Goal: Information Seeking & Learning: Learn about a topic

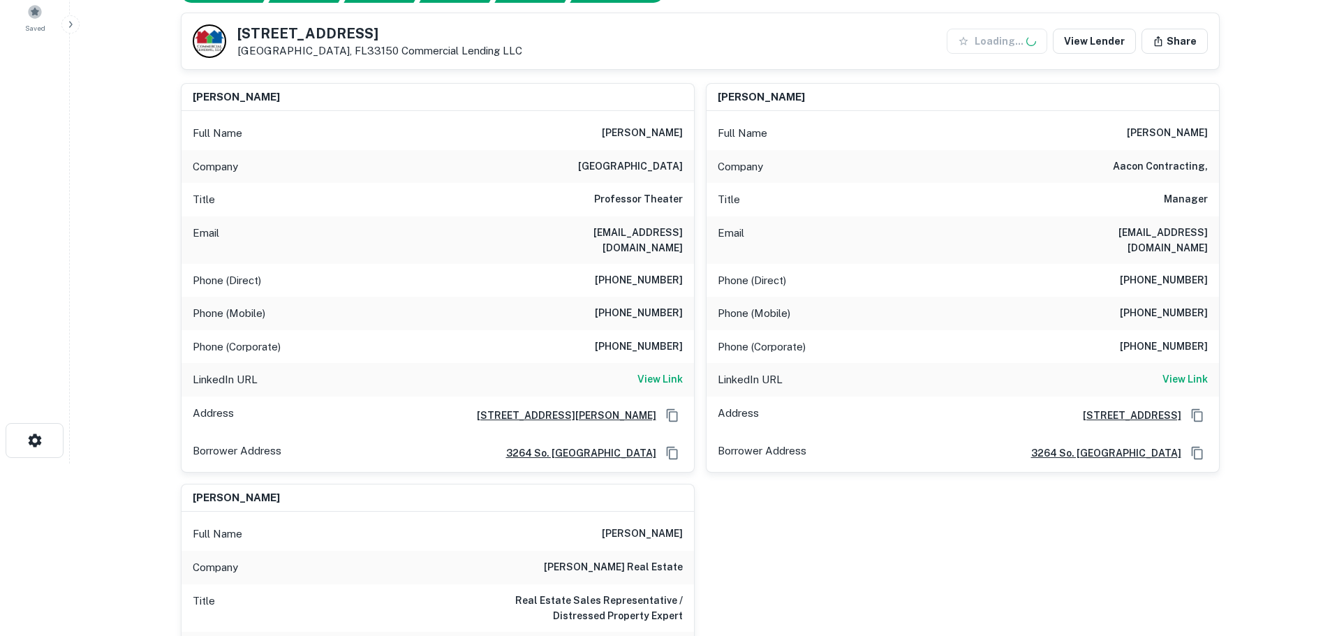
scroll to position [209, 0]
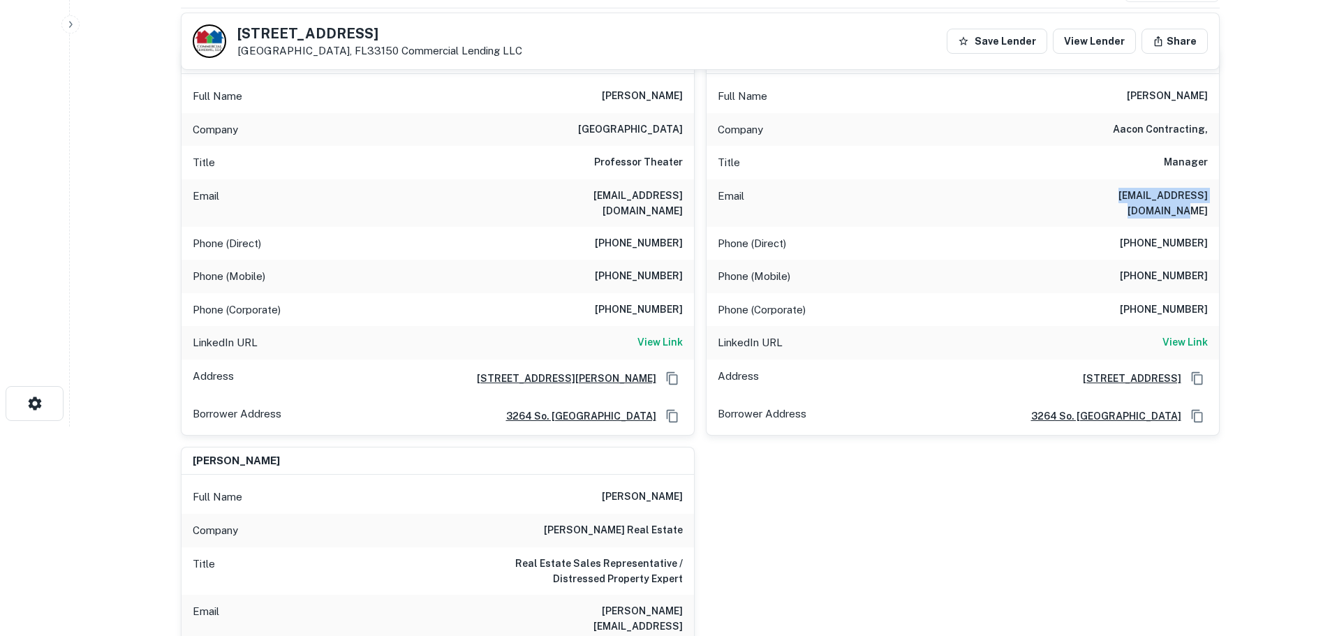
drag, startPoint x: 1055, startPoint y: 199, endPoint x: 1213, endPoint y: 196, distance: 158.5
click at [1213, 196] on div "Email clampariello@netscape.net" at bounding box center [962, 202] width 512 height 47
copy h6 "clampariello@netscape.net"
drag, startPoint x: 1128, startPoint y: 262, endPoint x: 1201, endPoint y: 262, distance: 73.3
click at [1201, 262] on div "Phone (Mobile) (786) 427-4770" at bounding box center [962, 277] width 512 height 34
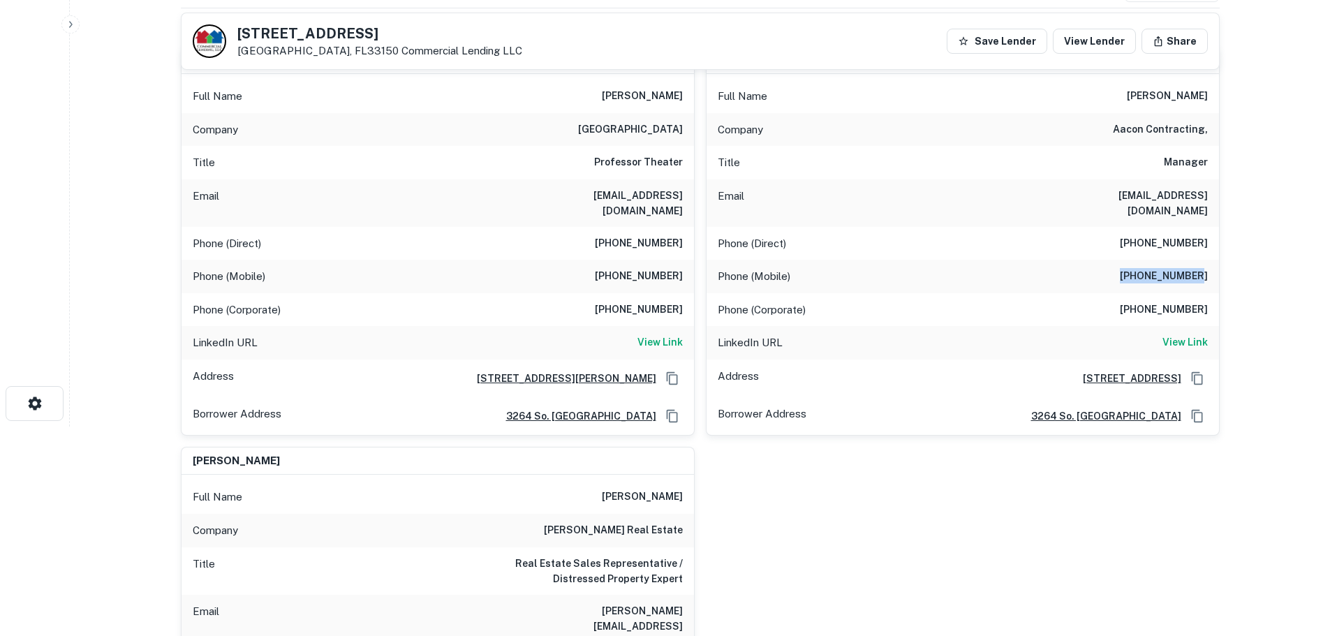
click at [1115, 263] on div "Phone (Mobile) (786) 427-4770" at bounding box center [962, 277] width 512 height 34
drag, startPoint x: 1127, startPoint y: 263, endPoint x: 1224, endPoint y: 263, distance: 97.0
copy h6 "(786) 427-4770"
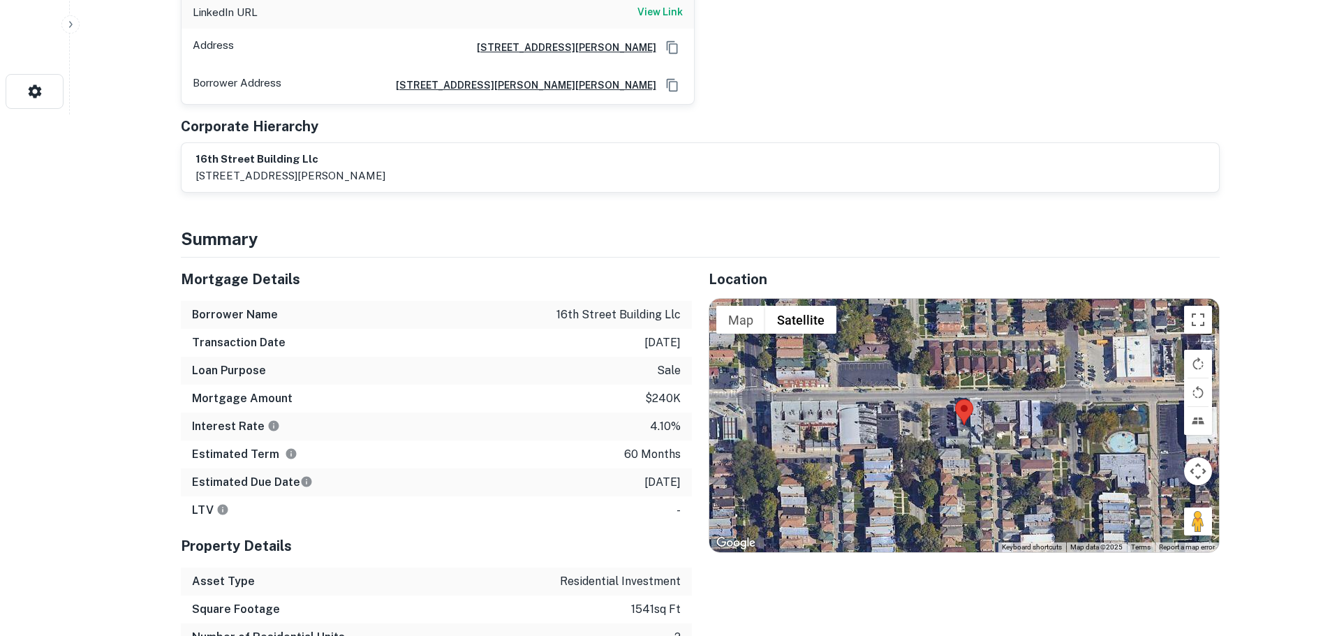
scroll to position [558, 0]
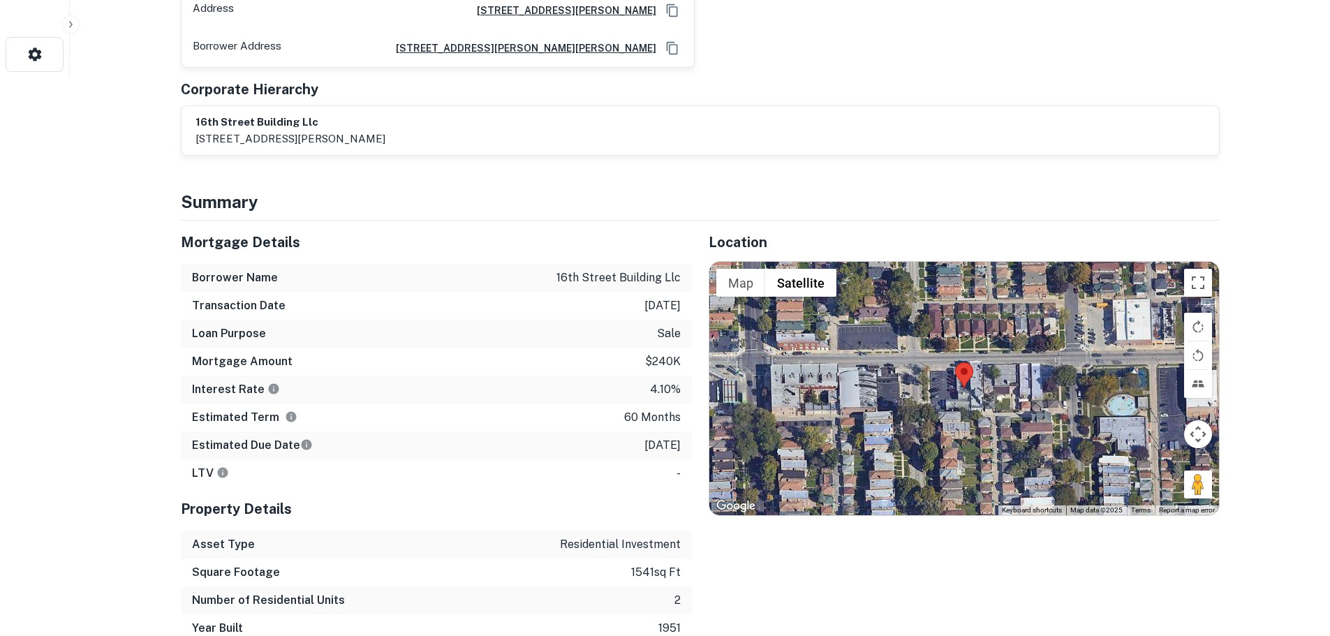
click at [949, 371] on div at bounding box center [963, 388] width 509 height 253
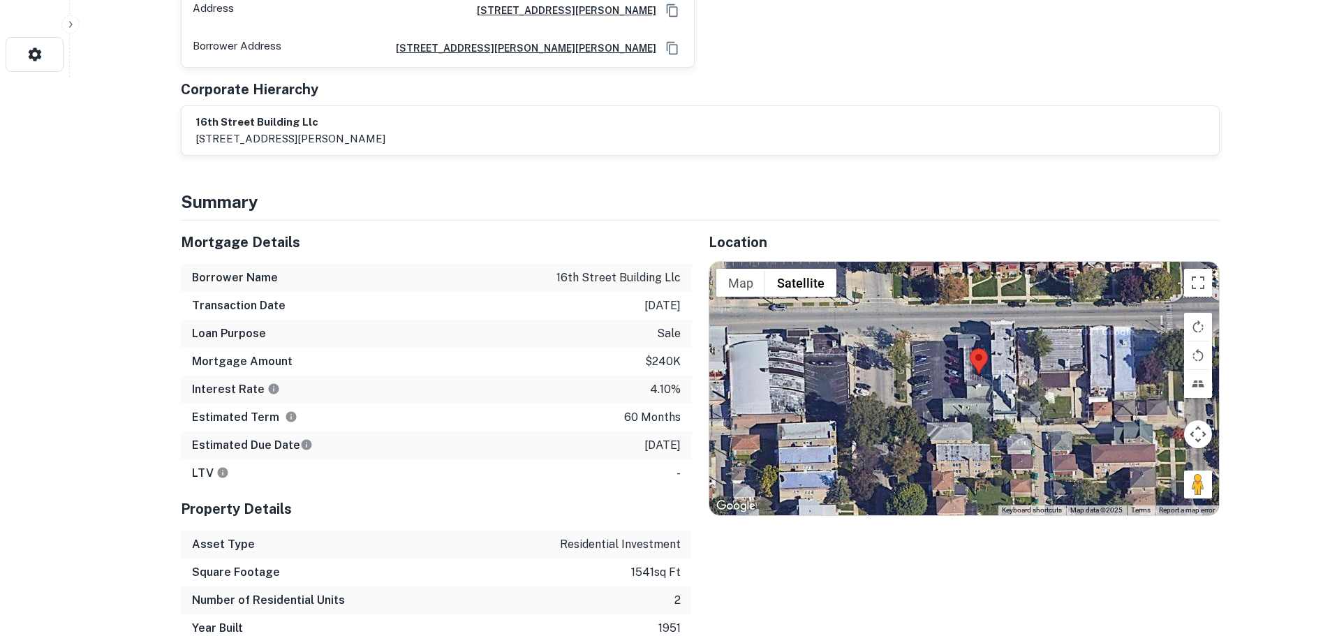
click at [1000, 360] on div at bounding box center [963, 388] width 509 height 253
click at [995, 360] on div at bounding box center [963, 388] width 509 height 253
click at [987, 360] on div at bounding box center [963, 388] width 509 height 253
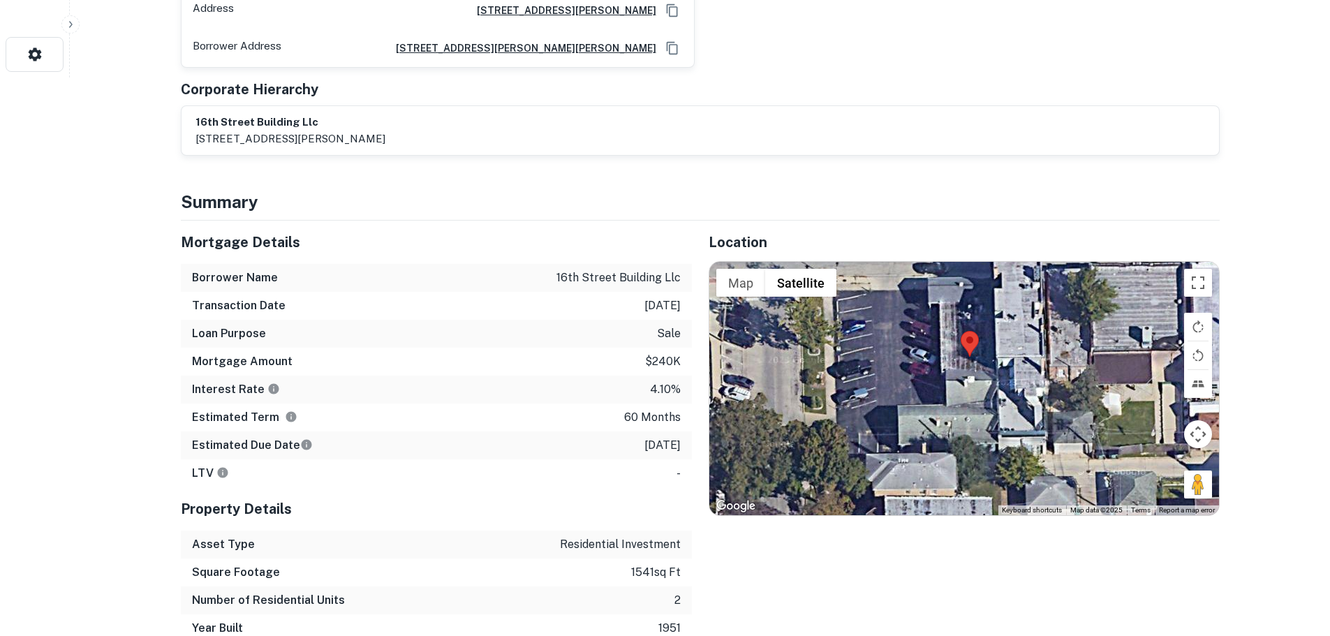
click at [970, 360] on div at bounding box center [963, 388] width 509 height 253
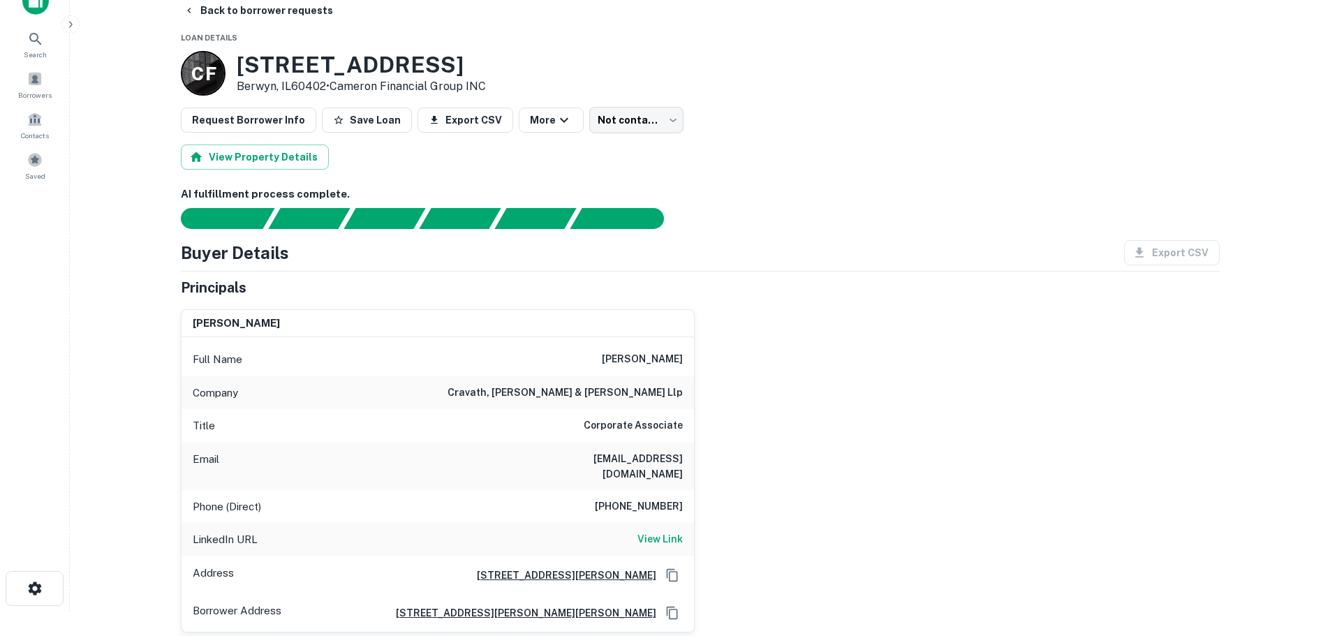
scroll to position [0, 0]
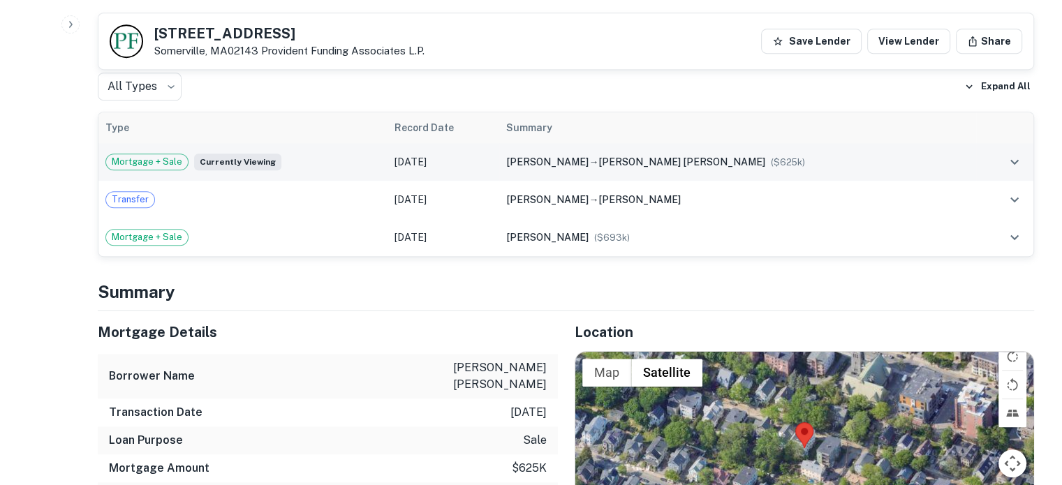
scroll to position [768, 0]
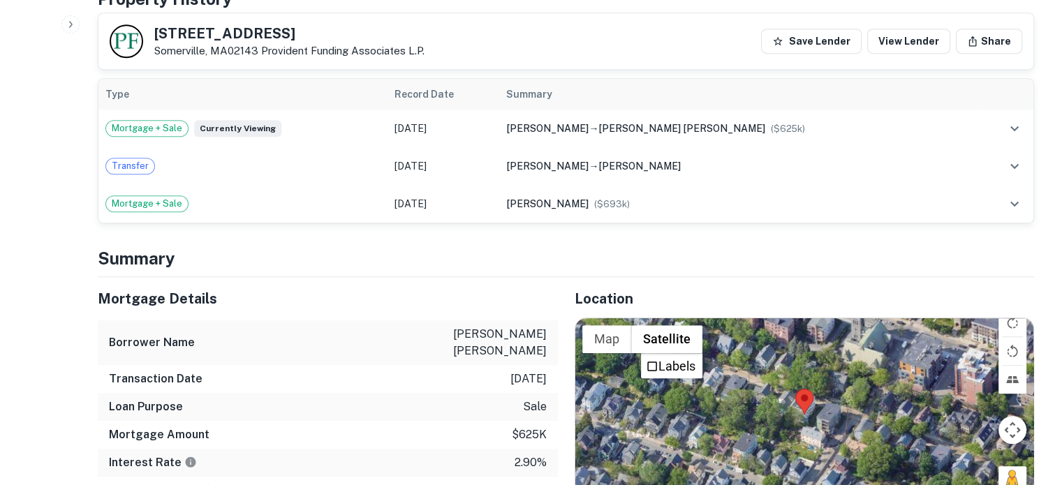
click at [793, 380] on div at bounding box center [804, 414] width 459 height 193
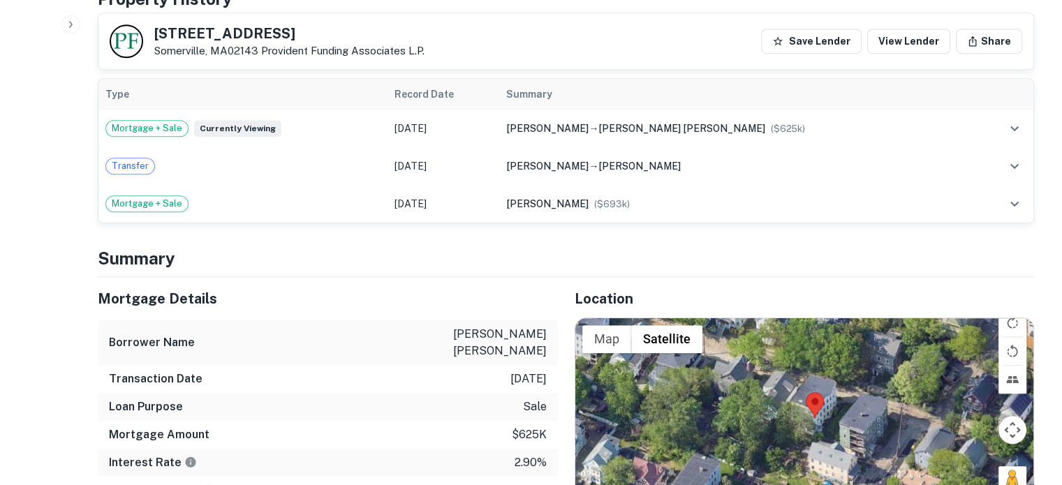
click at [793, 380] on div at bounding box center [804, 414] width 459 height 193
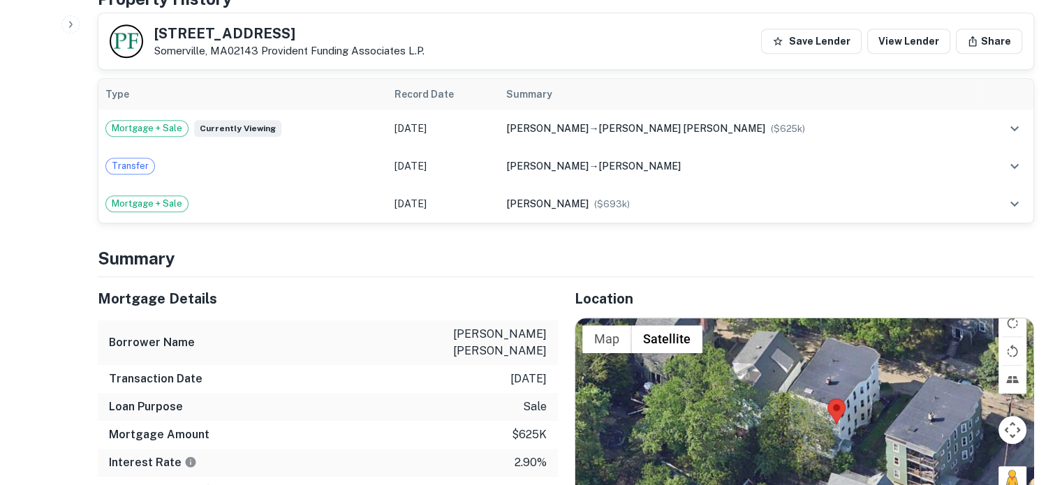
click at [855, 396] on div at bounding box center [804, 414] width 459 height 193
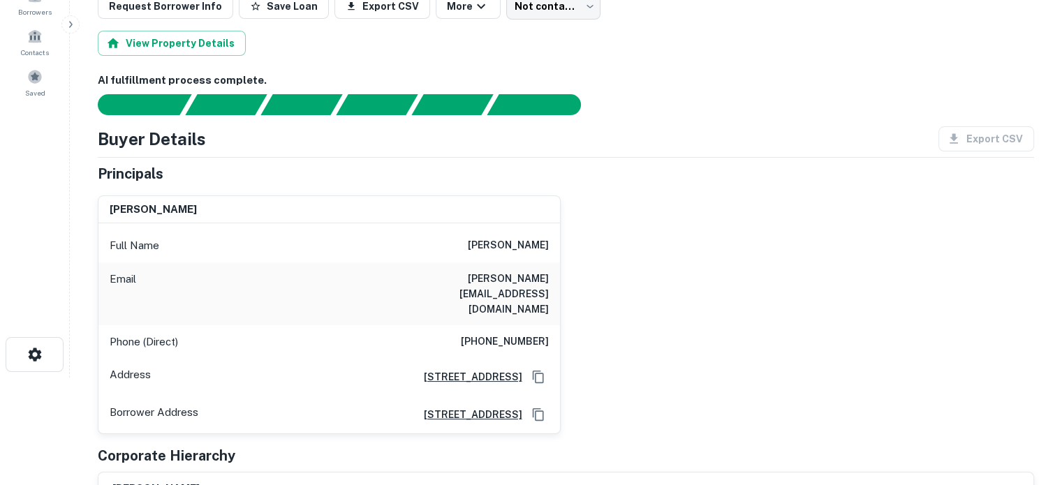
scroll to position [140, 0]
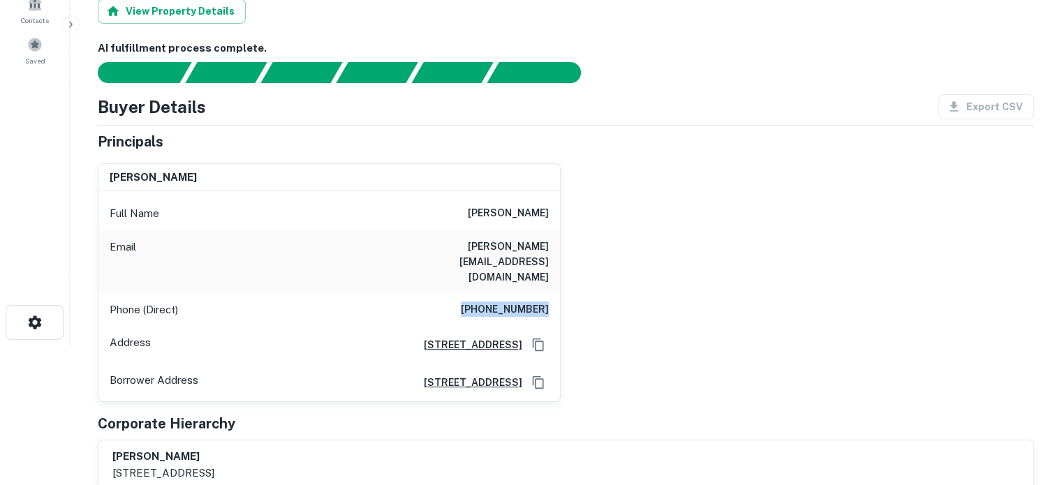
drag, startPoint x: 464, startPoint y: 276, endPoint x: 561, endPoint y: 275, distance: 97.0
click at [561, 275] on div "rose t sheng Full Name rose t sheng Email owen@hiq.com Phone (Direct) (617) 792…" at bounding box center [560, 277] width 947 height 251
copy h6 "(617) 792-2660"
drag, startPoint x: 476, startPoint y: 242, endPoint x: 556, endPoint y: 245, distance: 80.3
click at [556, 245] on div "Email owen@hiq.com" at bounding box center [328, 261] width 461 height 63
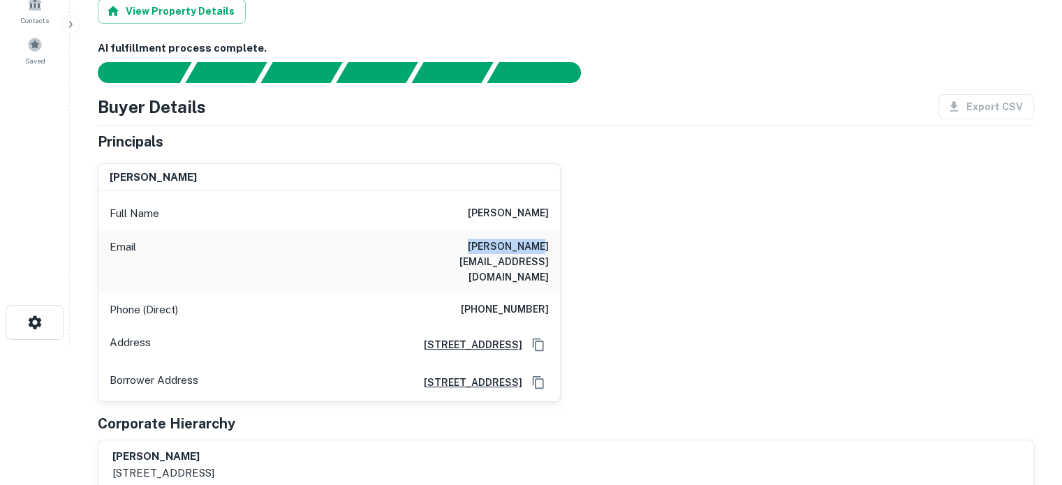
copy h6 "owen@hiq.com"
click at [572, 335] on div "rose t sheng Full Name rose t sheng Email owen@hiq.com Phone (Direct) (617) 792…" at bounding box center [560, 277] width 947 height 251
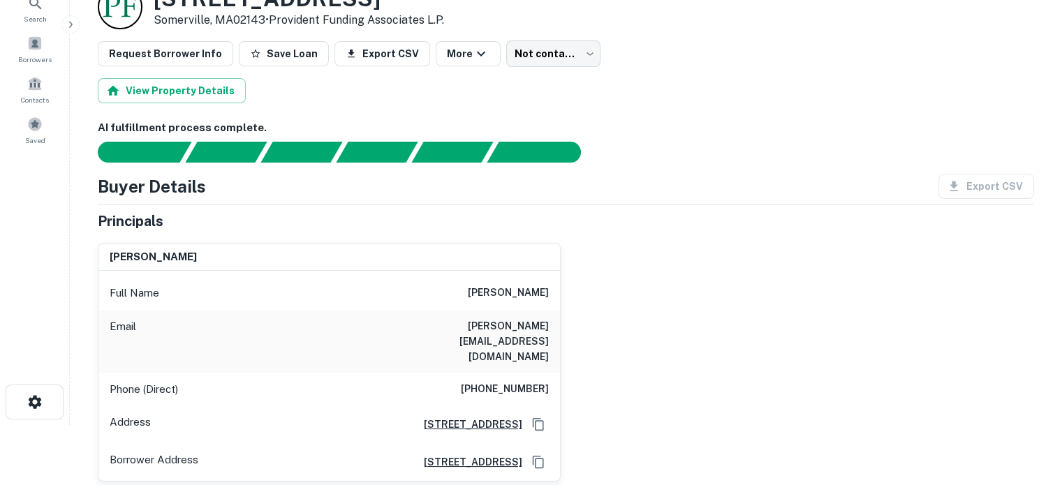
scroll to position [0, 0]
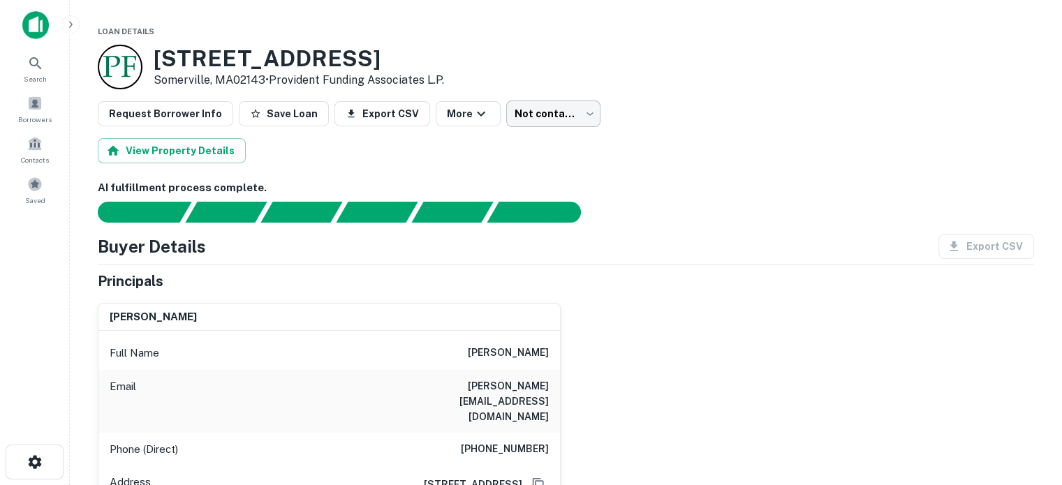
click at [553, 105] on body "Search Borrowers Contacts Saved Loan Details 62 Oxford St Somerville, MA02143 •…" at bounding box center [531, 242] width 1062 height 485
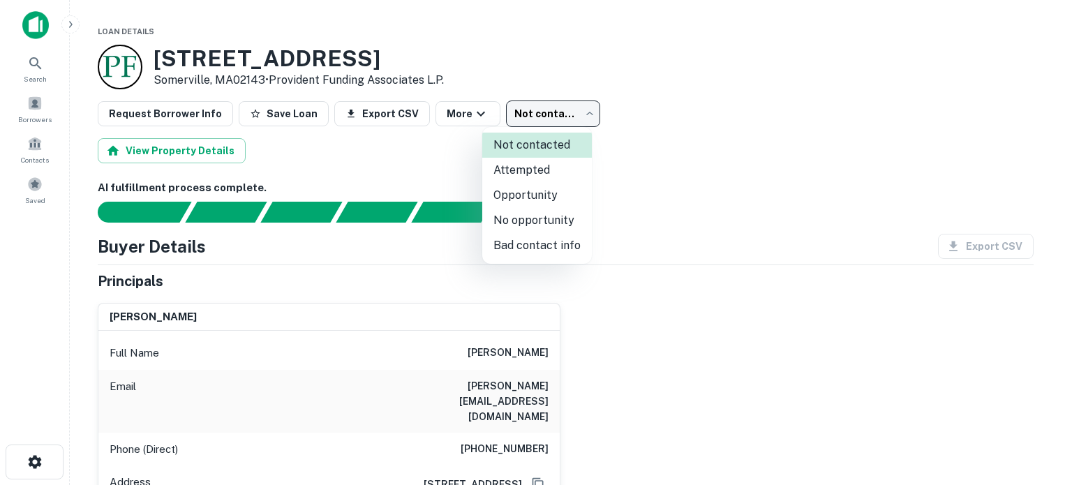
click at [560, 173] on li "Attempted" at bounding box center [537, 170] width 110 height 25
type input "*********"
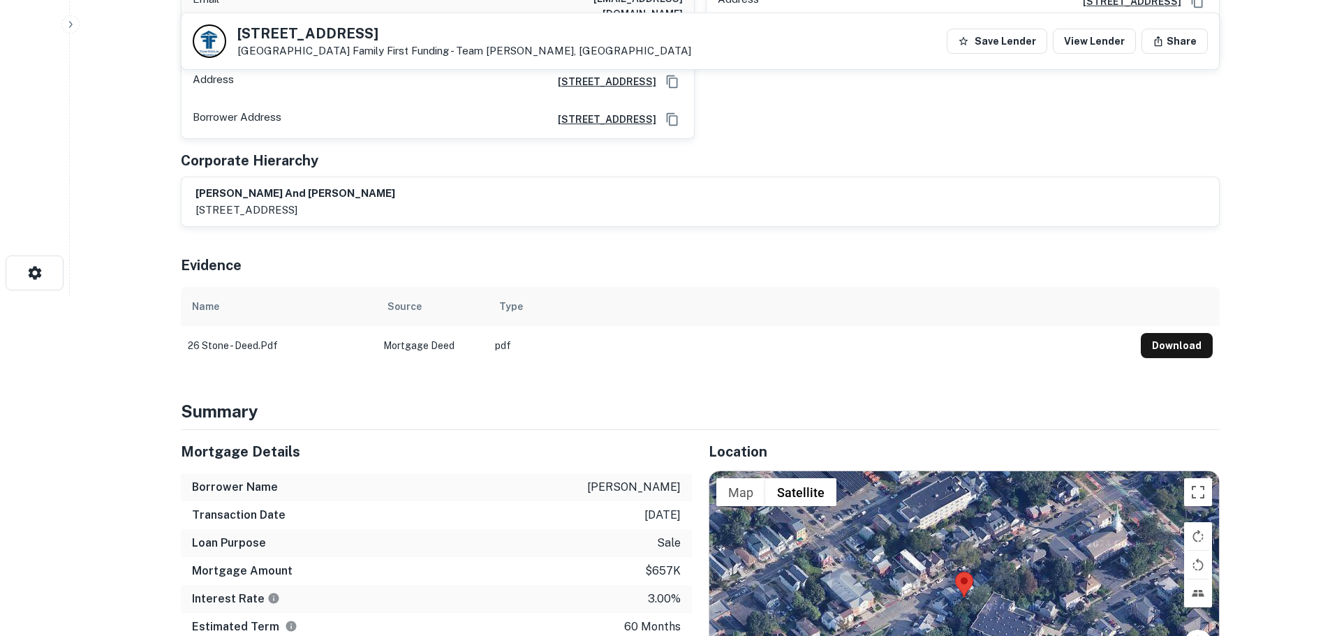
scroll to position [419, 0]
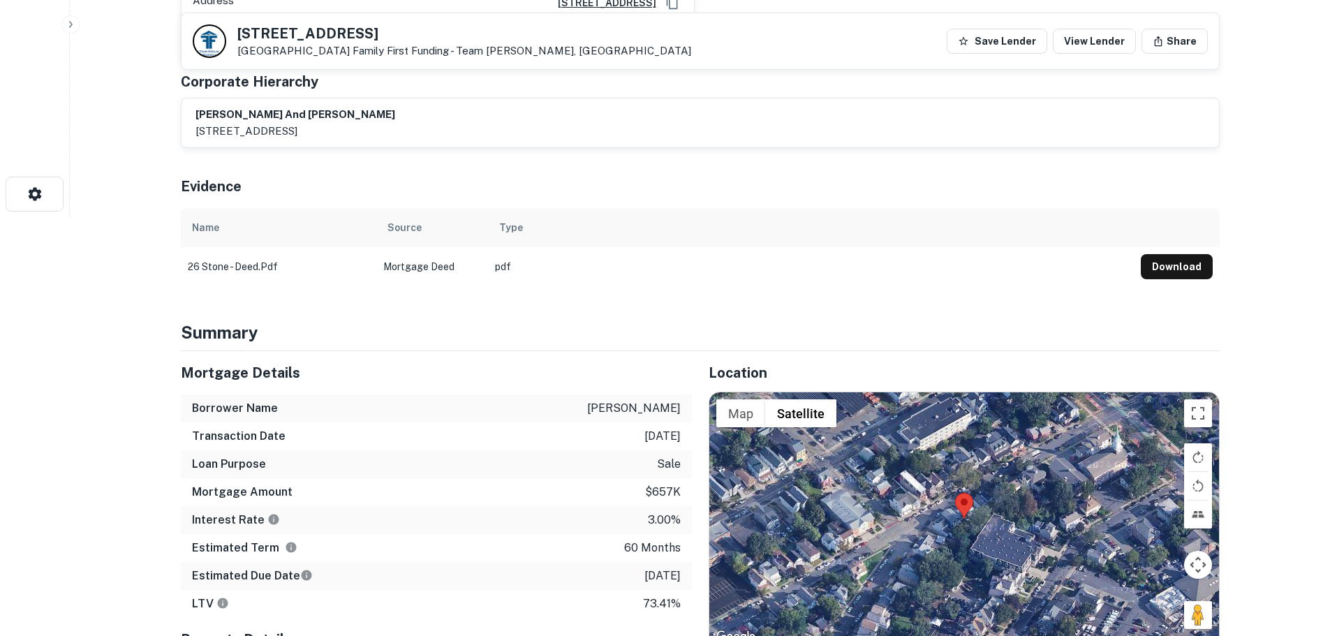
click at [960, 502] on img at bounding box center [964, 506] width 18 height 26
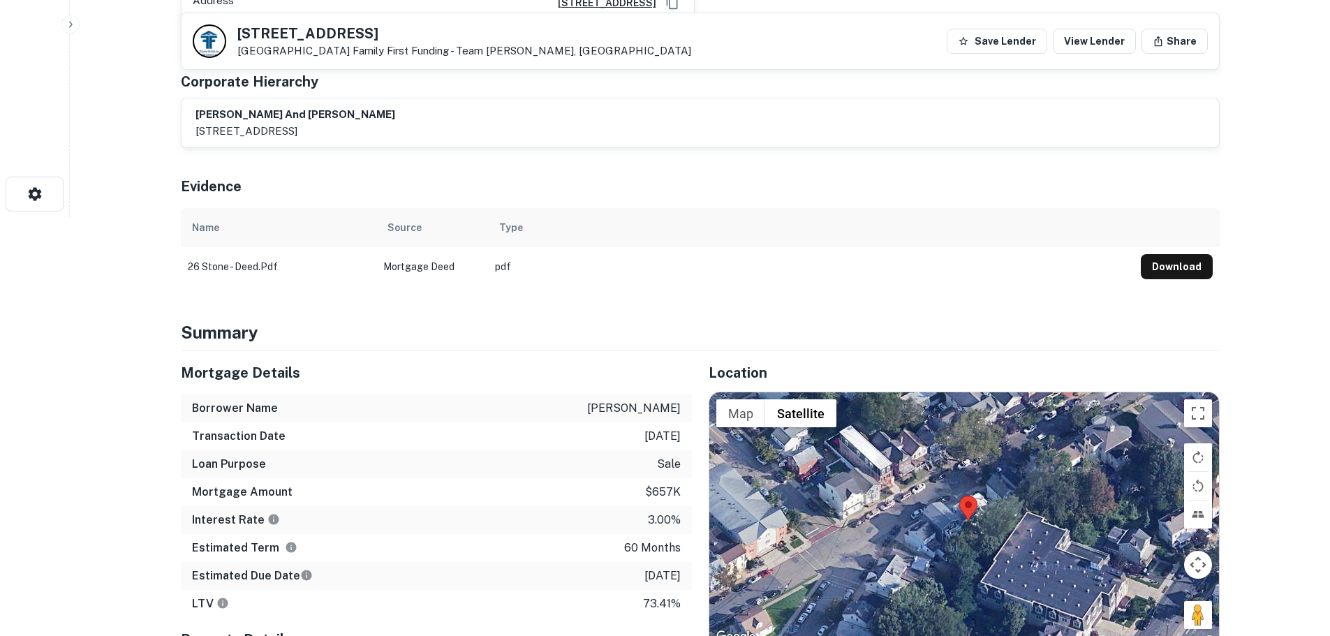
click at [965, 517] on div at bounding box center [963, 518] width 509 height 253
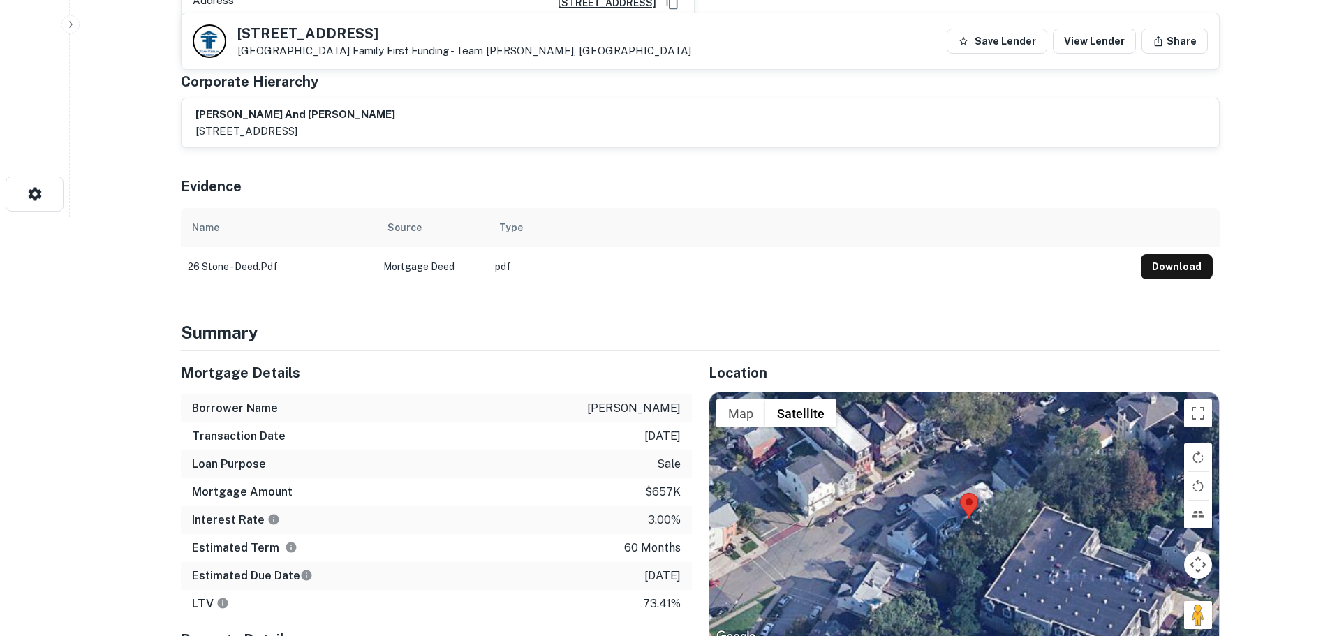
click at [965, 517] on div at bounding box center [963, 518] width 509 height 253
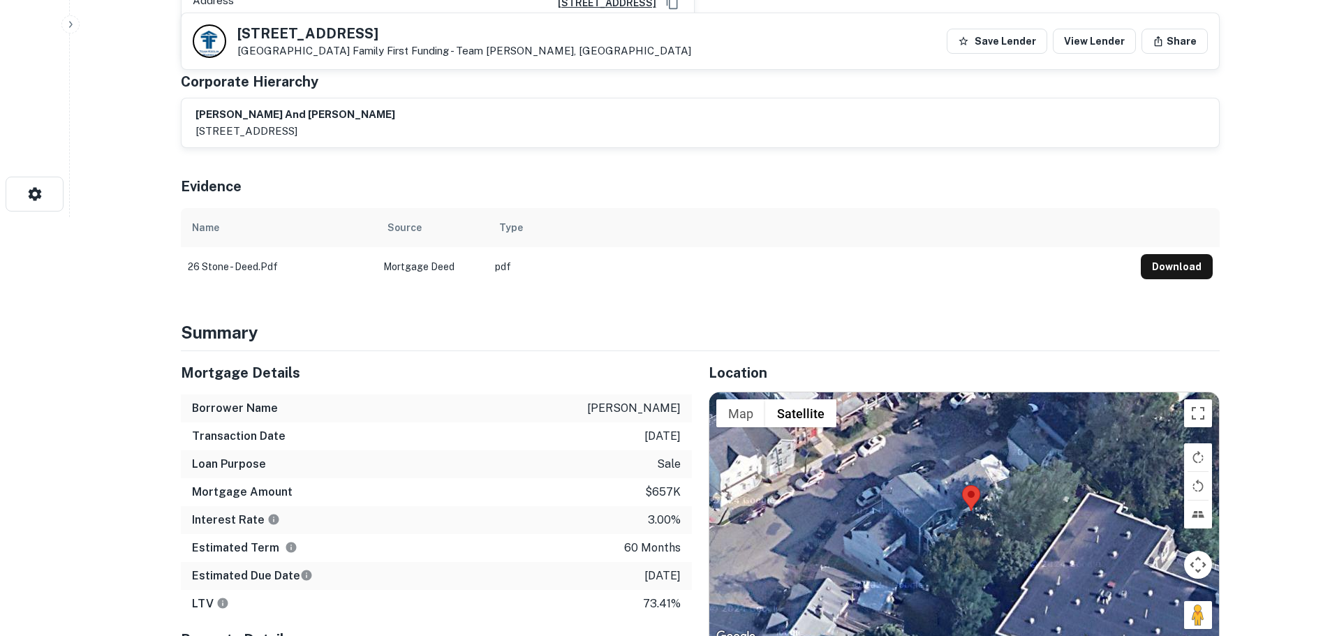
click at [965, 517] on div at bounding box center [963, 518] width 509 height 253
click at [970, 500] on div at bounding box center [963, 518] width 509 height 253
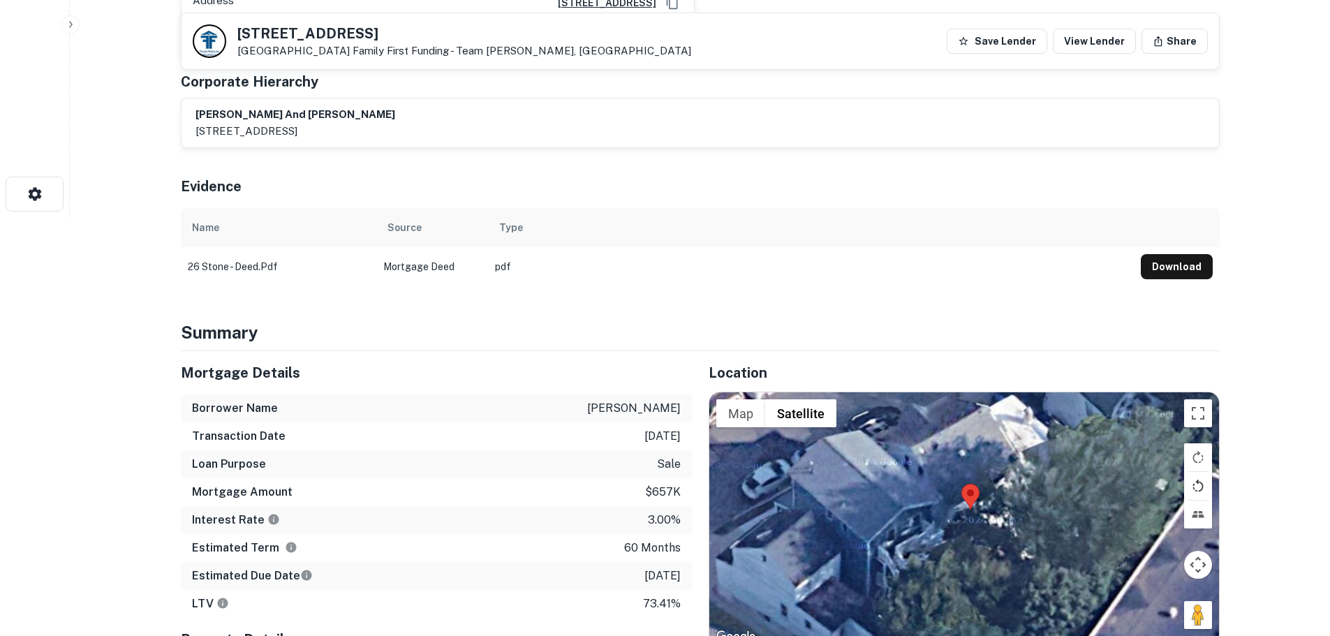
click at [1200, 473] on button "Rotate map counterclockwise" at bounding box center [1198, 486] width 28 height 28
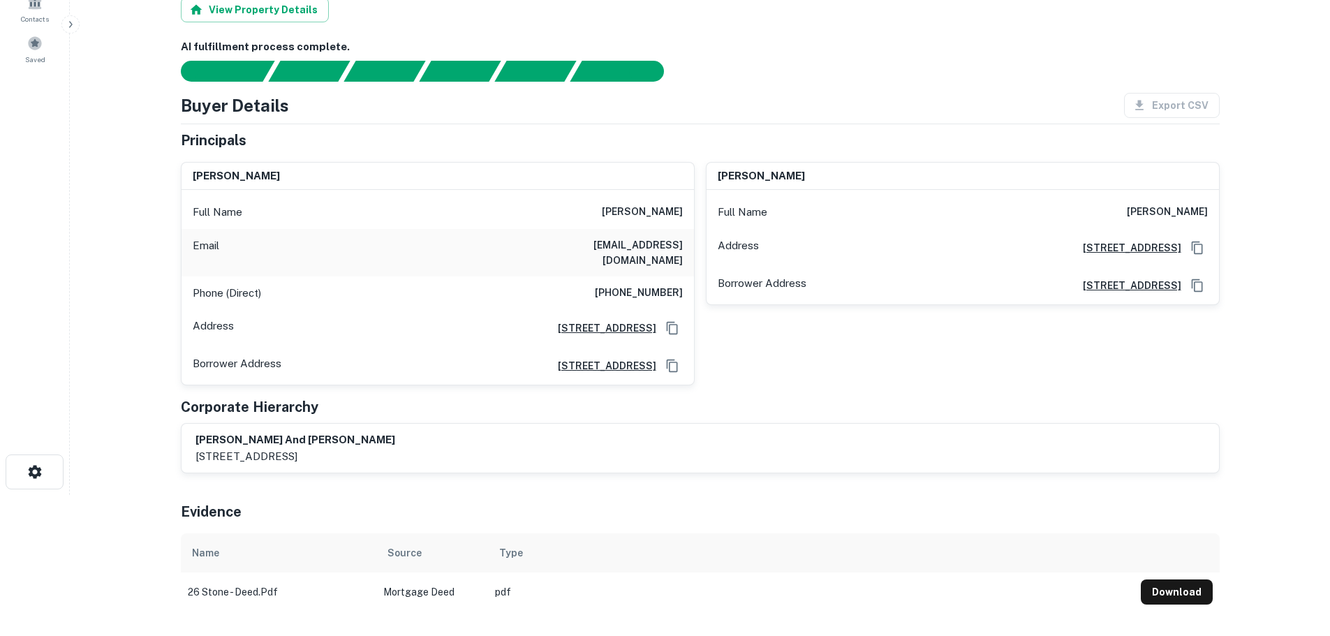
scroll to position [0, 0]
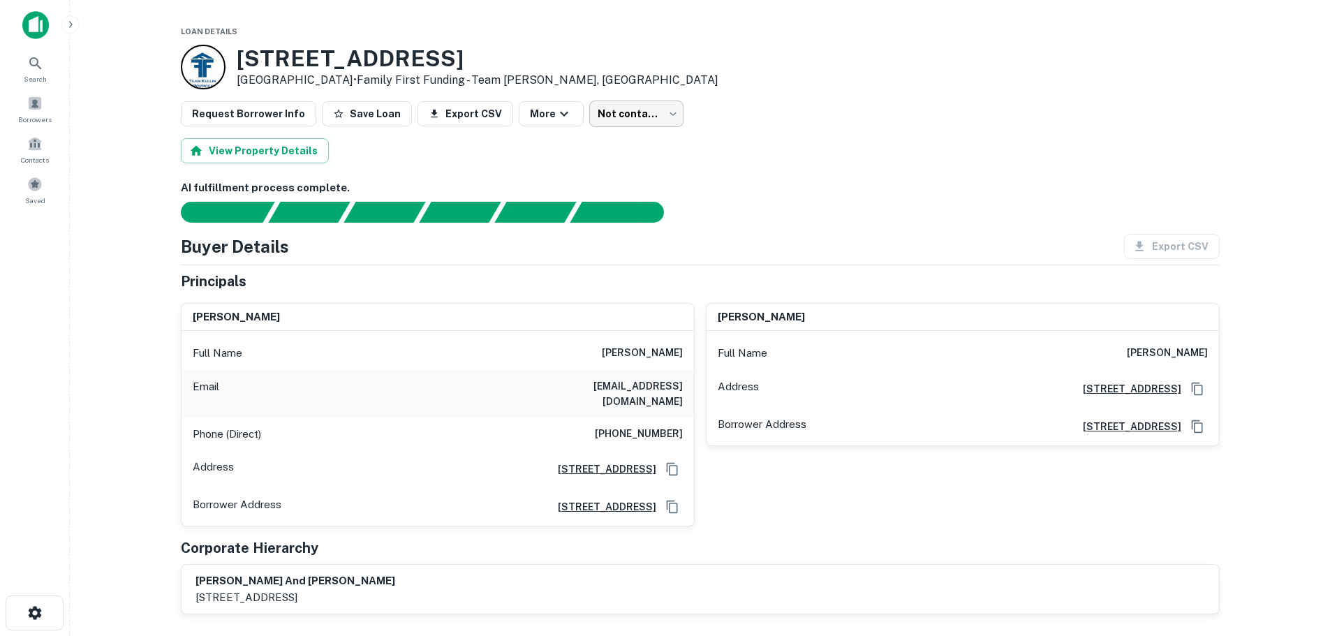
click at [624, 112] on body "Search Borrowers Contacts Saved Loan Details 26 Stone St New Brunswick, NJ08901…" at bounding box center [665, 318] width 1330 height 636
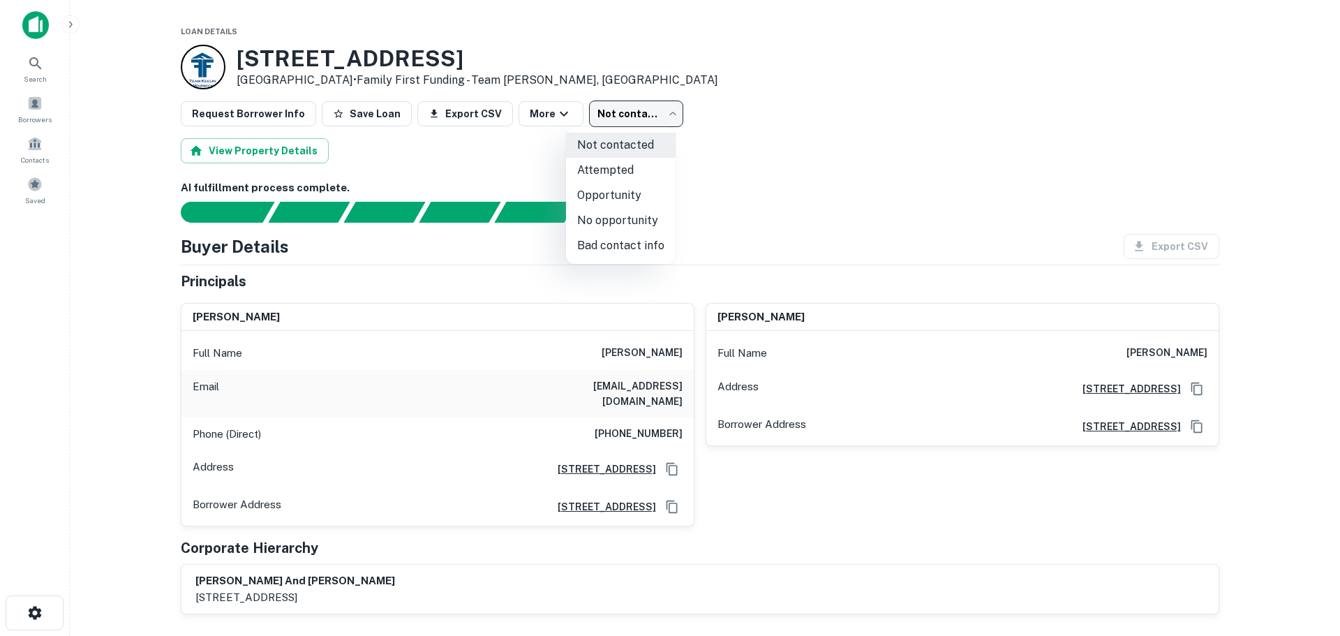
click at [648, 244] on li "Bad contact info" at bounding box center [621, 245] width 110 height 25
type input "**********"
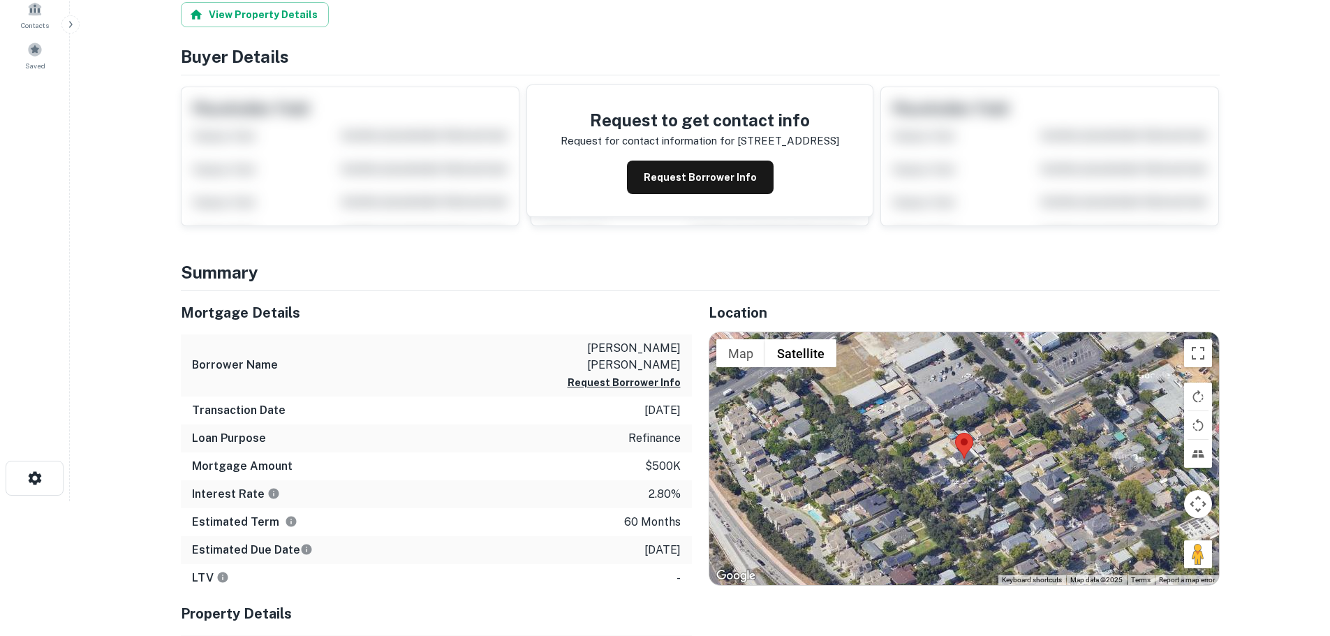
scroll to position [140, 0]
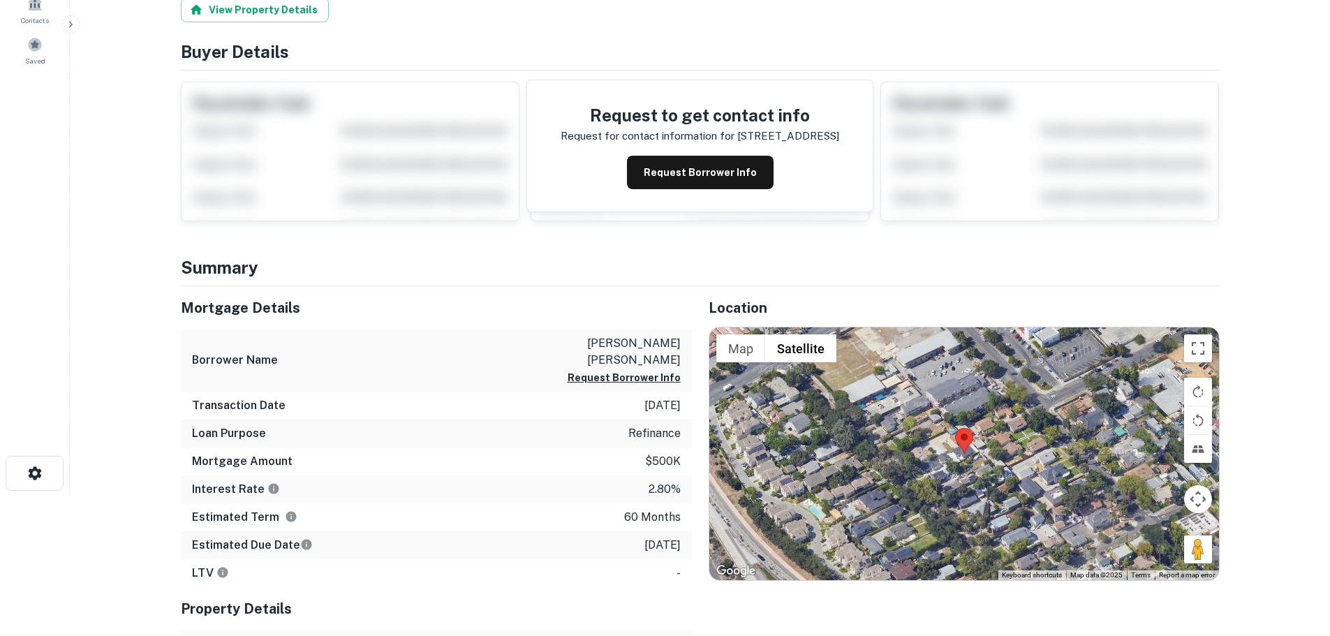
click at [956, 457] on div at bounding box center [963, 453] width 509 height 253
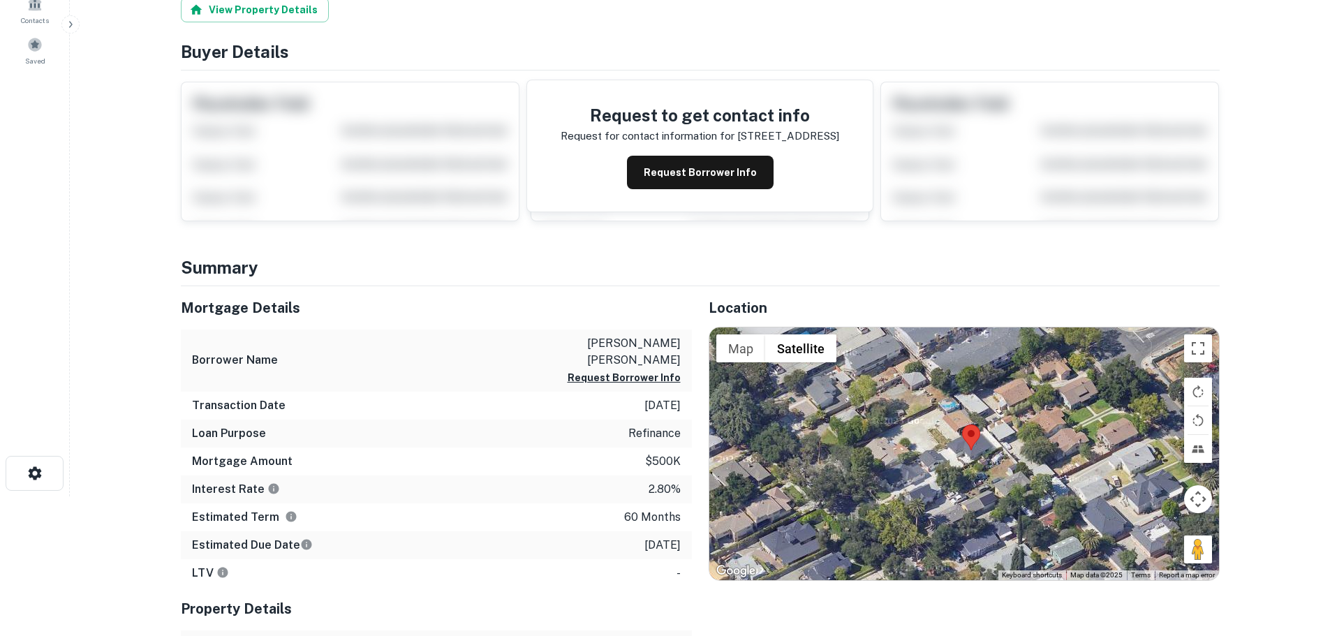
click at [961, 457] on div at bounding box center [963, 453] width 509 height 253
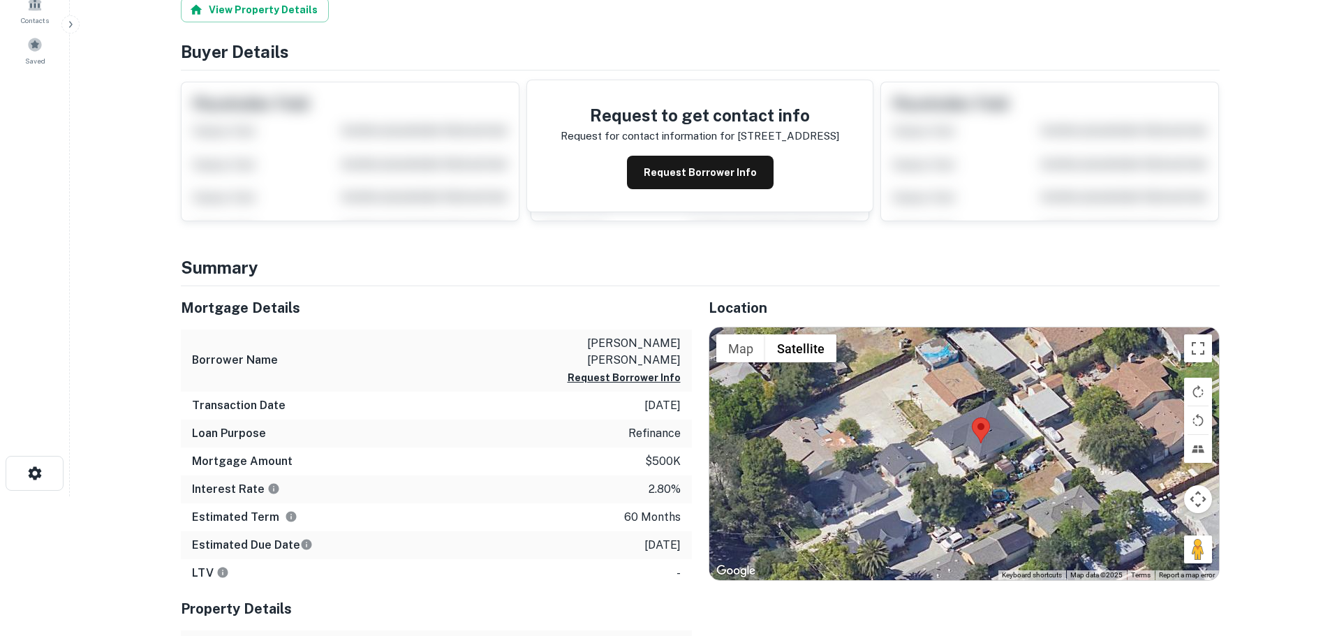
click at [981, 454] on div at bounding box center [963, 453] width 509 height 253
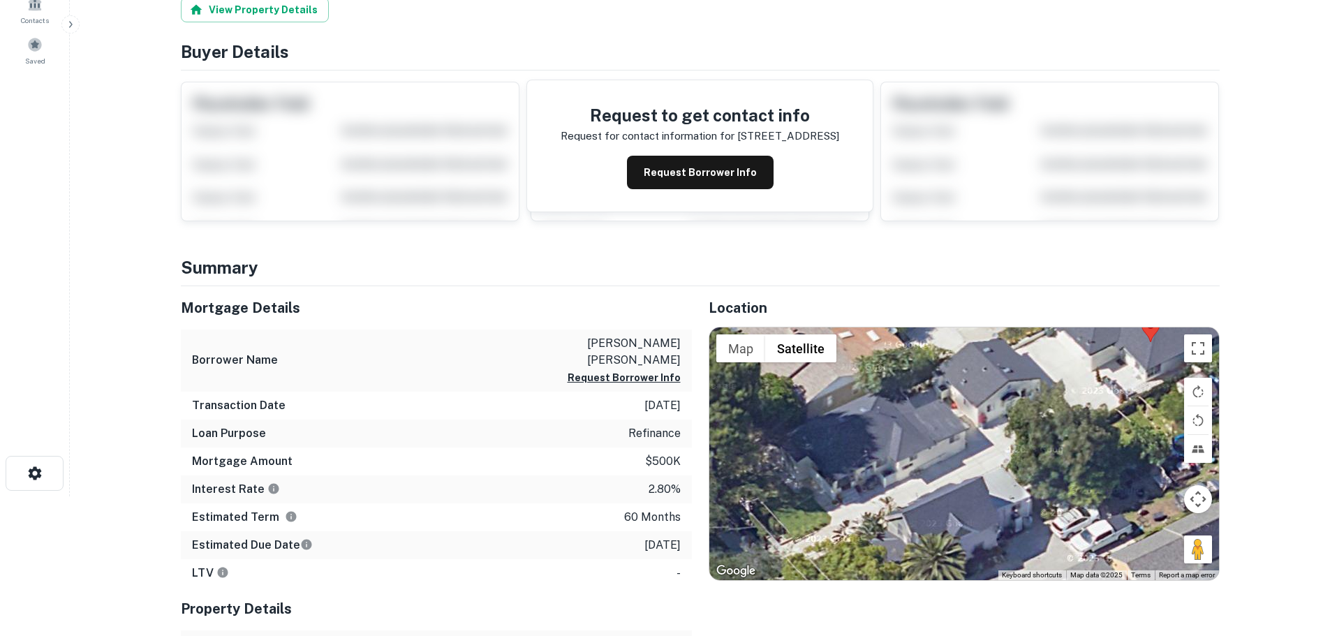
drag, startPoint x: 883, startPoint y: 527, endPoint x: 1059, endPoint y: 433, distance: 199.8
click at [1059, 433] on div at bounding box center [963, 453] width 509 height 253
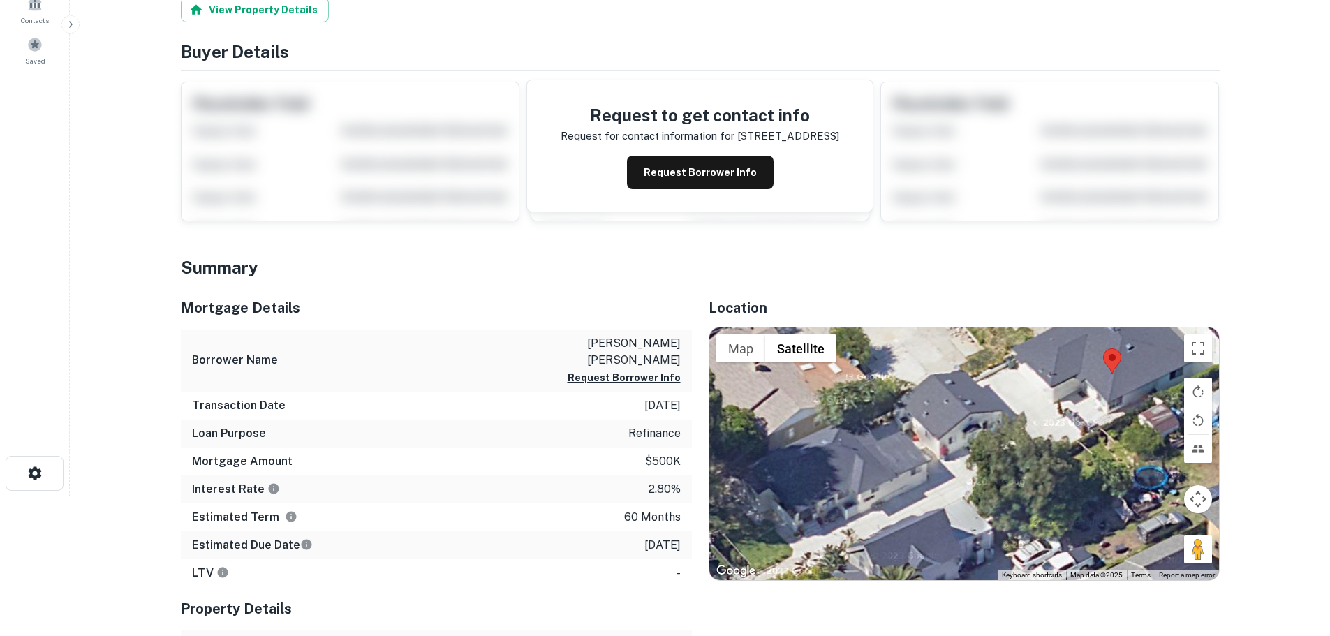
drag, startPoint x: 1077, startPoint y: 449, endPoint x: 1049, endPoint y: 471, distance: 35.8
click at [1049, 471] on div at bounding box center [963, 453] width 509 height 253
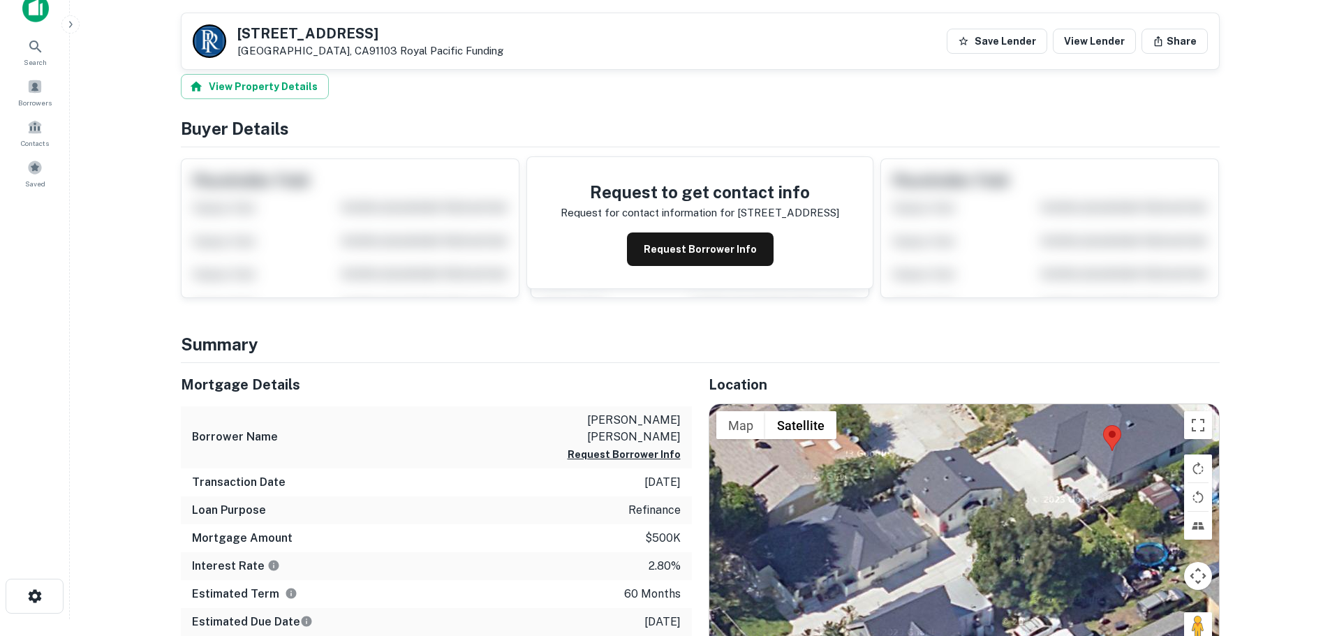
scroll to position [0, 0]
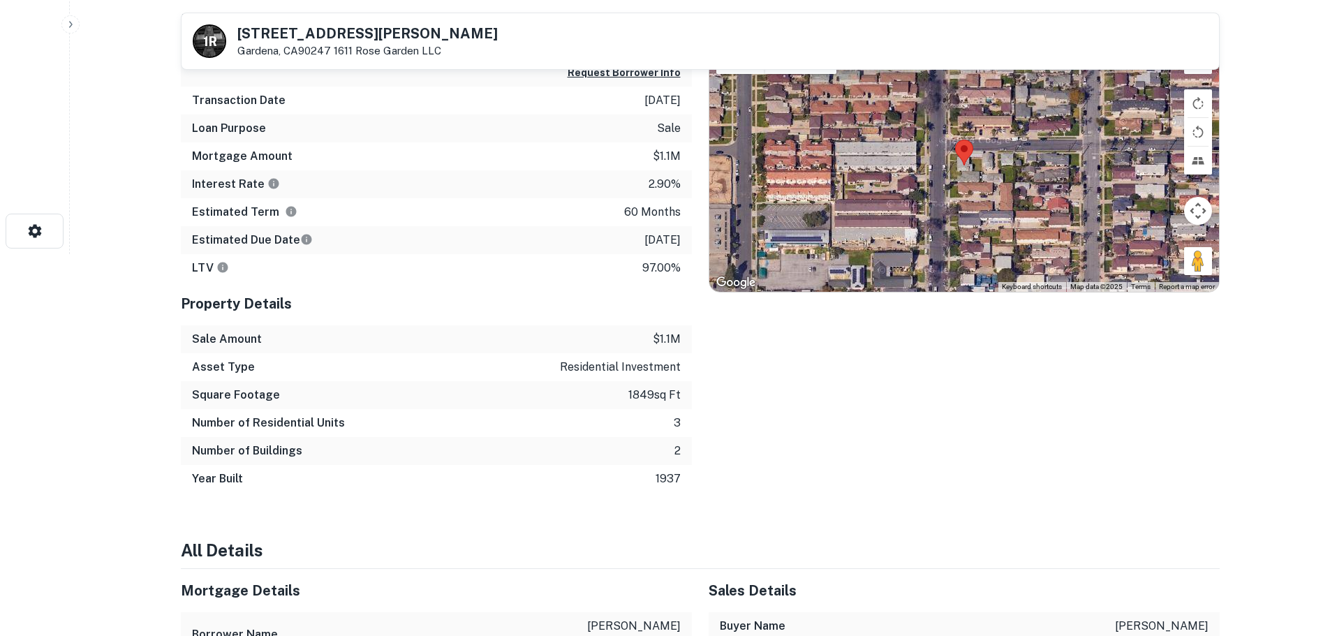
scroll to position [419, 0]
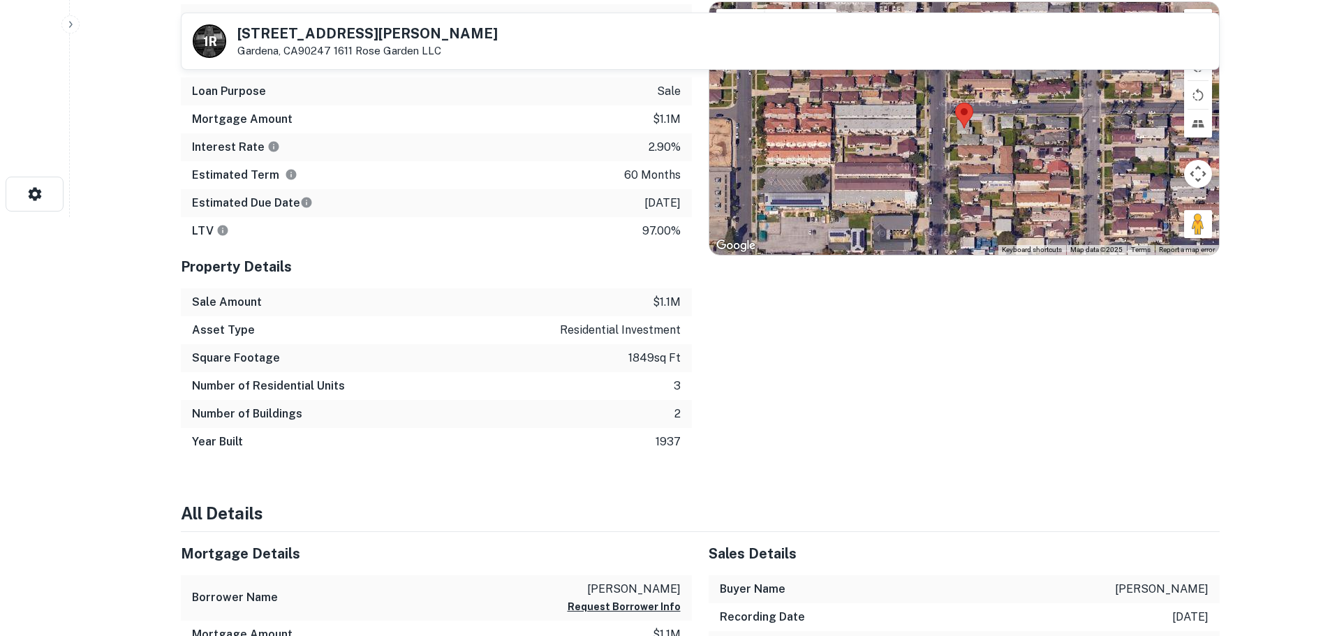
click at [965, 136] on div at bounding box center [963, 128] width 509 height 253
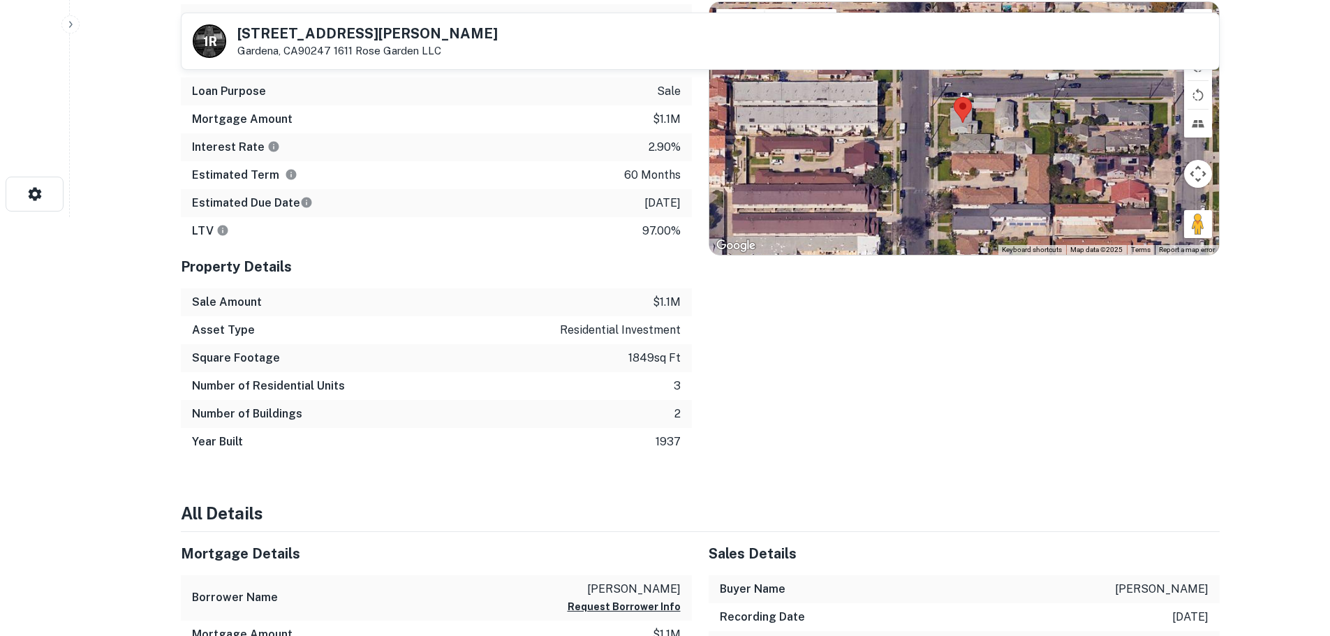
click at [965, 136] on div at bounding box center [963, 128] width 509 height 253
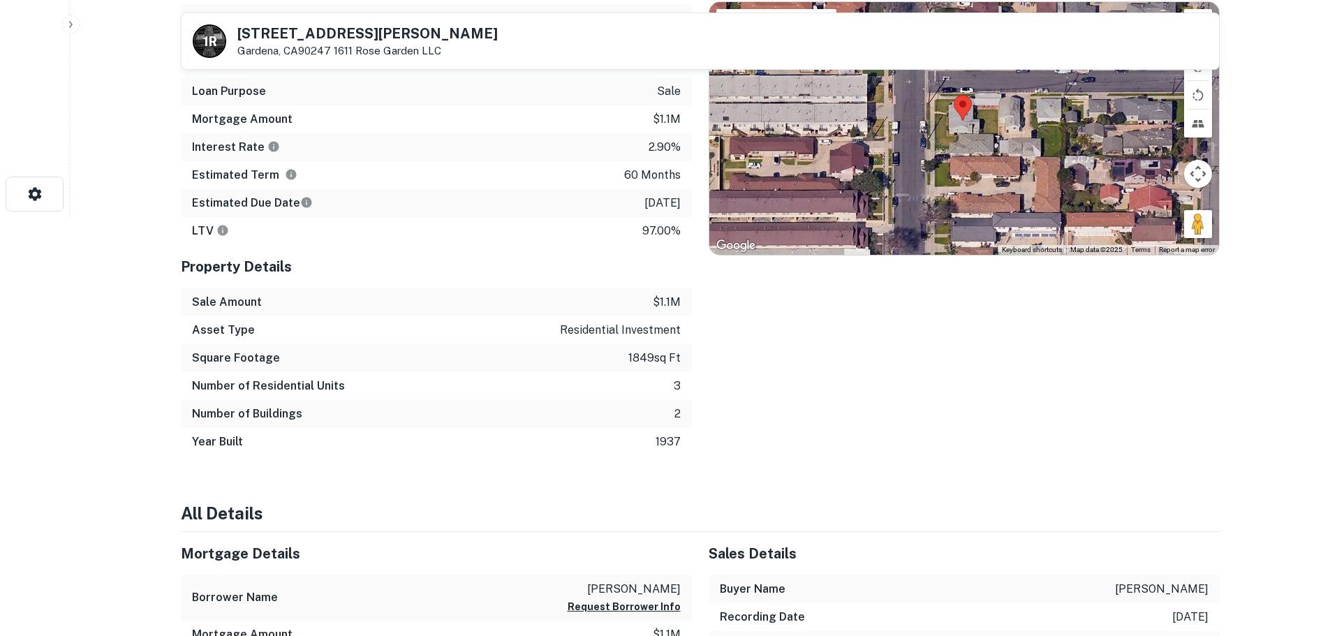
click at [965, 136] on div at bounding box center [963, 128] width 509 height 253
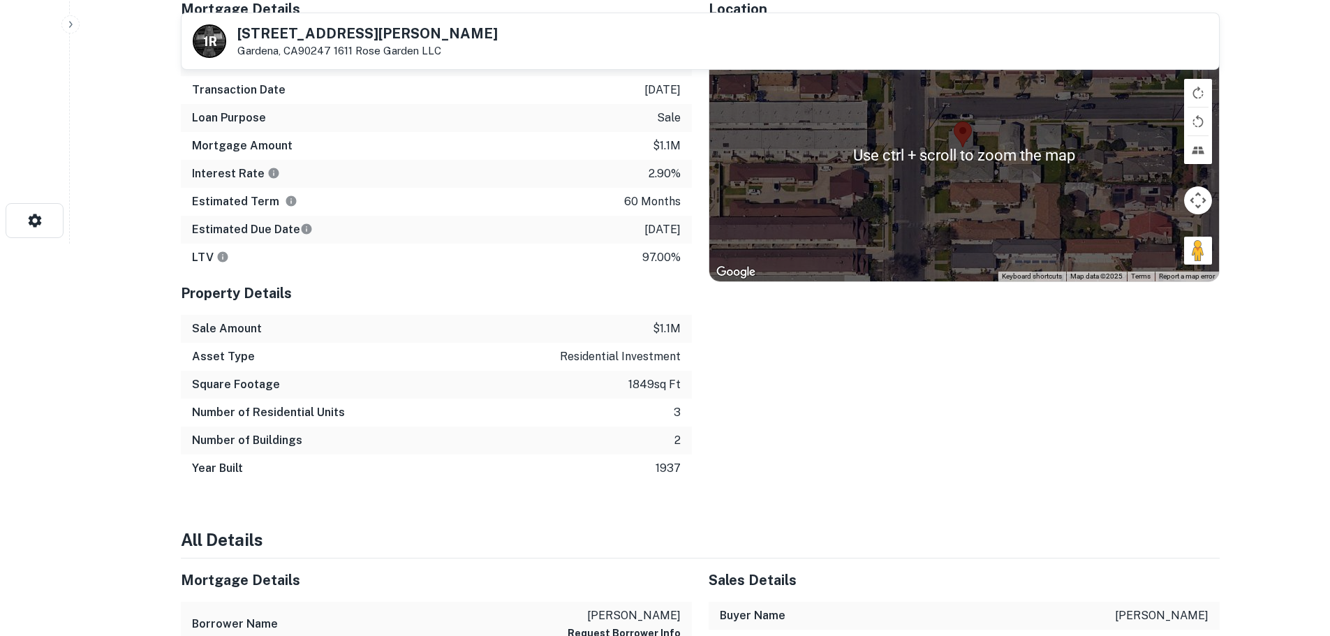
scroll to position [349, 0]
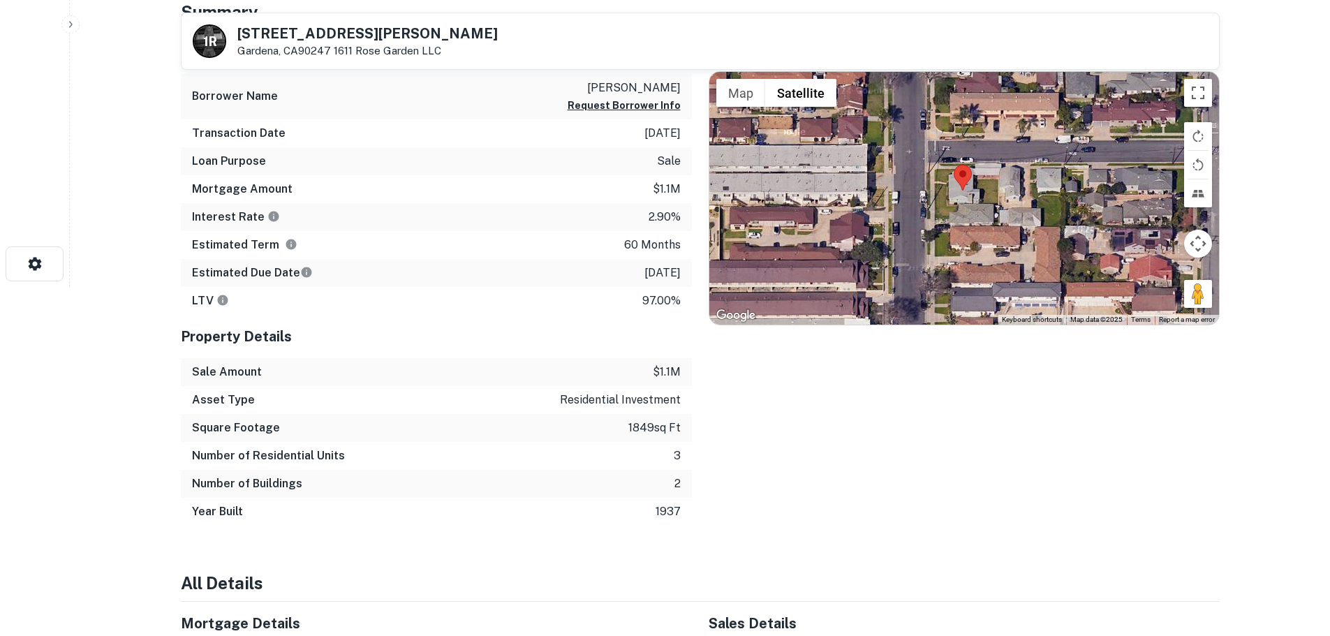
click at [958, 193] on div at bounding box center [963, 198] width 509 height 253
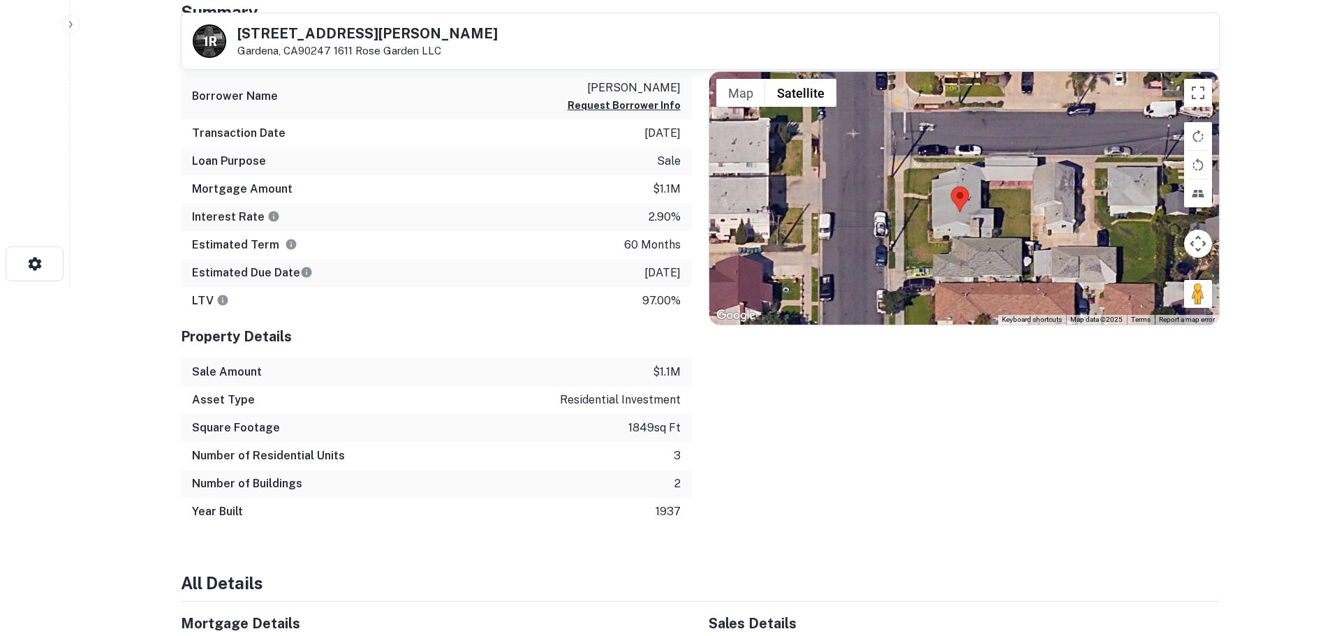
drag, startPoint x: 982, startPoint y: 221, endPoint x: 975, endPoint y: 248, distance: 28.1
click at [975, 248] on div at bounding box center [963, 198] width 509 height 253
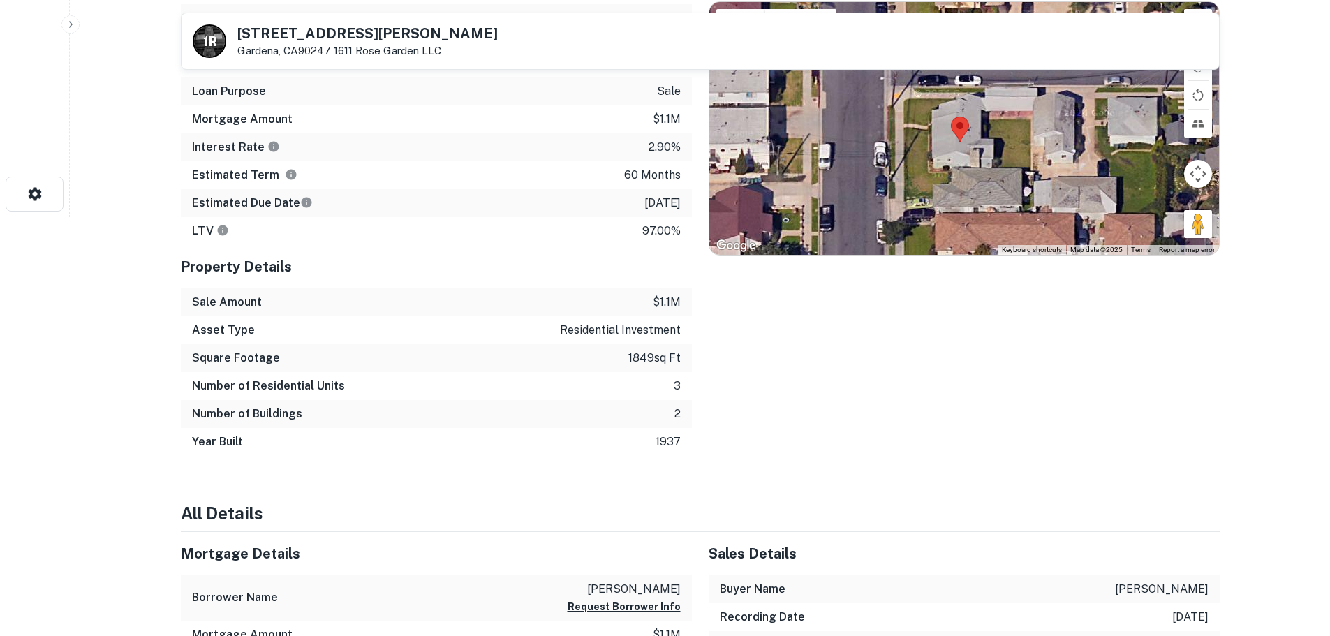
scroll to position [0, 0]
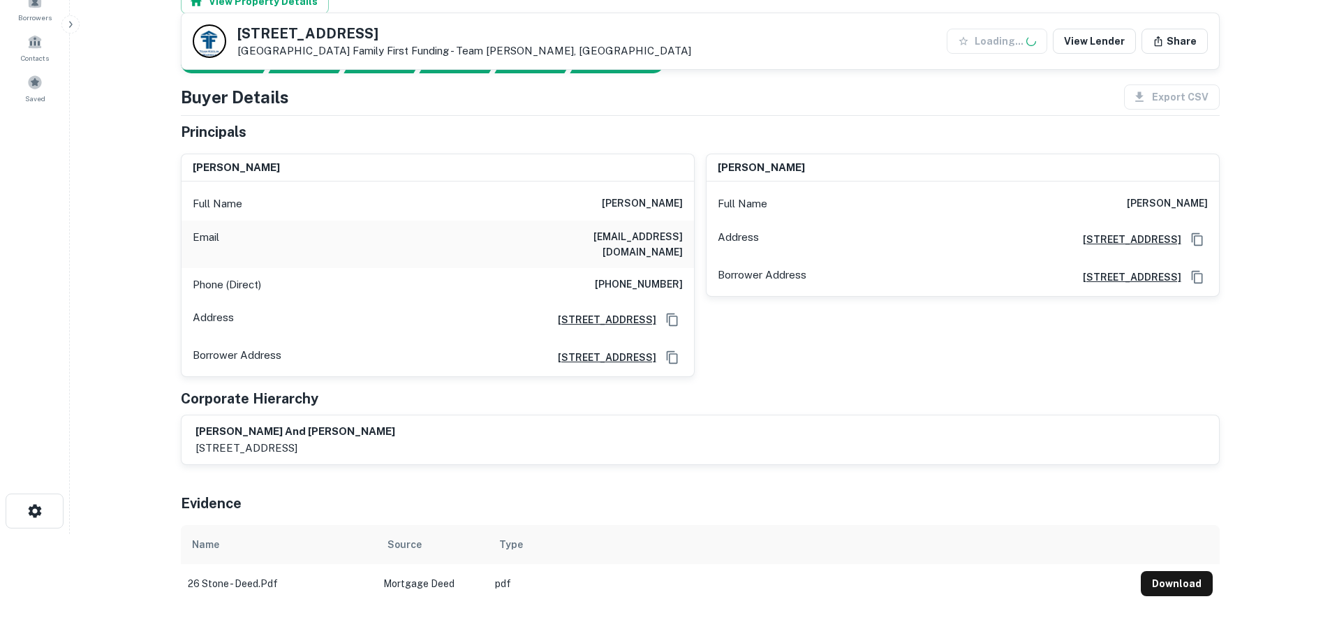
scroll to position [489, 0]
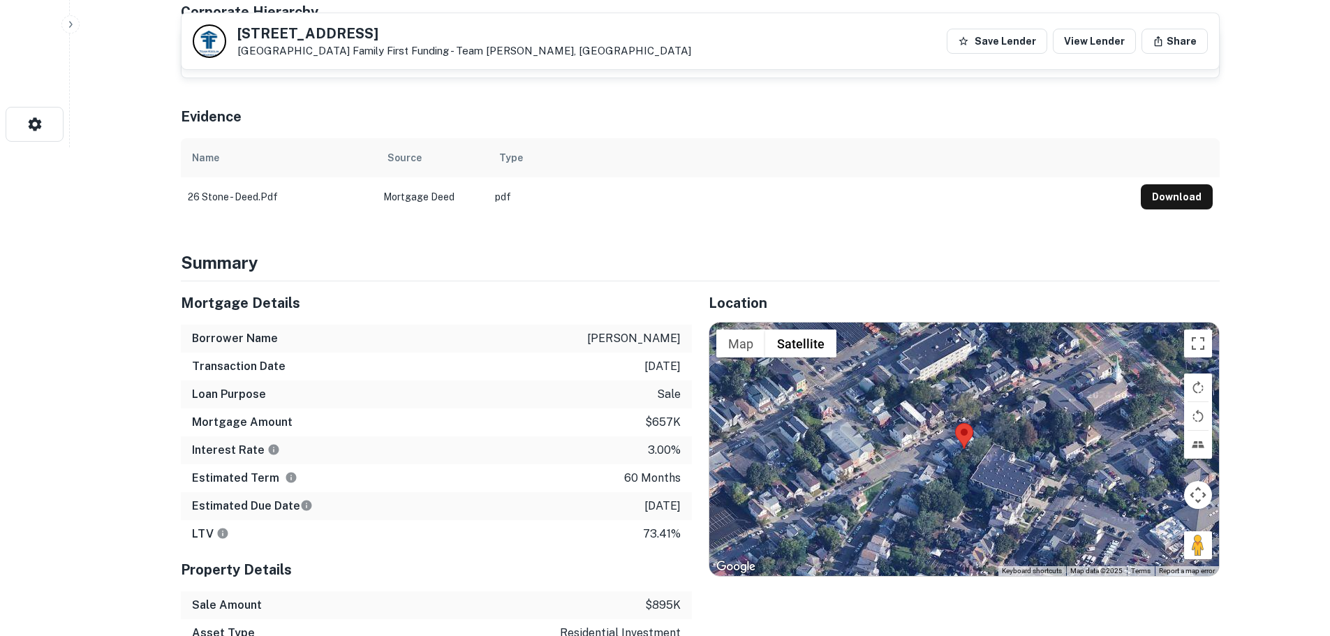
click at [983, 438] on div at bounding box center [963, 448] width 509 height 253
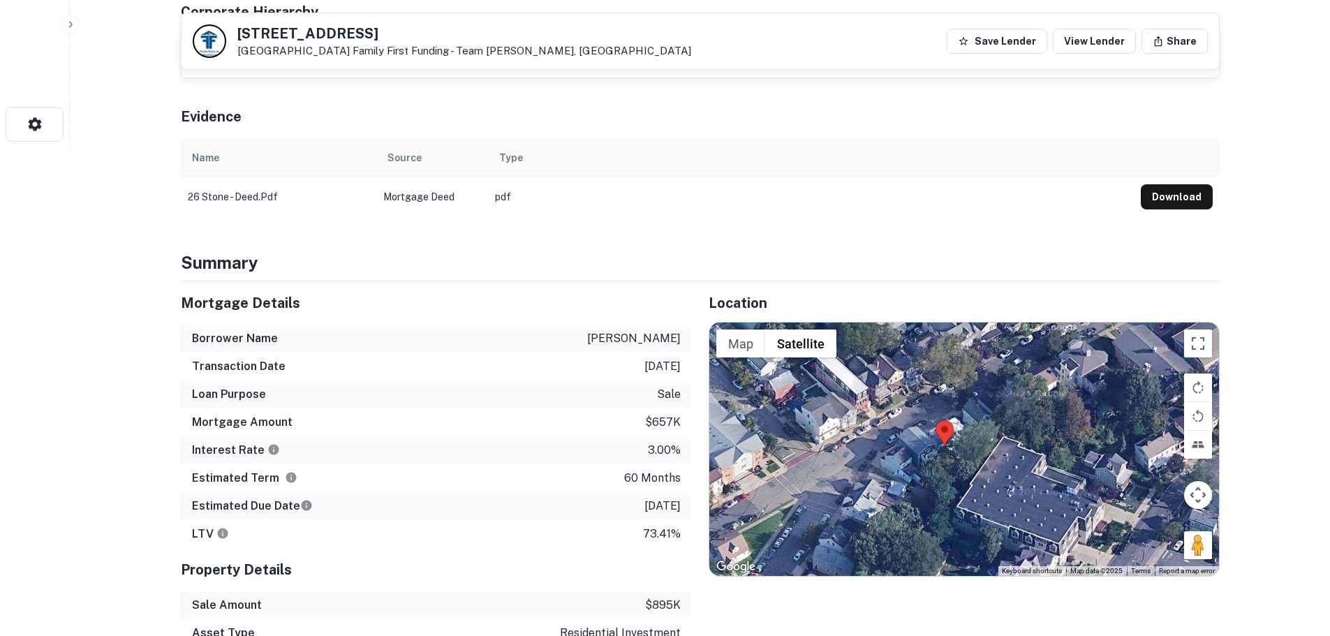
click at [949, 444] on div at bounding box center [963, 448] width 509 height 253
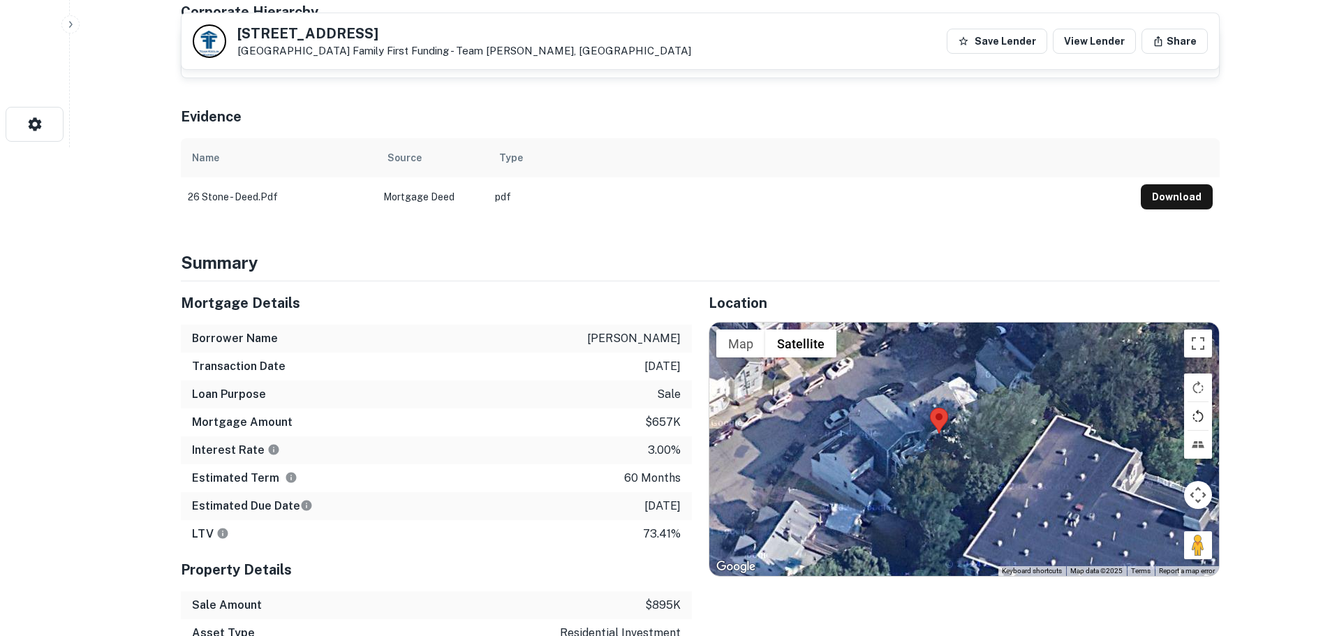
click at [1196, 402] on button "Rotate map counterclockwise" at bounding box center [1198, 416] width 28 height 28
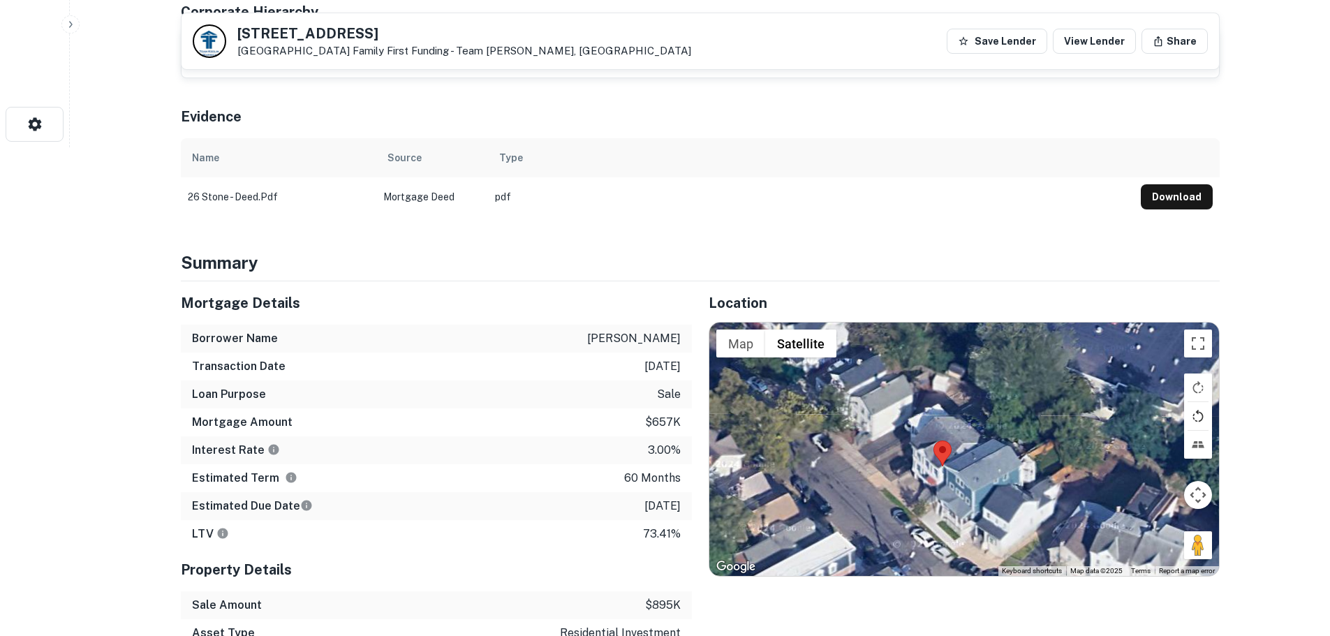
click at [1196, 402] on button "Rotate map counterclockwise" at bounding box center [1198, 416] width 28 height 28
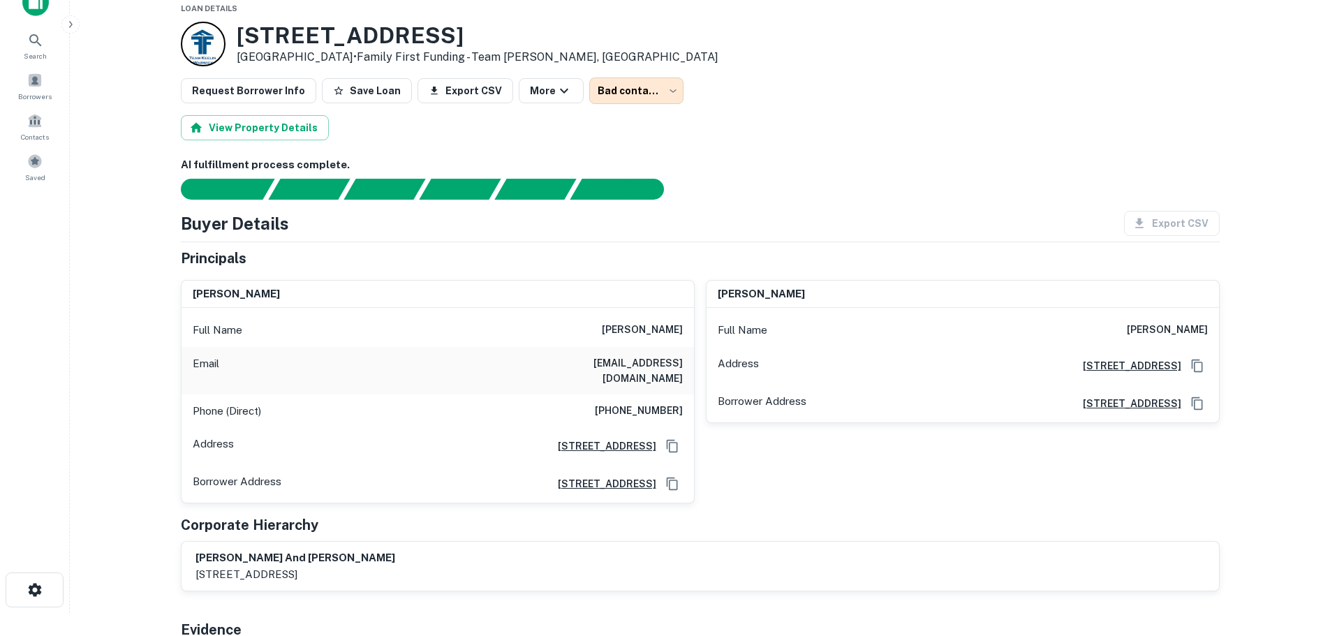
scroll to position [0, 0]
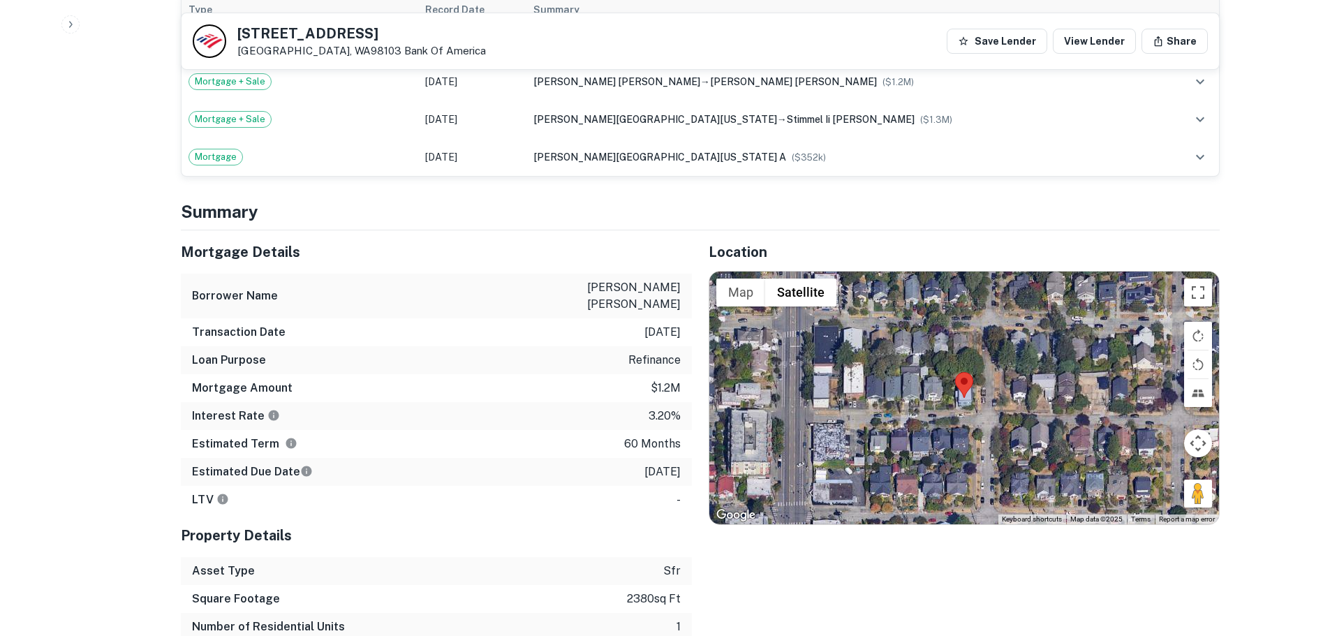
scroll to position [838, 0]
click at [962, 391] on div at bounding box center [963, 397] width 509 height 253
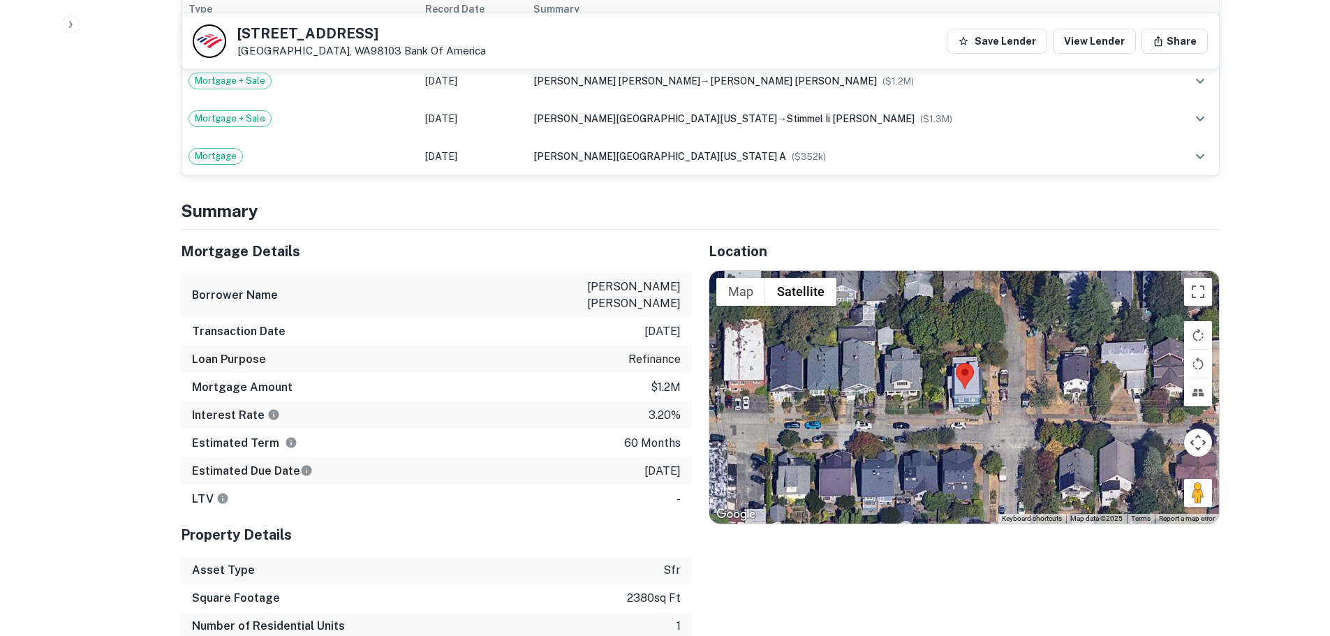
click at [962, 391] on div at bounding box center [963, 397] width 509 height 253
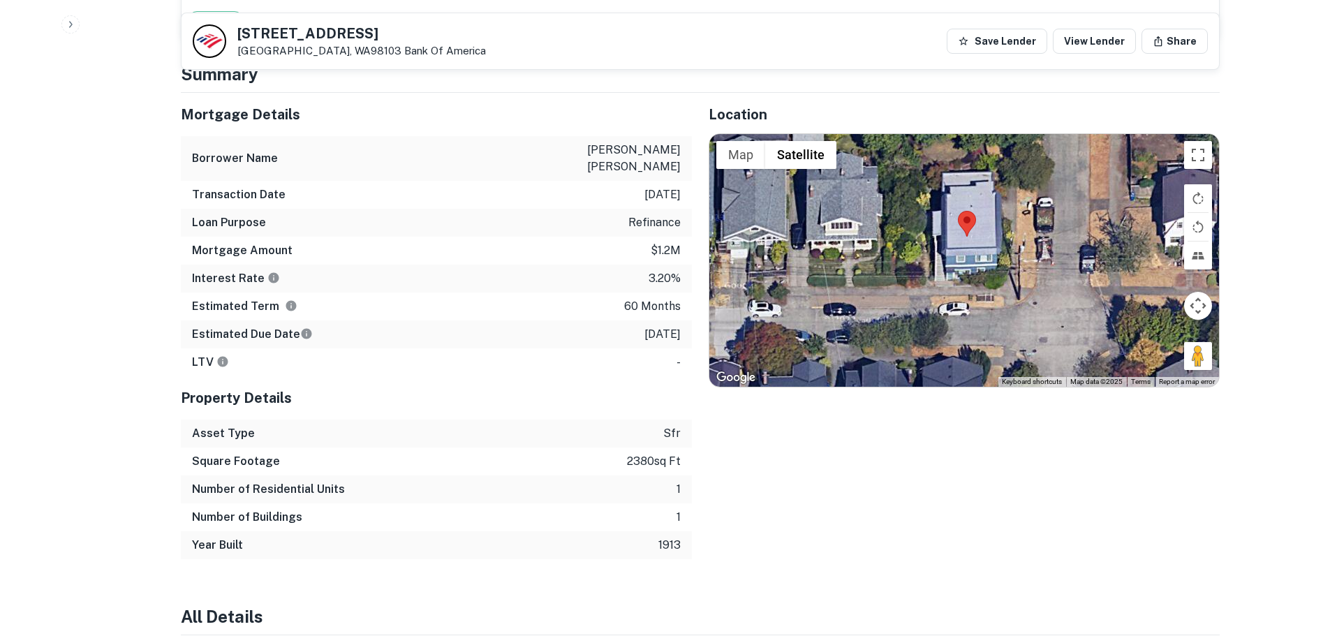
scroll to position [907, 0]
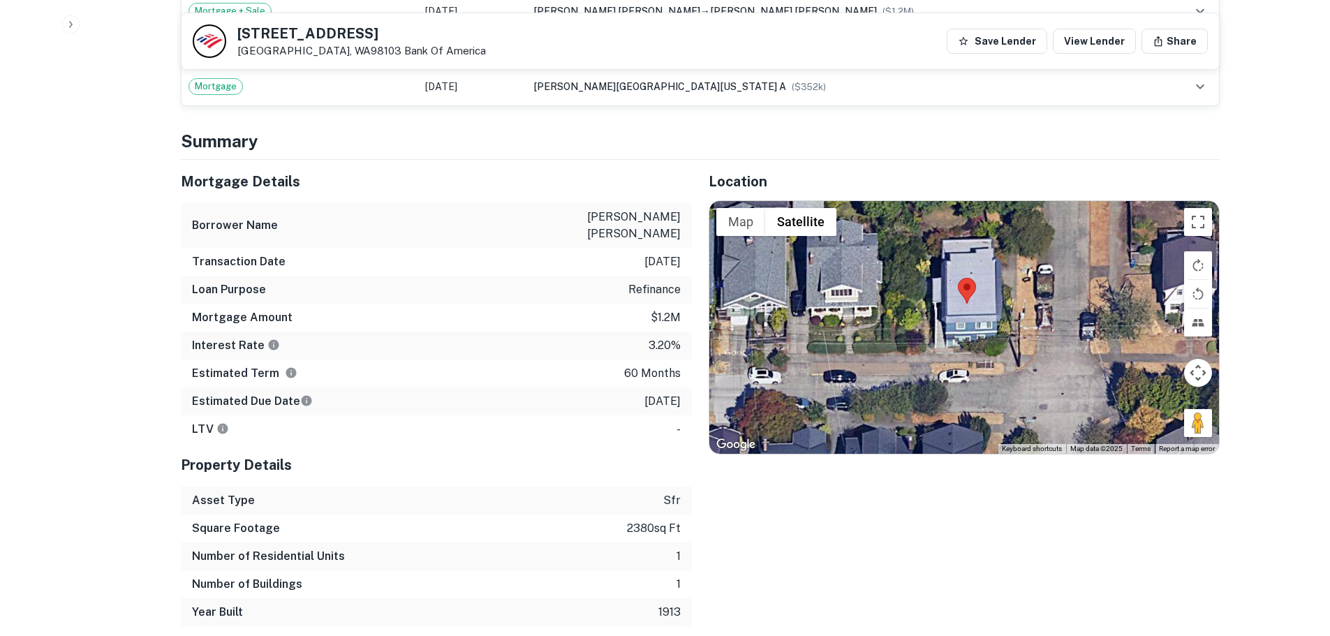
click at [965, 320] on div at bounding box center [963, 327] width 509 height 253
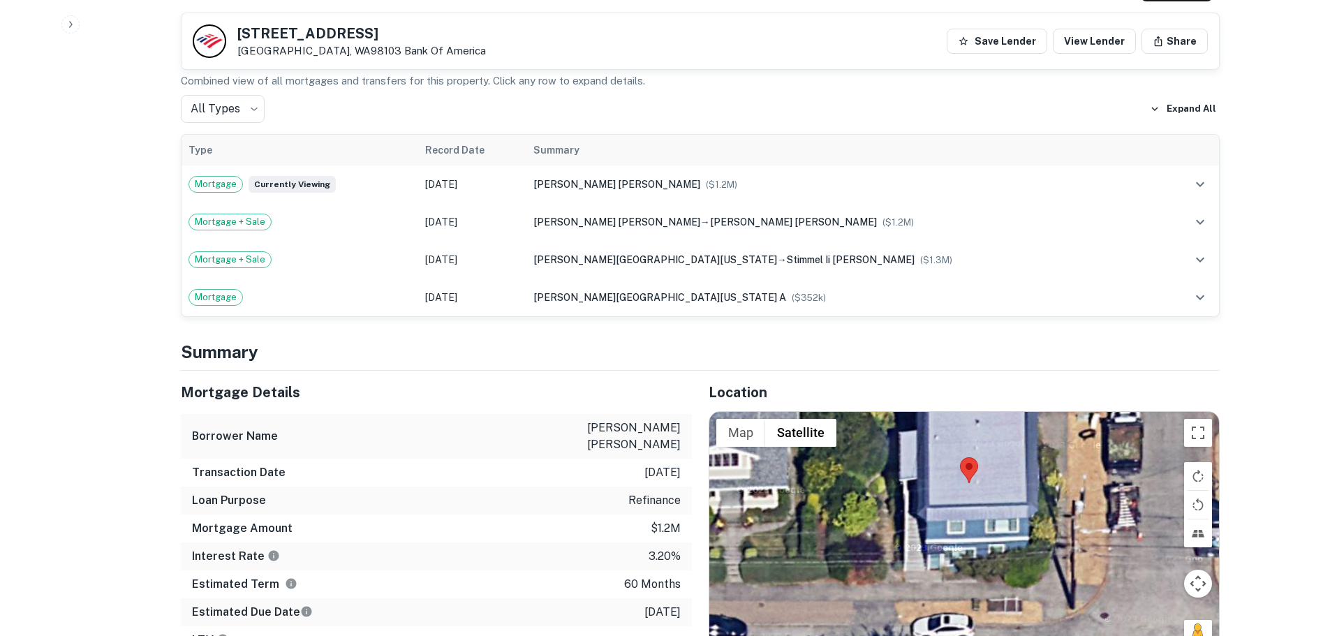
scroll to position [698, 0]
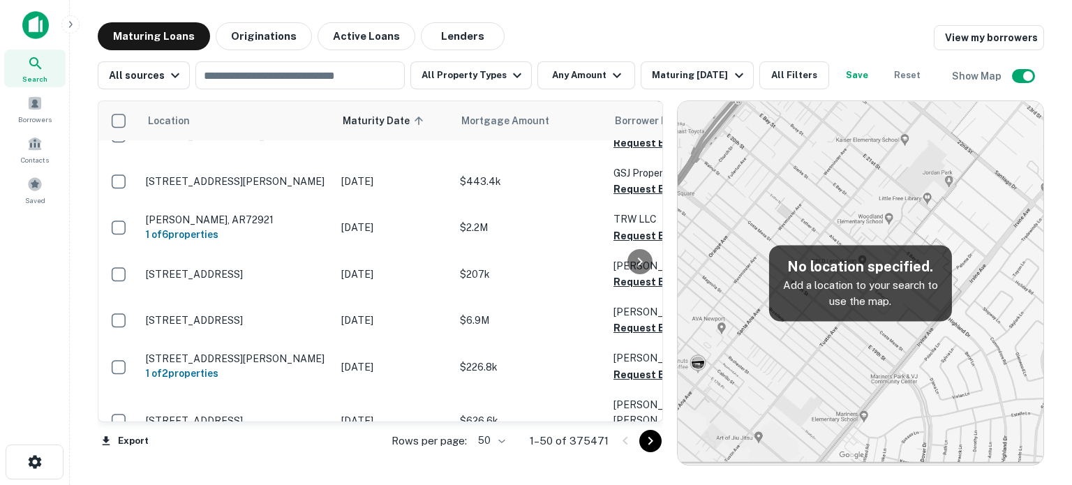
scroll to position [2080, 0]
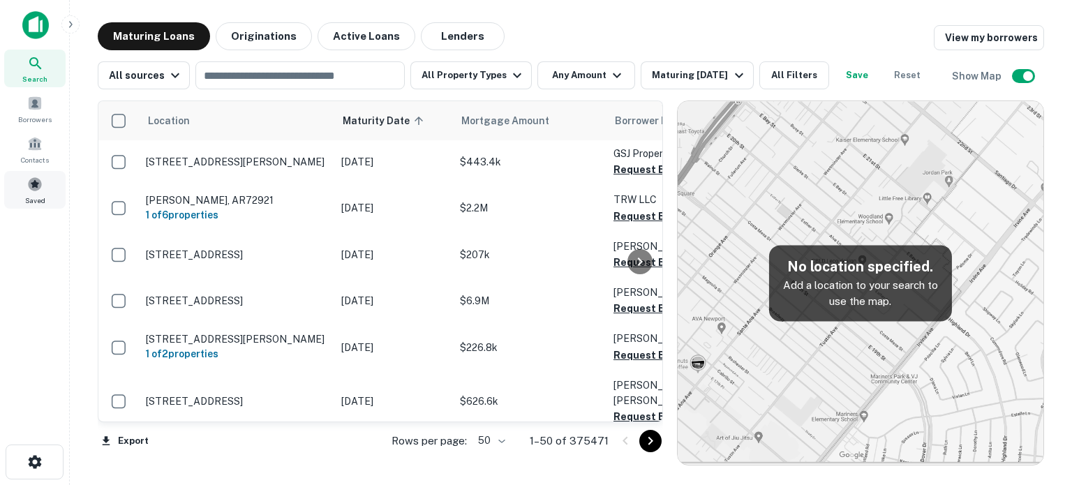
click at [40, 192] on div "Saved" at bounding box center [34, 190] width 61 height 38
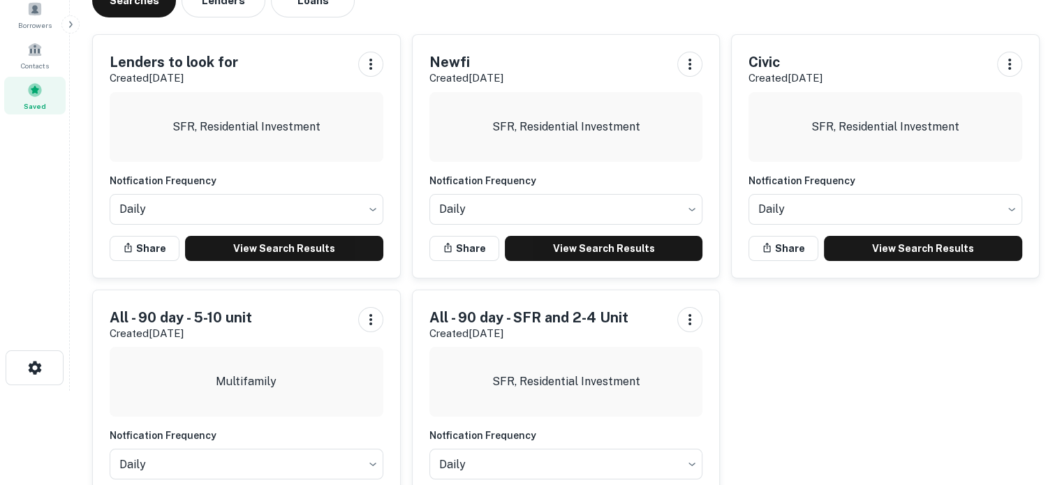
scroll to position [164, 0]
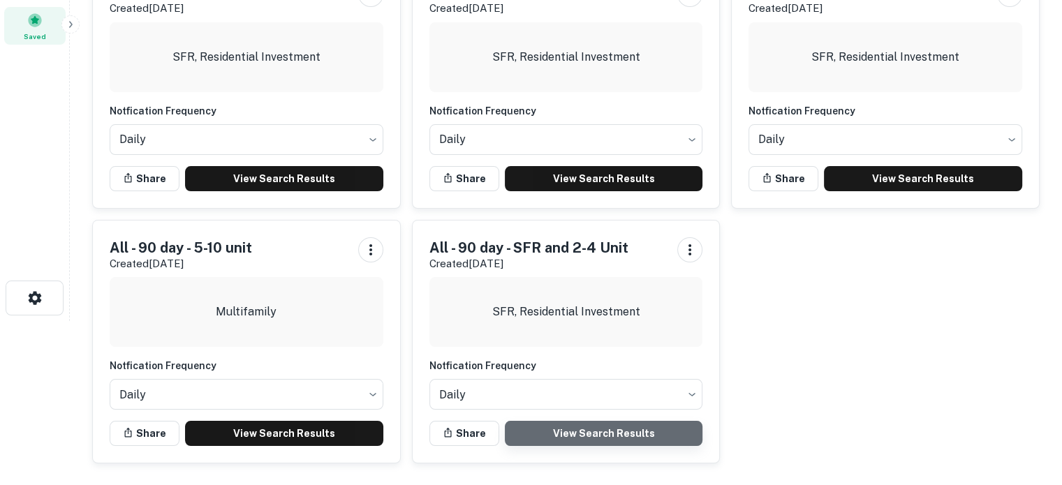
click at [639, 424] on link "View Search Results" at bounding box center [604, 433] width 198 height 25
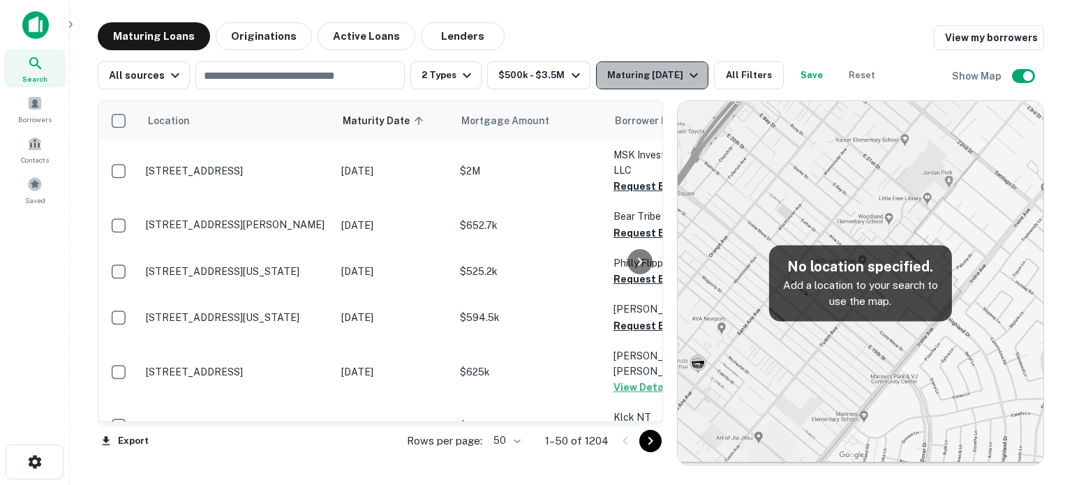
click at [692, 77] on icon "button" at bounding box center [693, 75] width 17 height 17
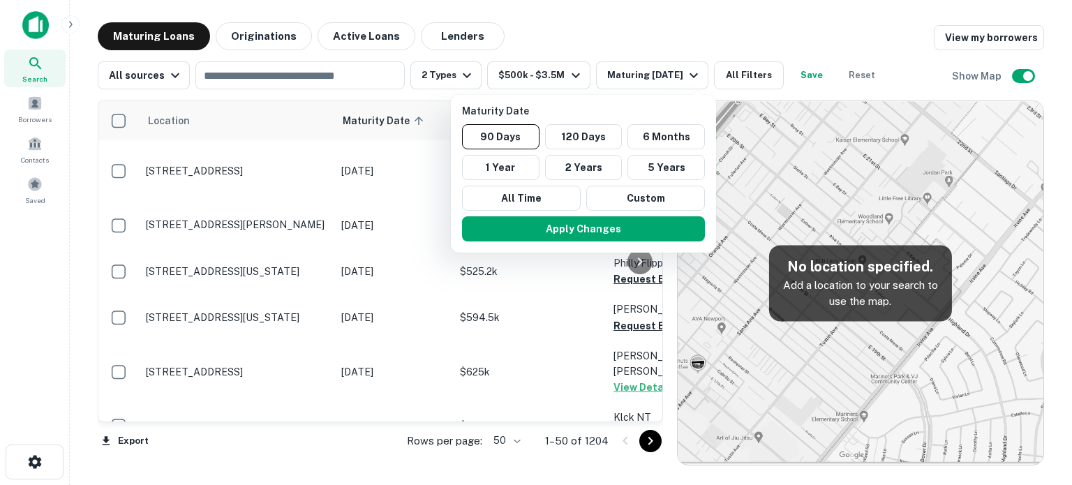
click at [649, 31] on div at bounding box center [536, 242] width 1072 height 485
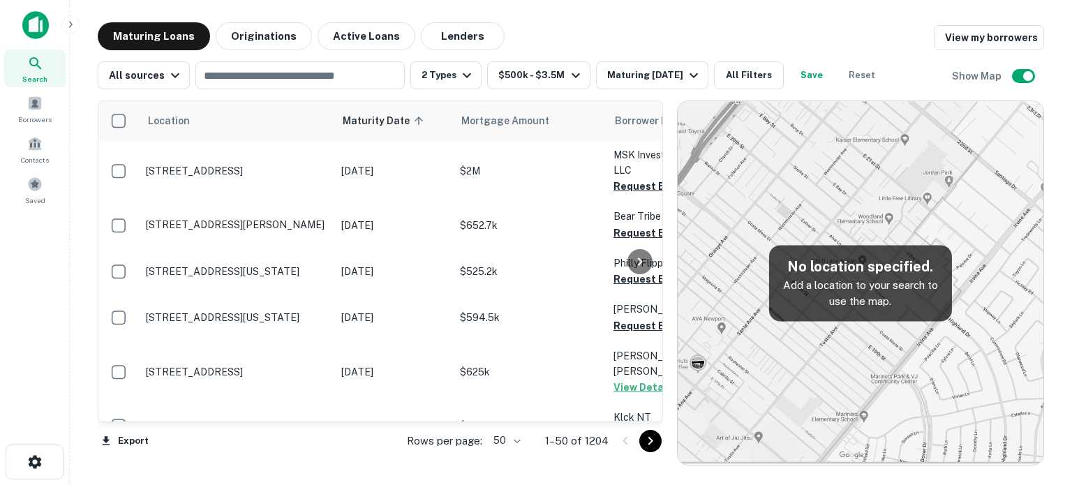
click at [777, 77] on div "Maturity Date 90 Days 120 Days 6 Months 1 Year 2 Years 5 Years All Time Custom …" at bounding box center [536, 242] width 1072 height 485
click at [758, 75] on div "Maturity Date 90 Days 120 Days 6 Months 1 Year 2 Years 5 Years All Time Custom …" at bounding box center [536, 242] width 1072 height 485
click at [541, 75] on div "Maturity Date 90 Days 120 Days 6 Months 1 Year 2 Years 5 Years All Time Custom …" at bounding box center [536, 242] width 1072 height 485
click at [743, 70] on button "All Filters" at bounding box center [749, 75] width 70 height 28
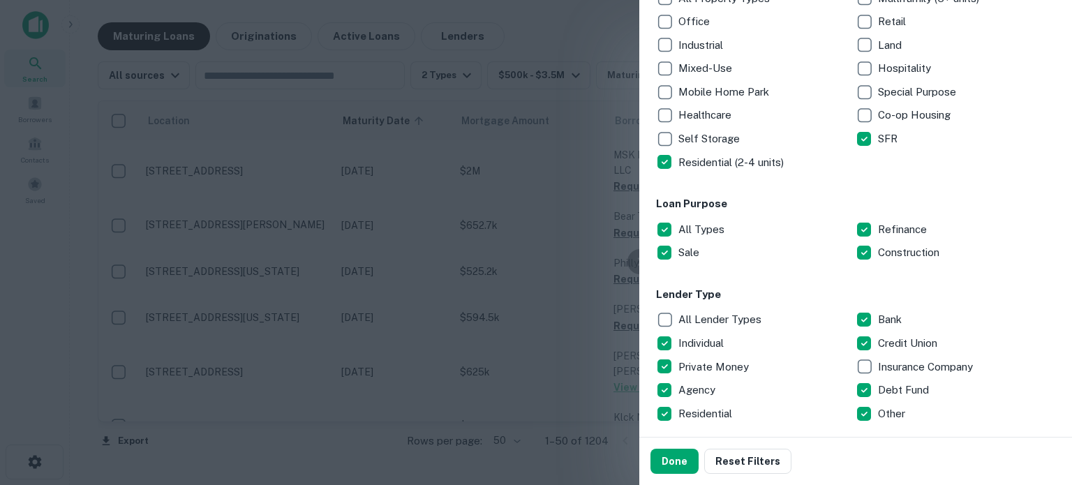
scroll to position [349, 0]
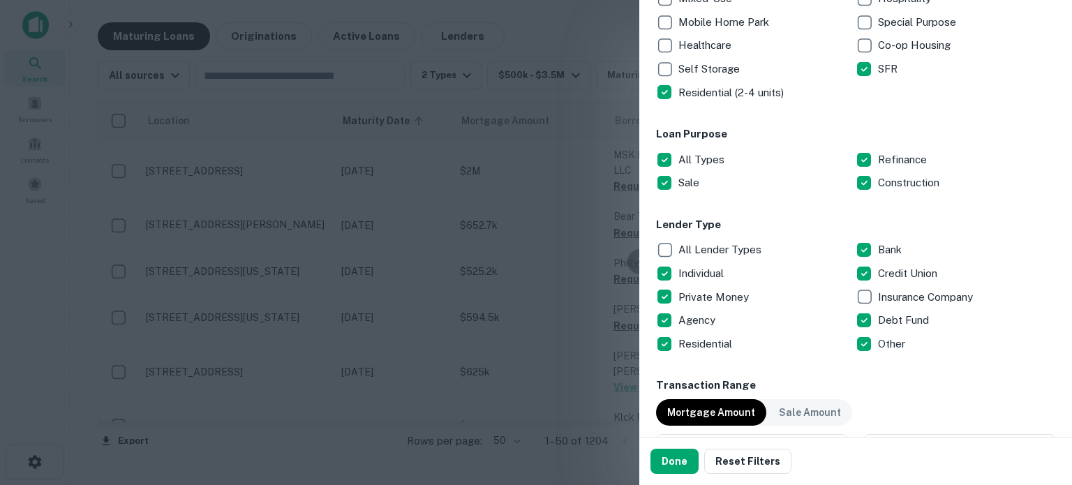
click at [490, 256] on div at bounding box center [536, 242] width 1072 height 485
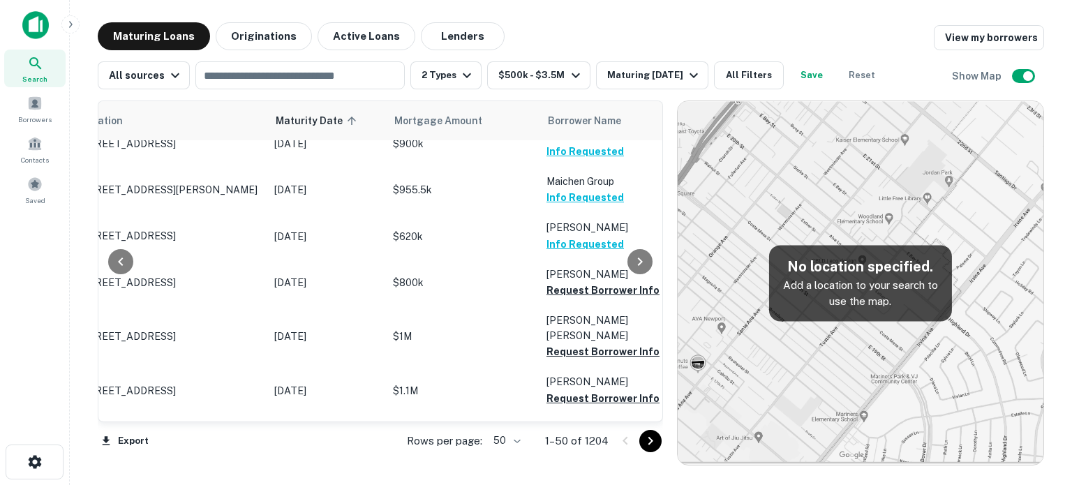
scroll to position [489, 47]
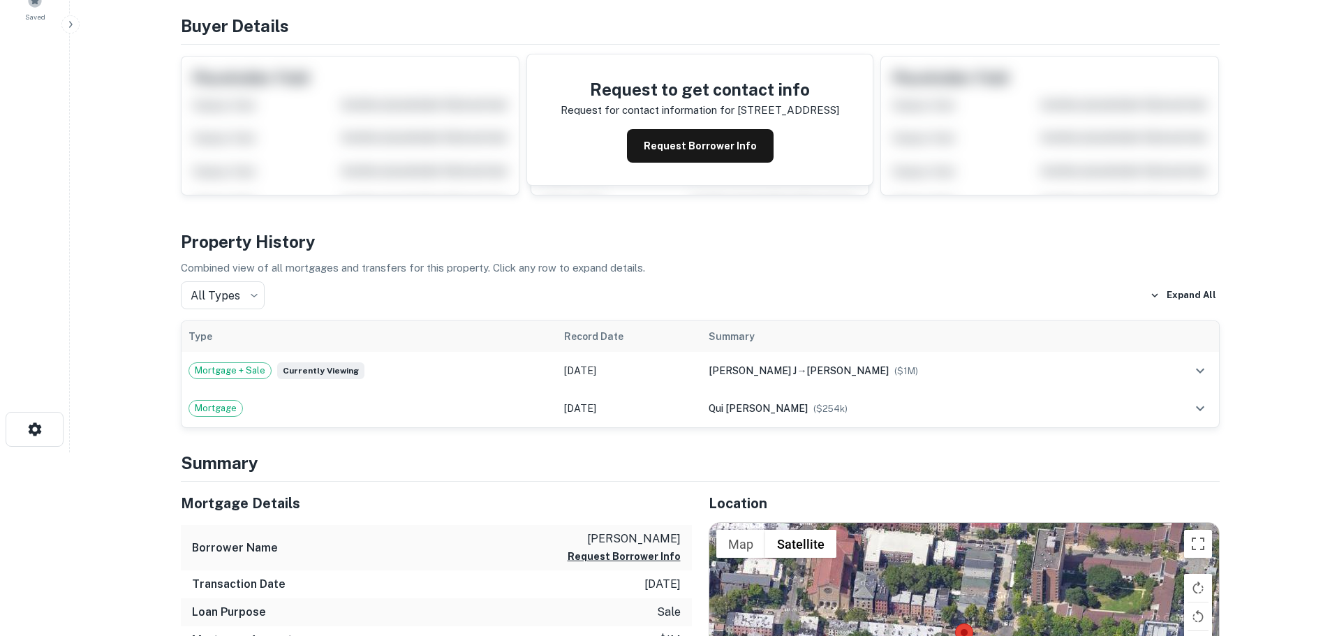
scroll to position [70, 0]
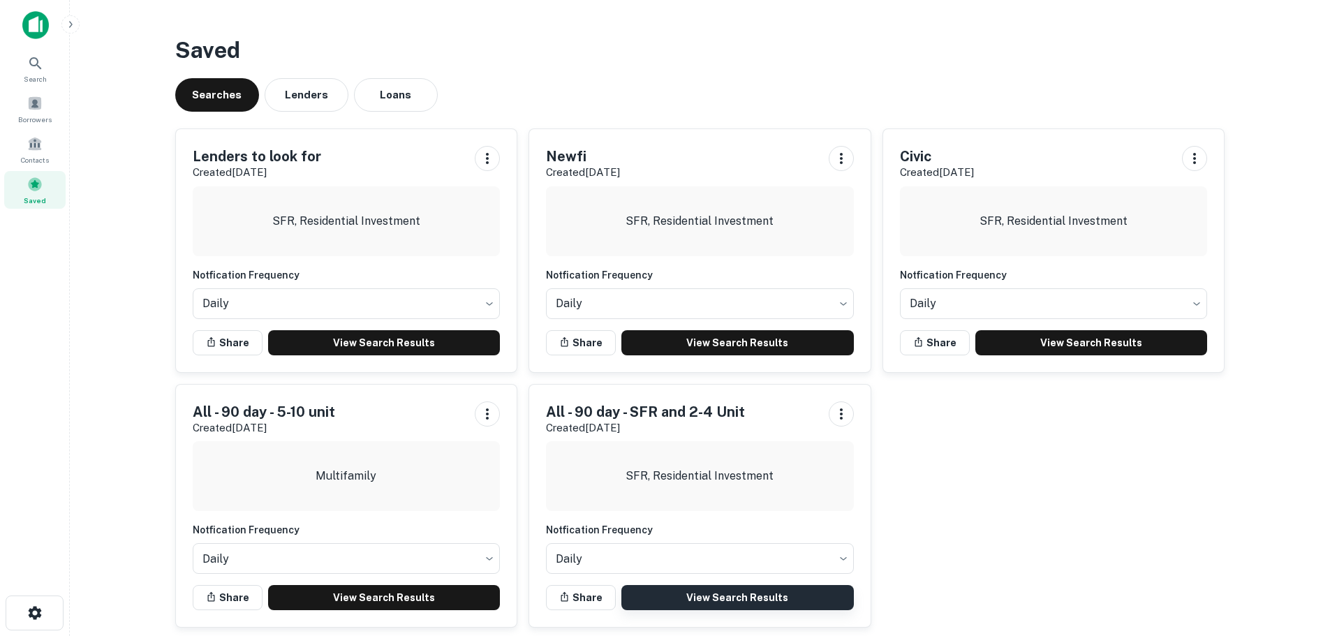
click at [728, 597] on link "View Search Results" at bounding box center [737, 597] width 232 height 25
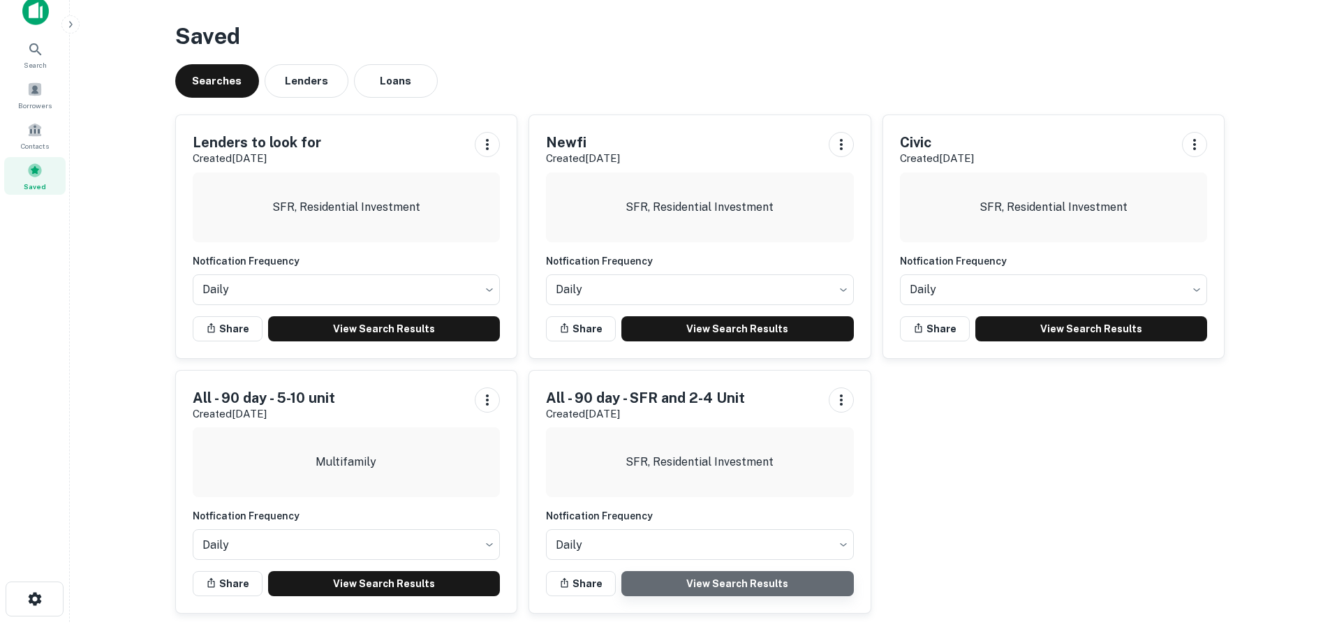
click at [730, 579] on link "View Search Results" at bounding box center [737, 583] width 232 height 25
click at [731, 586] on link "View Search Results" at bounding box center [737, 583] width 232 height 25
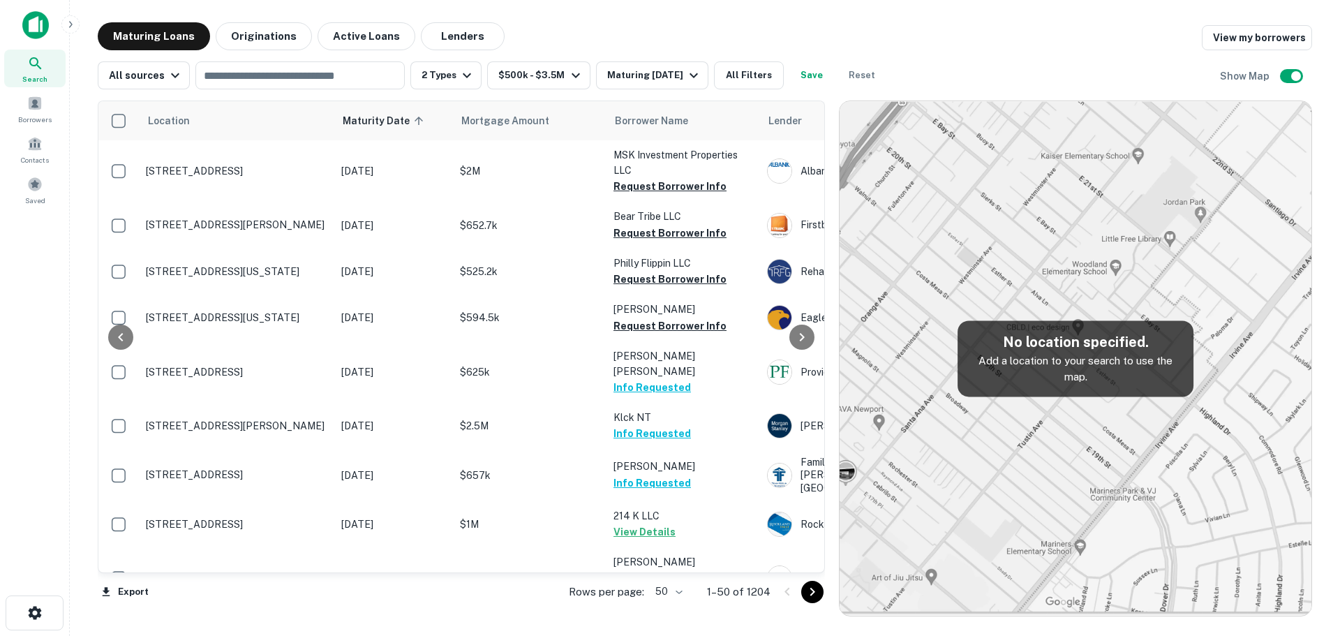
scroll to position [1605, 95]
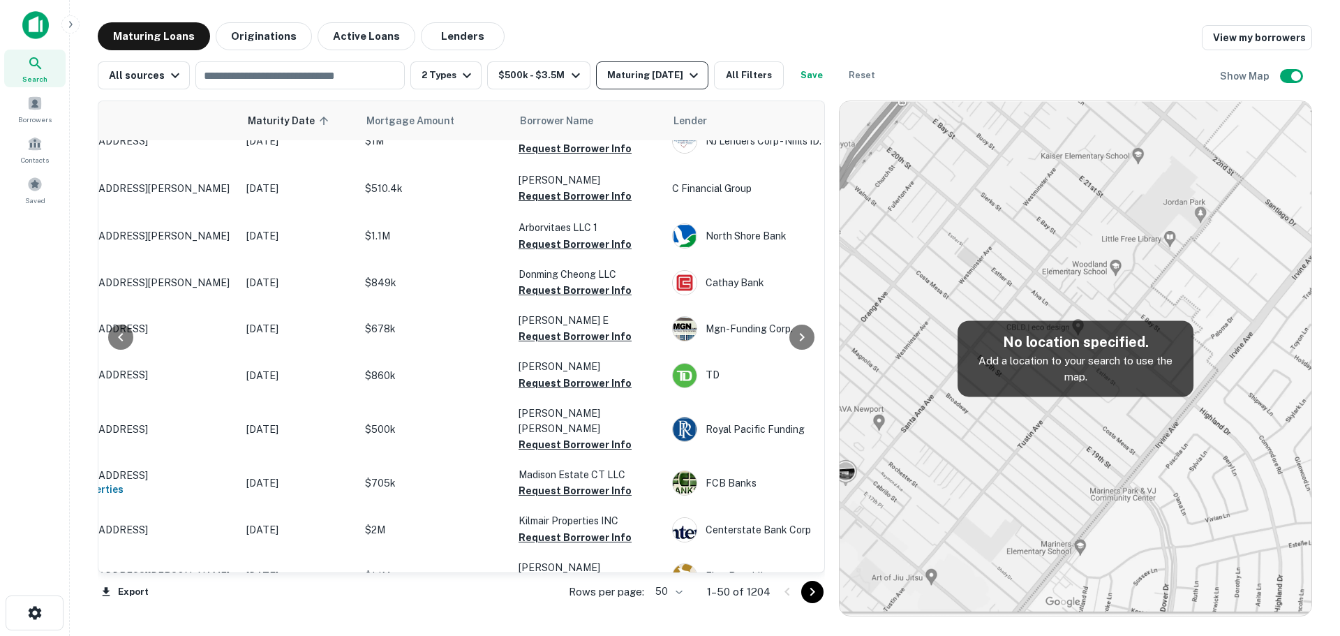
click at [660, 71] on div "Maturing [DATE]" at bounding box center [654, 75] width 95 height 17
click at [948, 635] on div at bounding box center [670, 647] width 1340 height 0
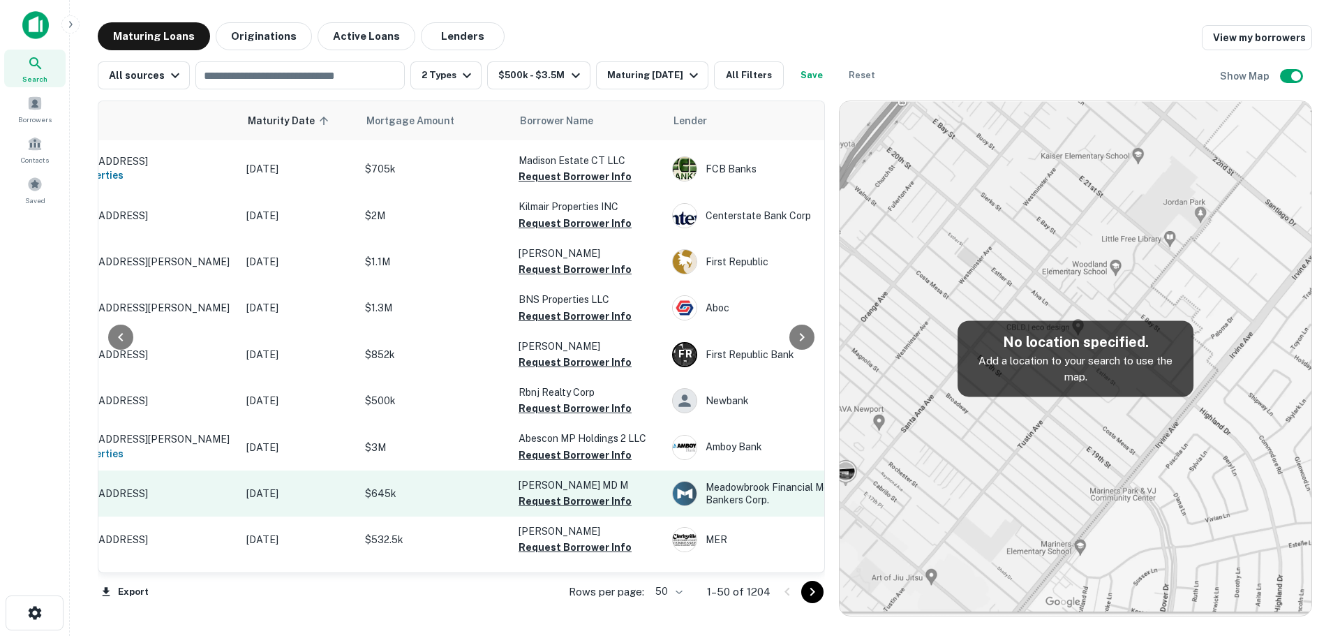
scroll to position [1932, 95]
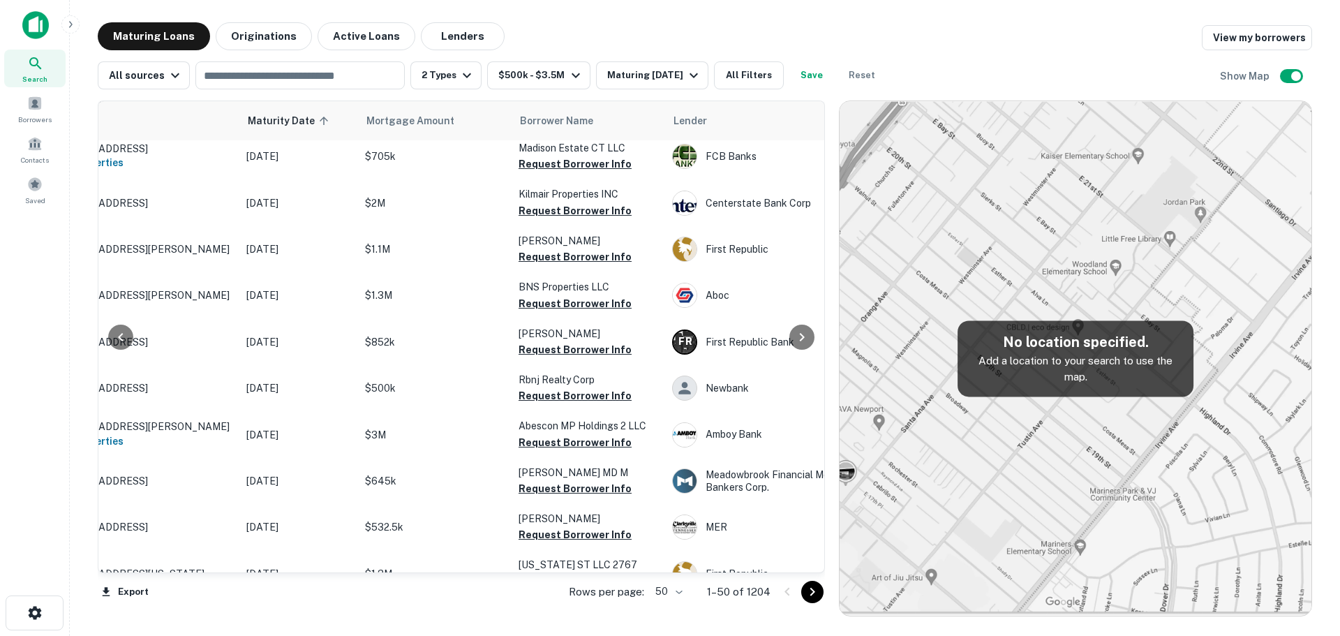
click at [810, 593] on icon "Go to next page" at bounding box center [812, 591] width 17 height 17
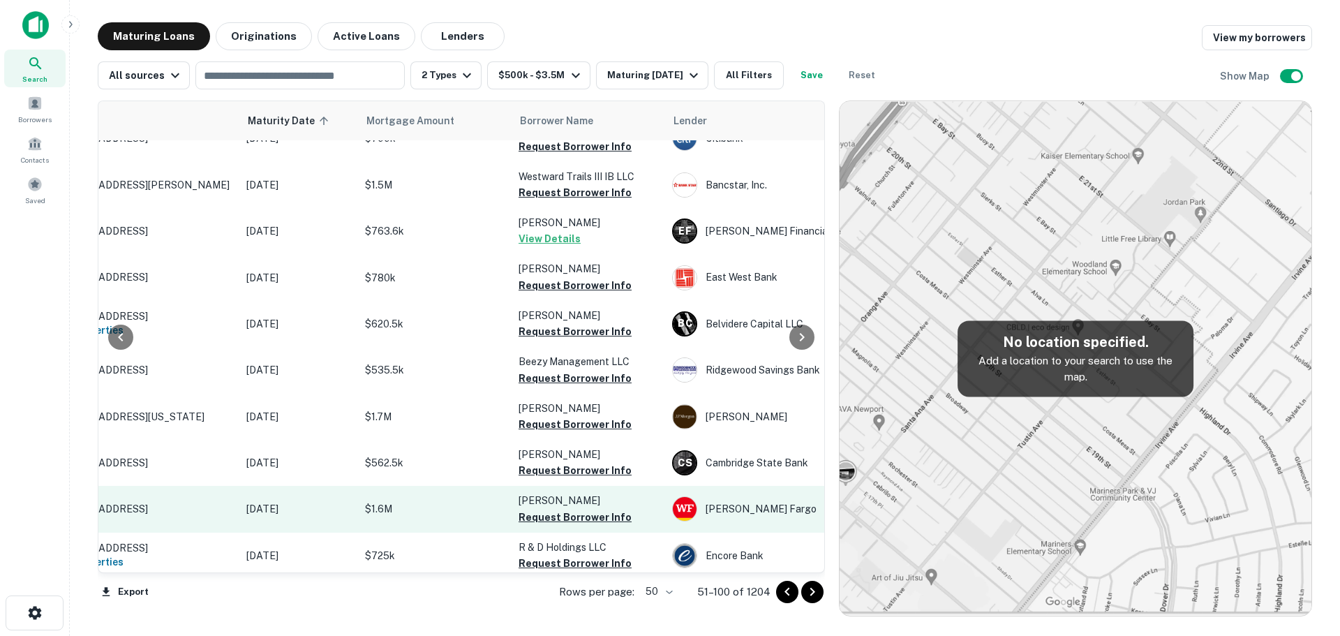
scroll to position [1947, 95]
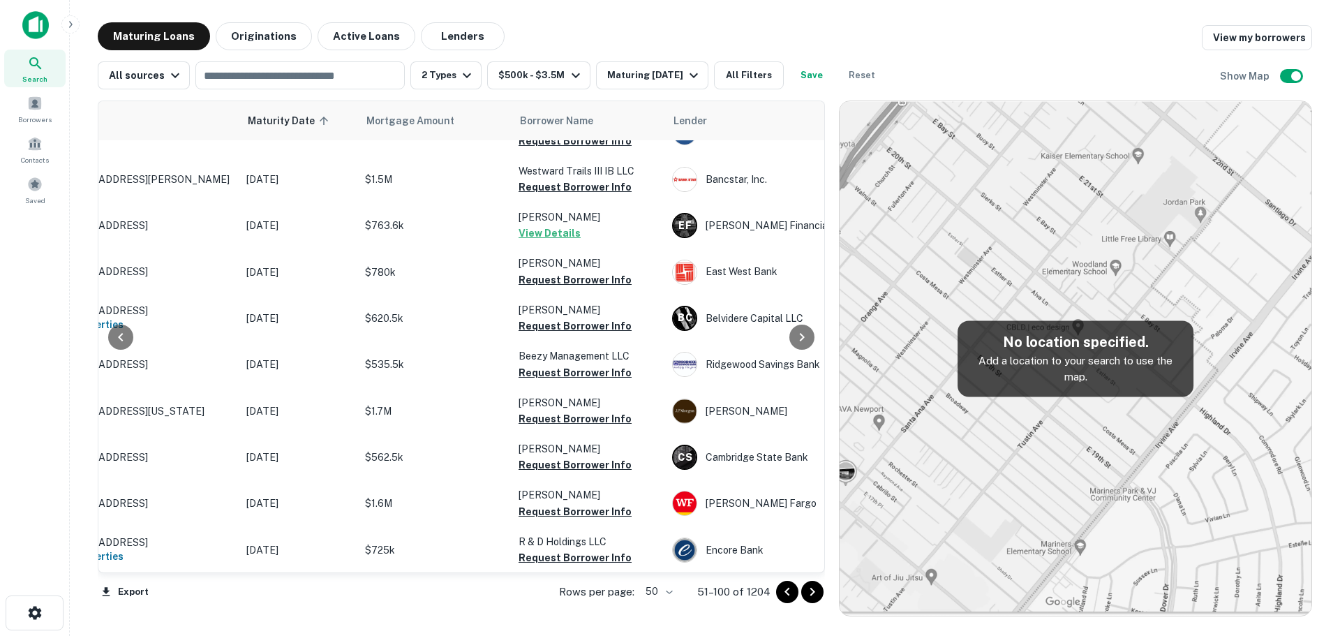
click at [818, 596] on icon "Go to next page" at bounding box center [812, 591] width 17 height 17
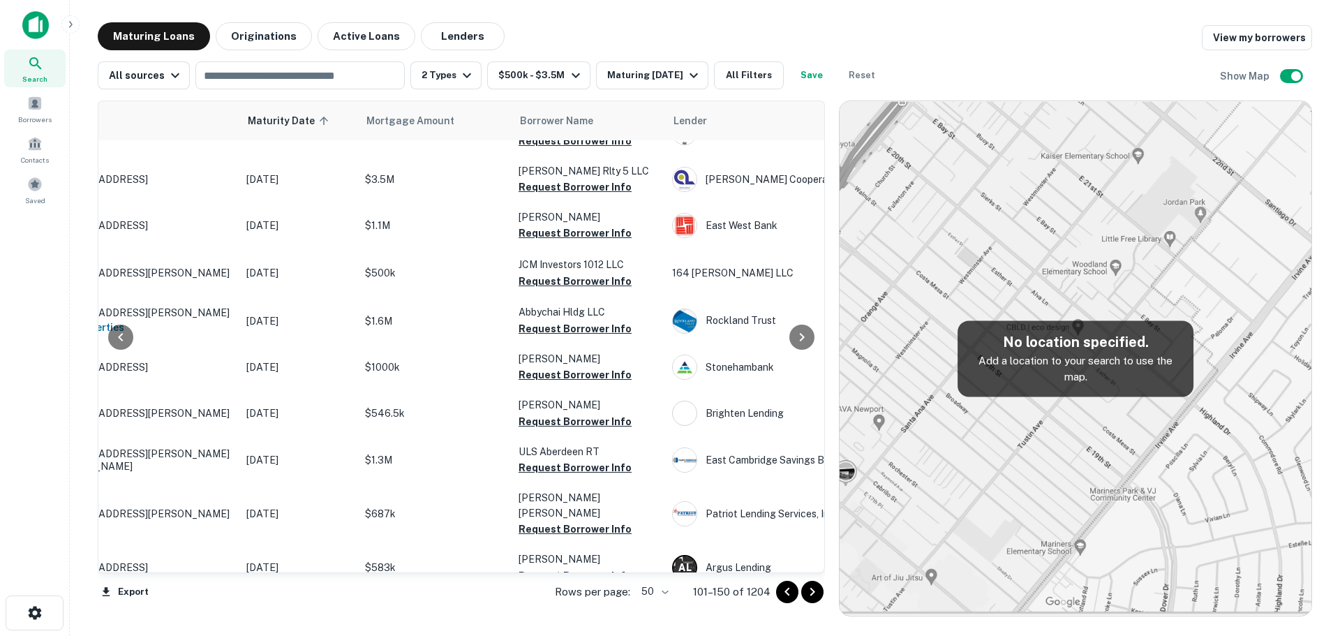
scroll to position [1939, 95]
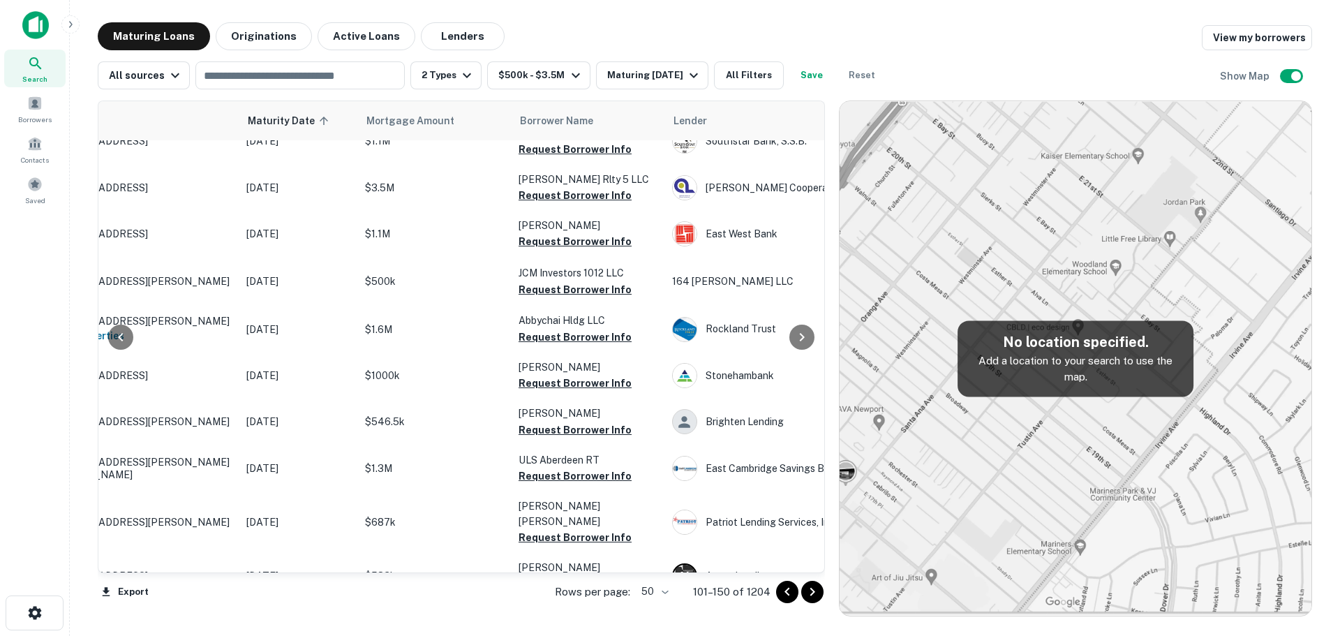
click at [815, 595] on icon "Go to next page" at bounding box center [812, 591] width 17 height 17
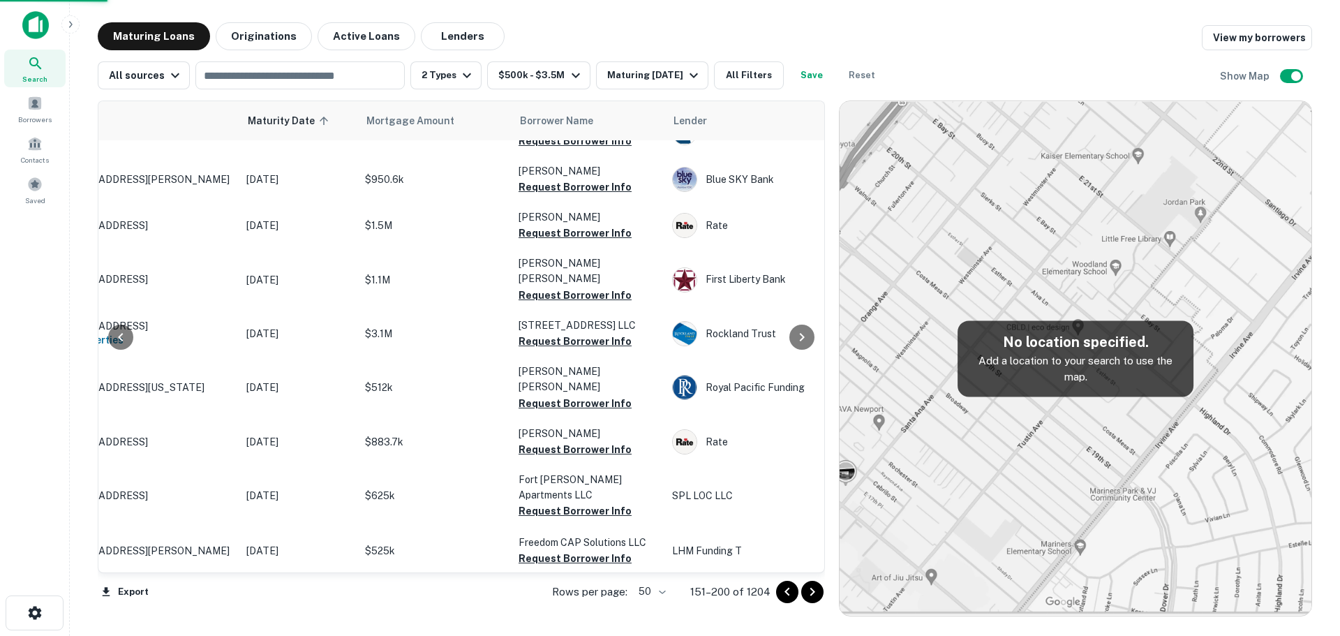
scroll to position [1932, 95]
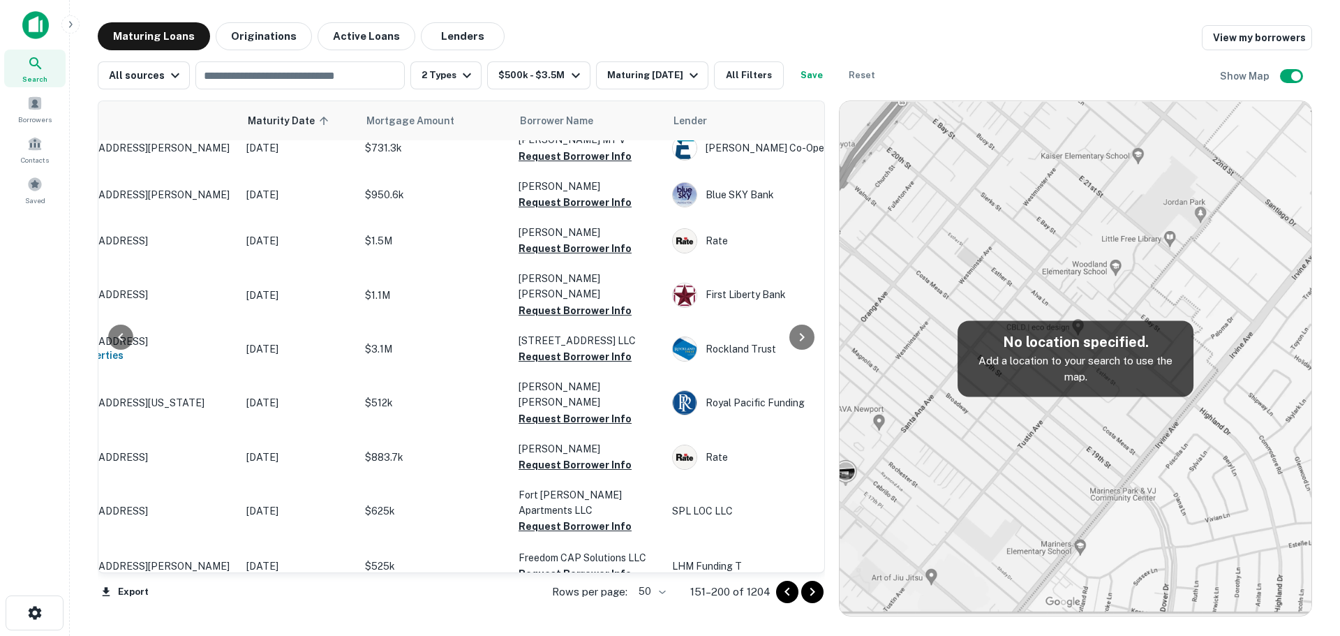
click at [810, 590] on icon "Go to next page" at bounding box center [812, 591] width 17 height 17
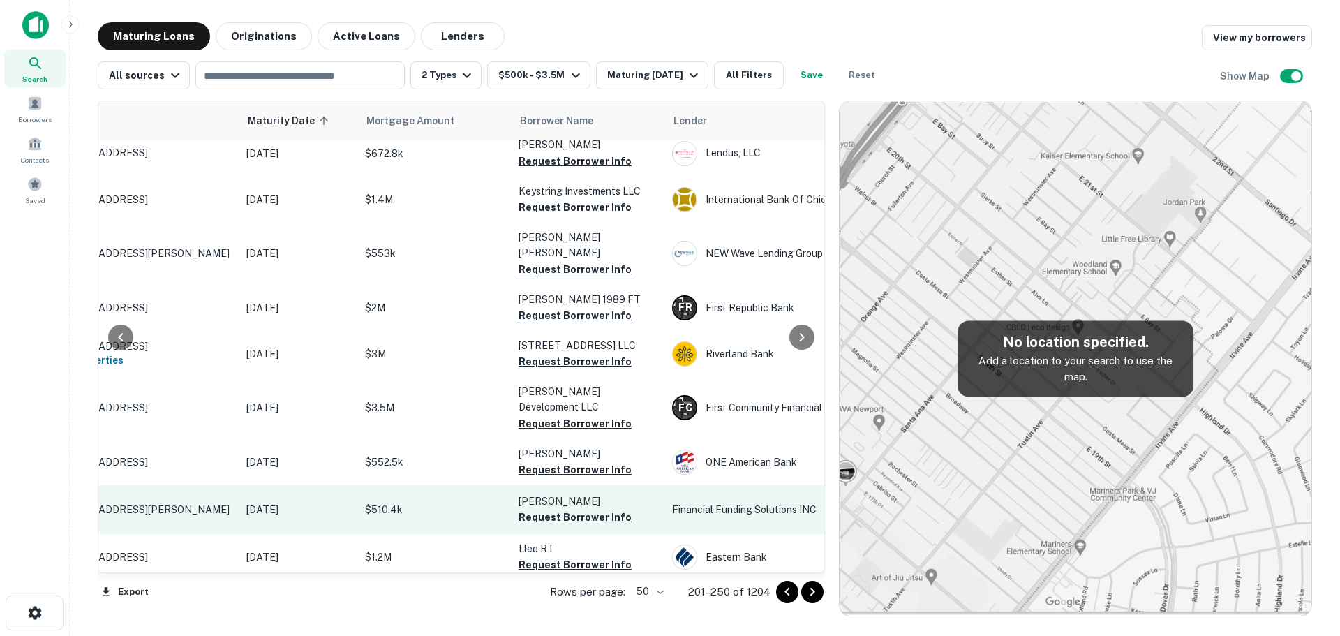
scroll to position [1960, 95]
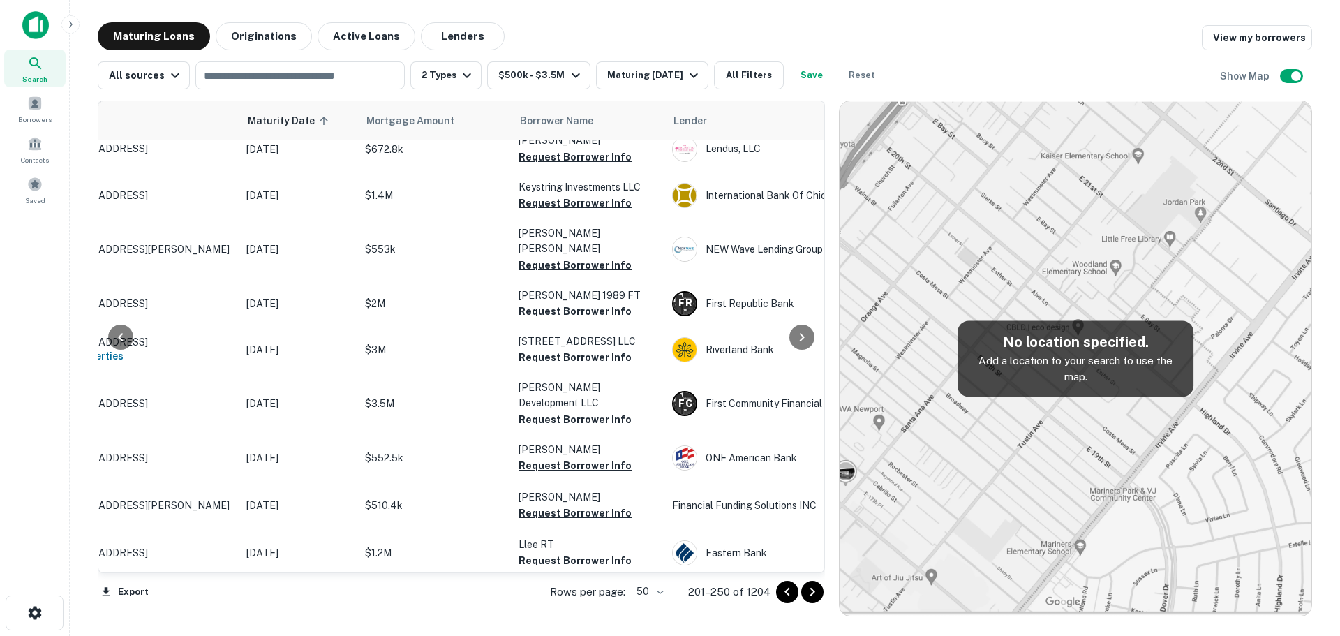
click at [812, 596] on icon "Go to next page" at bounding box center [812, 591] width 17 height 17
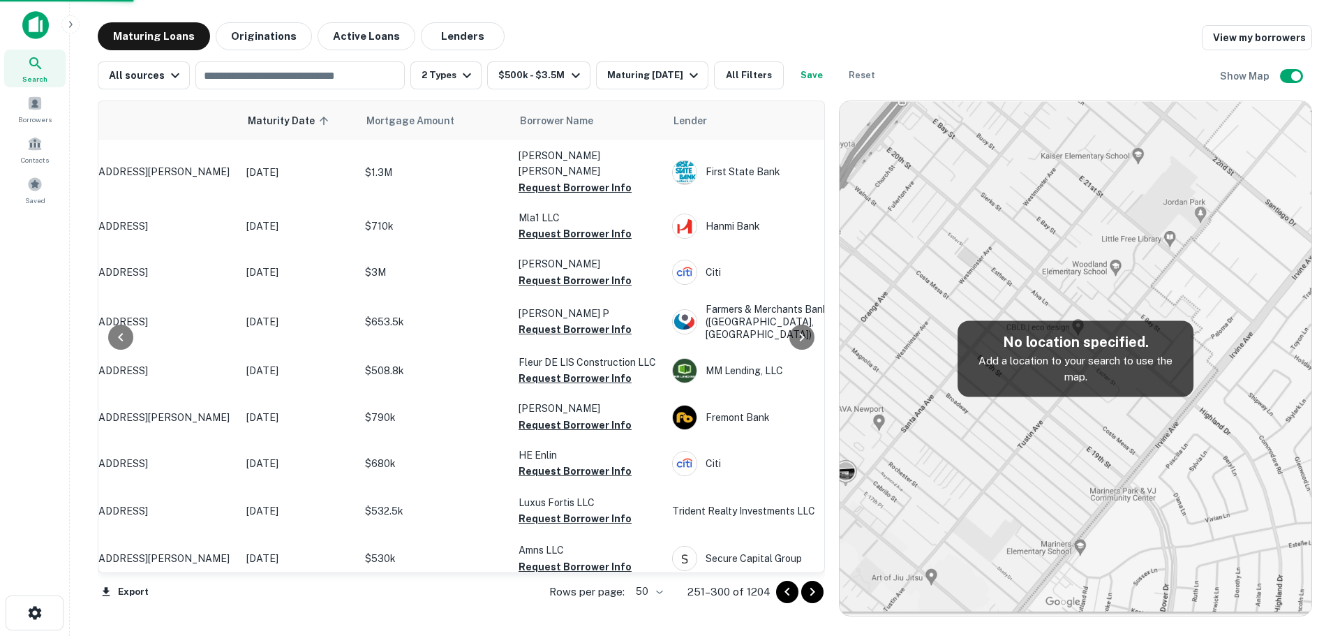
scroll to position [1905, 95]
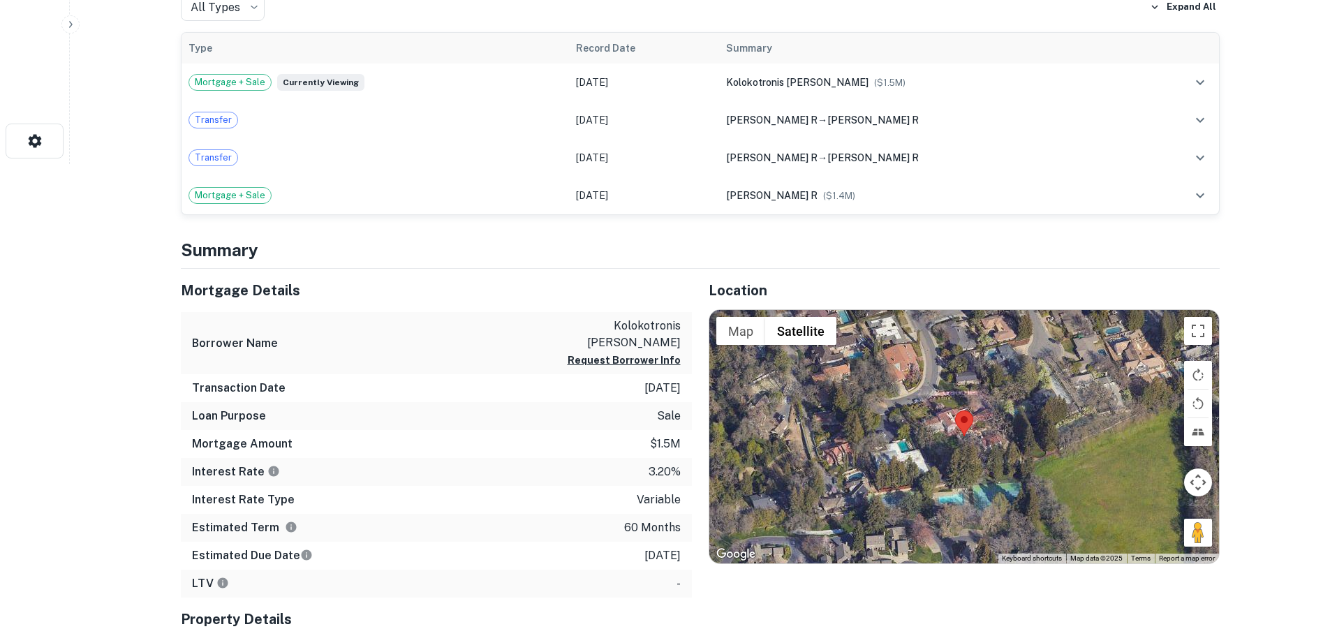
scroll to position [489, 0]
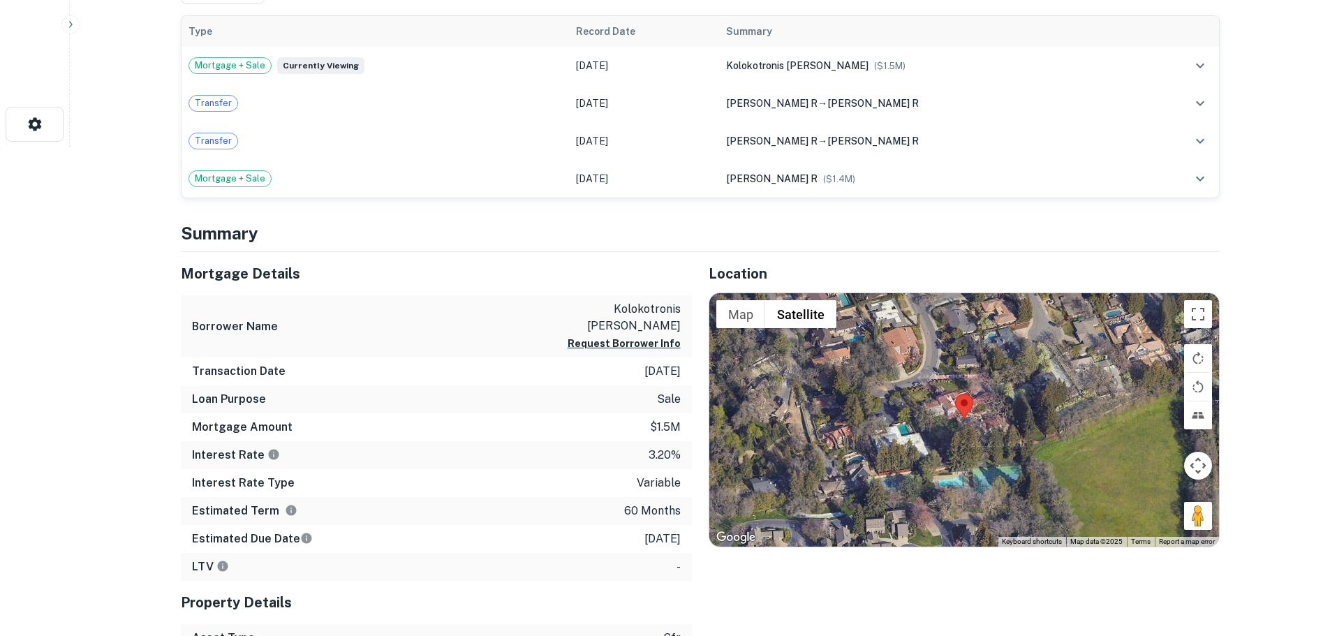
click at [956, 369] on div at bounding box center [963, 419] width 509 height 253
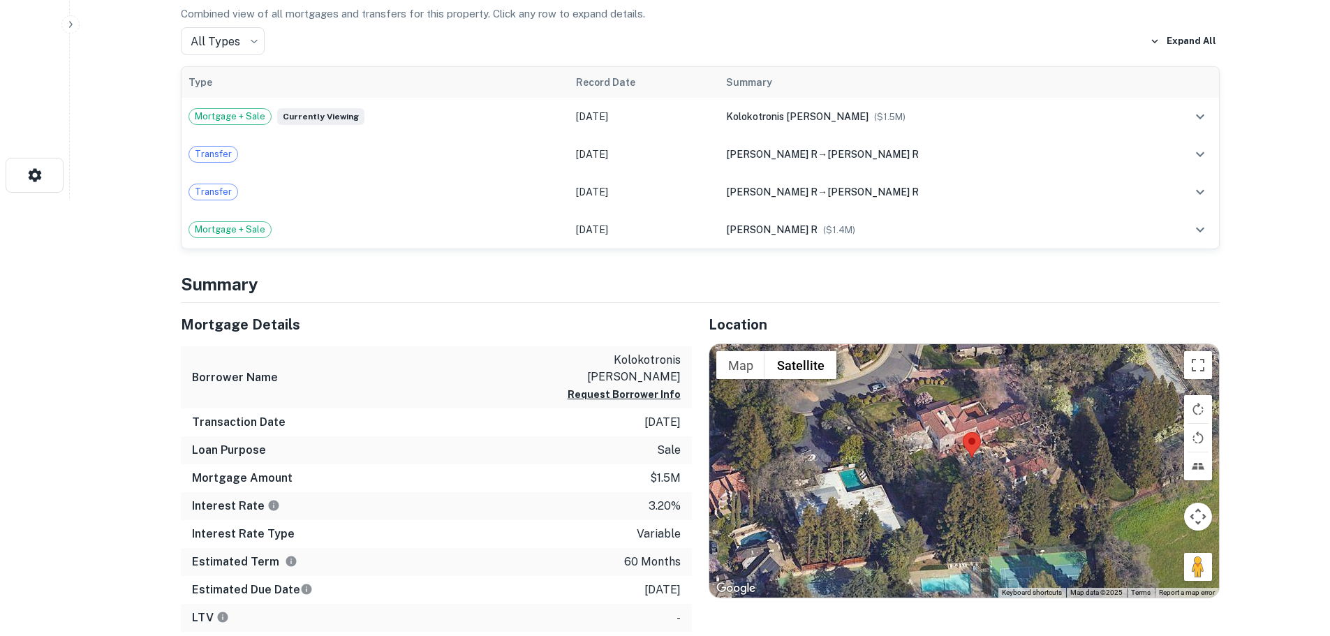
scroll to position [419, 0]
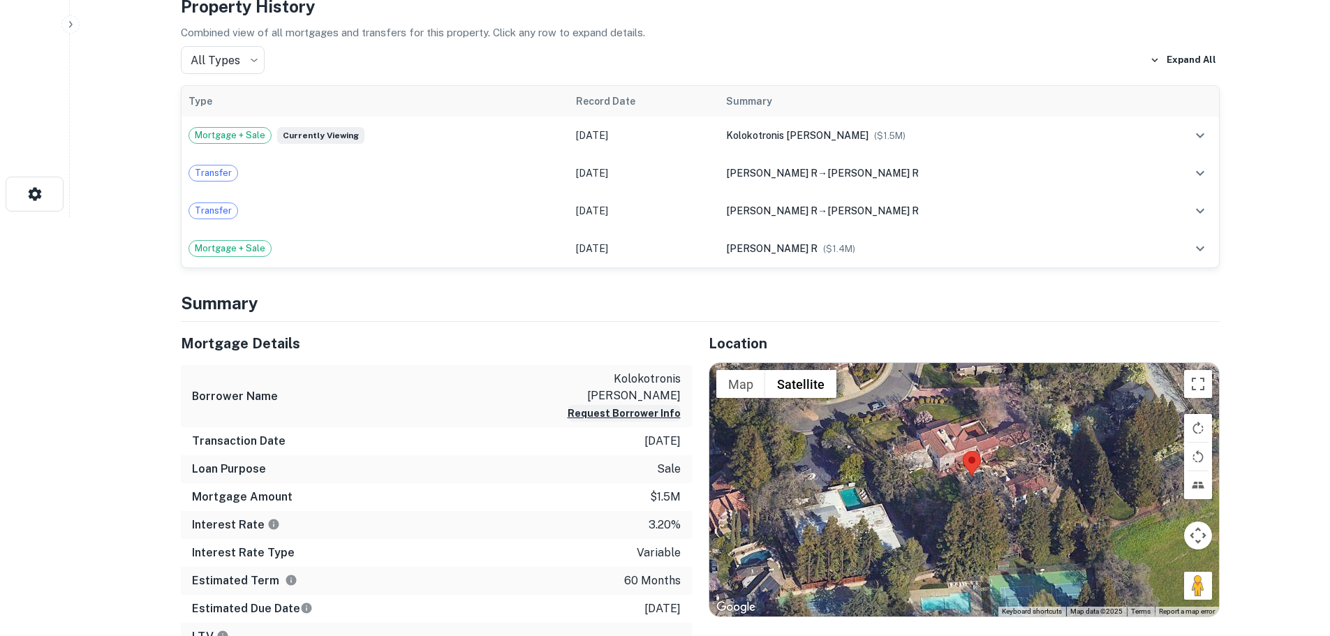
click at [631, 405] on button "Request Borrower Info" at bounding box center [623, 413] width 113 height 17
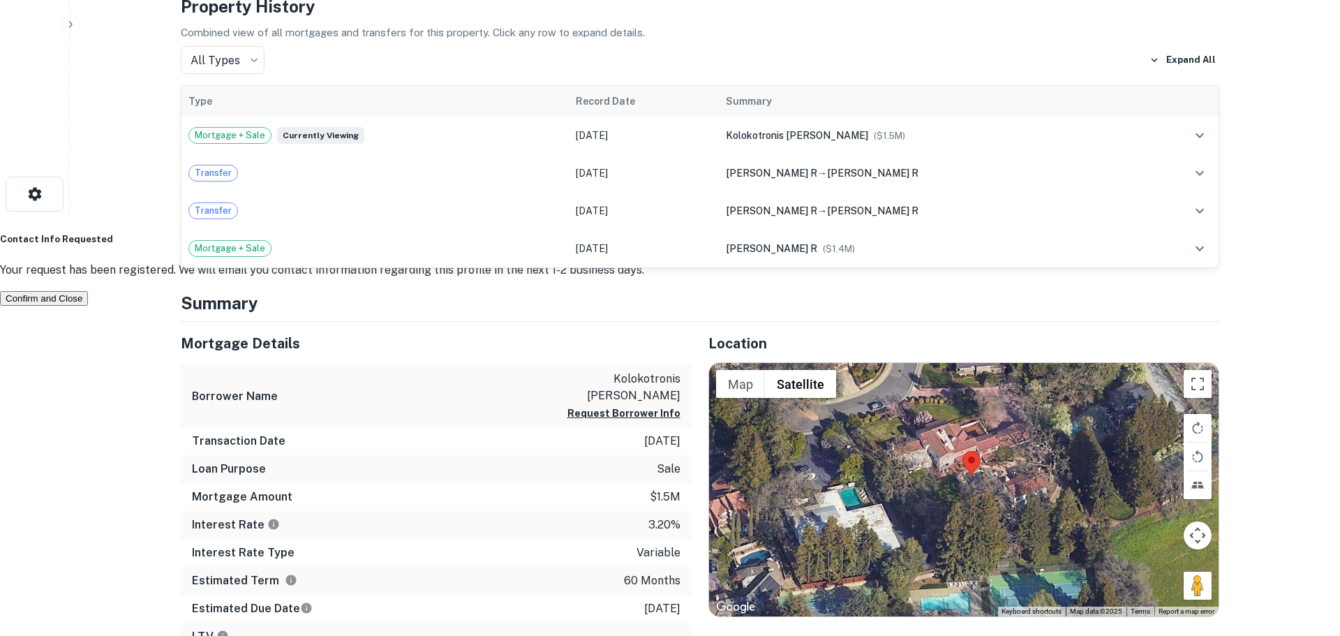
click at [88, 306] on button "Confirm and Close" at bounding box center [44, 298] width 88 height 15
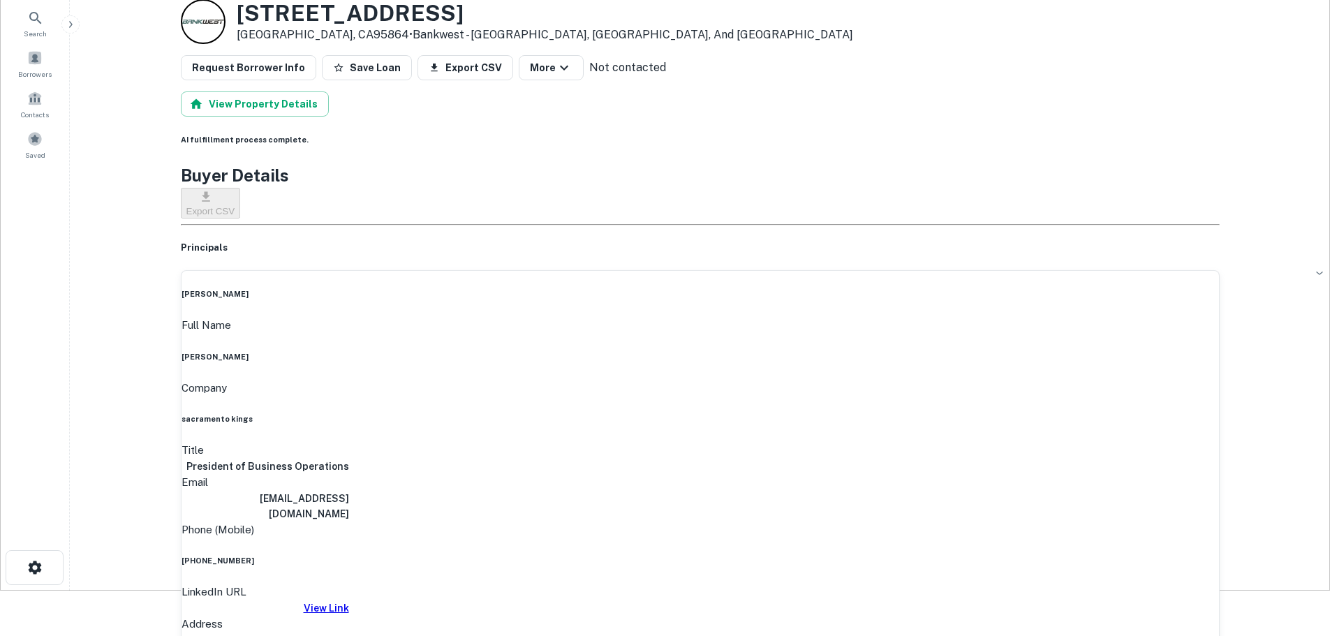
scroll to position [70, 0]
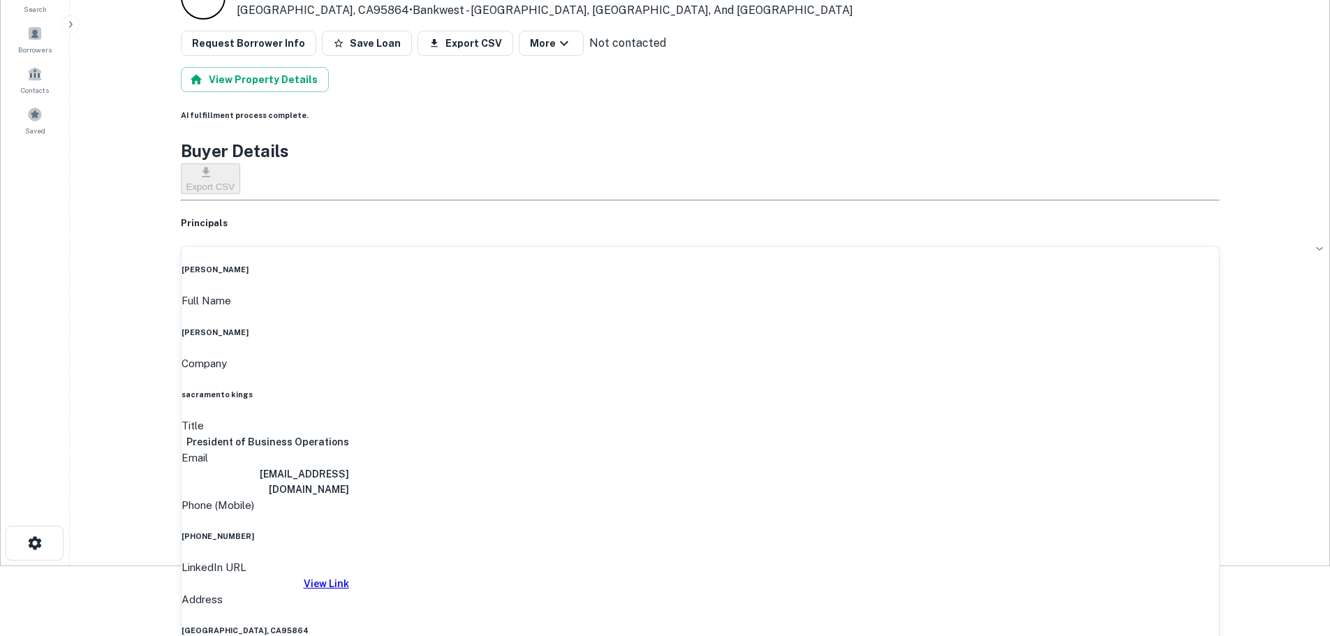
click at [349, 576] on h6 "View Link" at bounding box center [265, 583] width 168 height 15
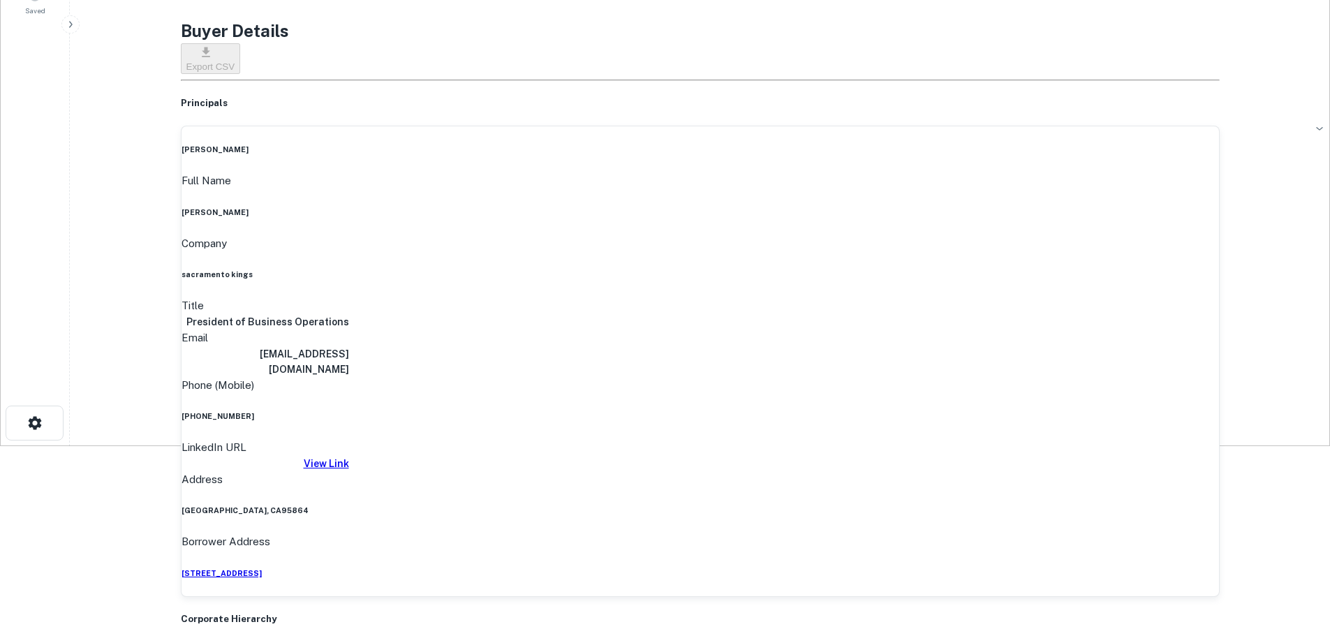
scroll to position [209, 0]
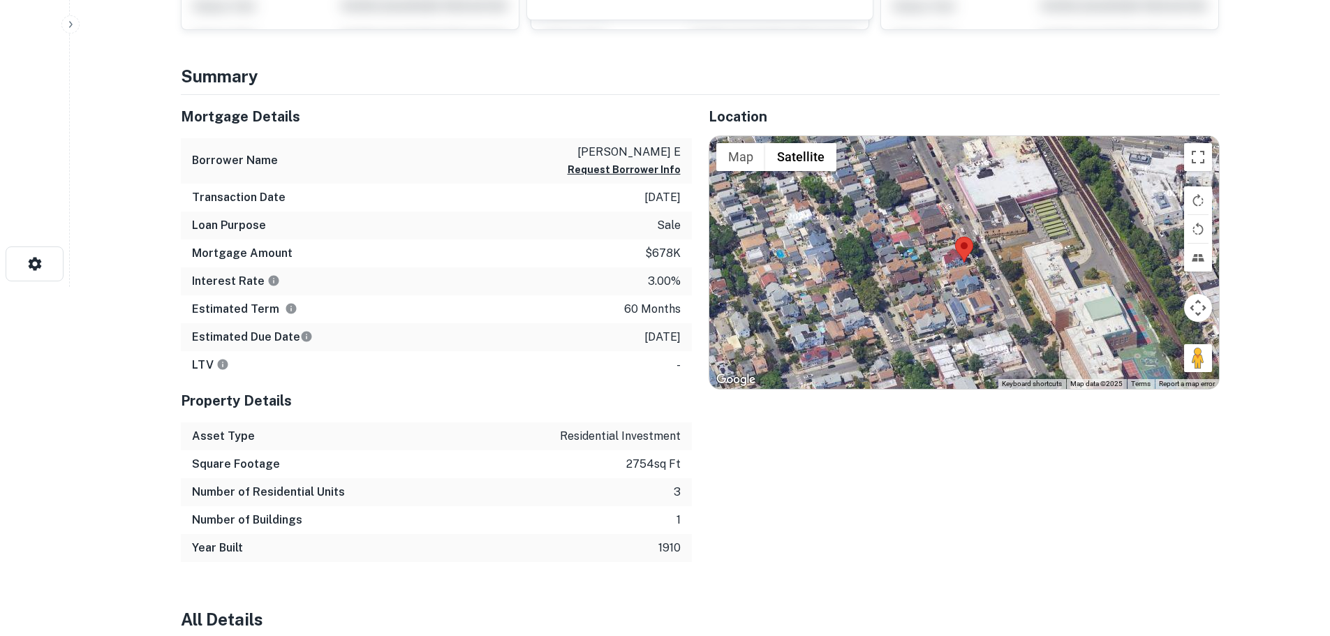
scroll to position [209, 0]
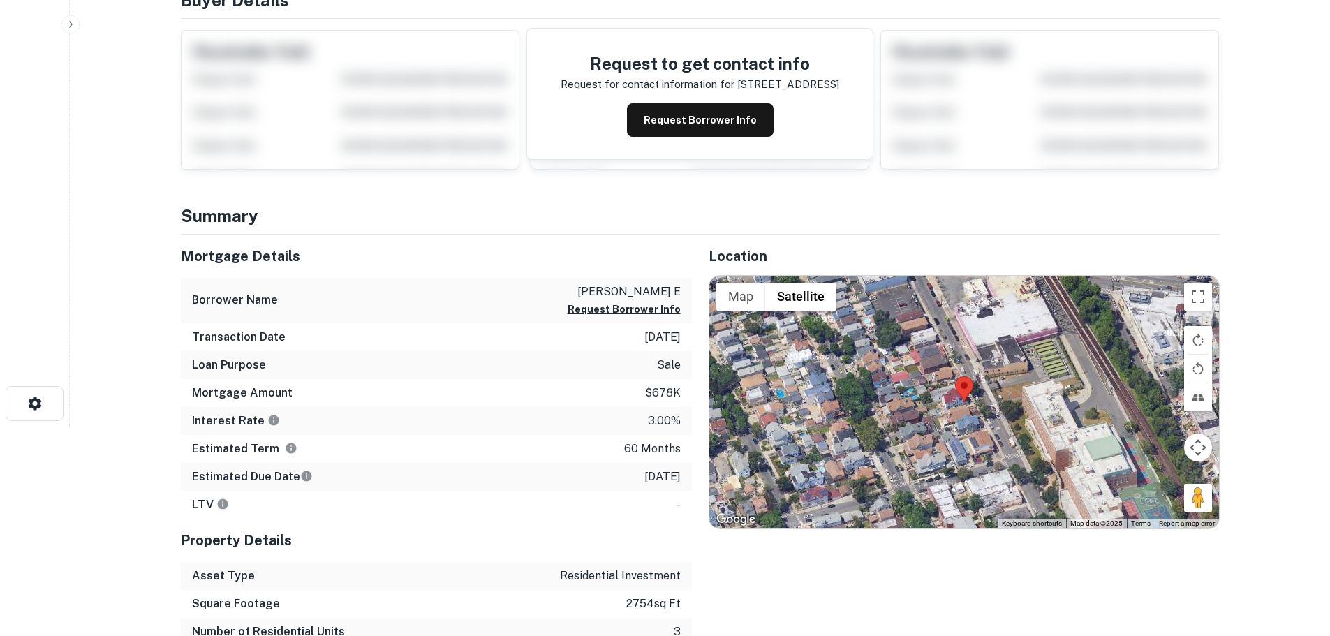
click at [950, 336] on div at bounding box center [963, 402] width 509 height 253
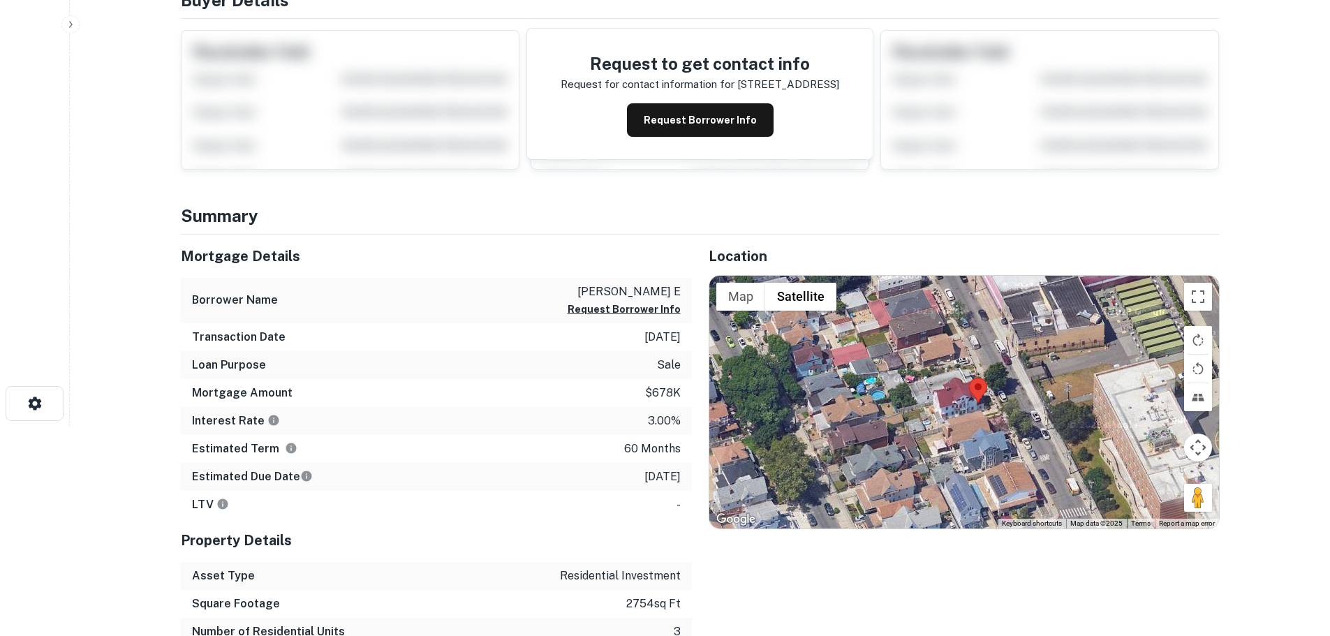
click at [967, 343] on div at bounding box center [963, 402] width 509 height 253
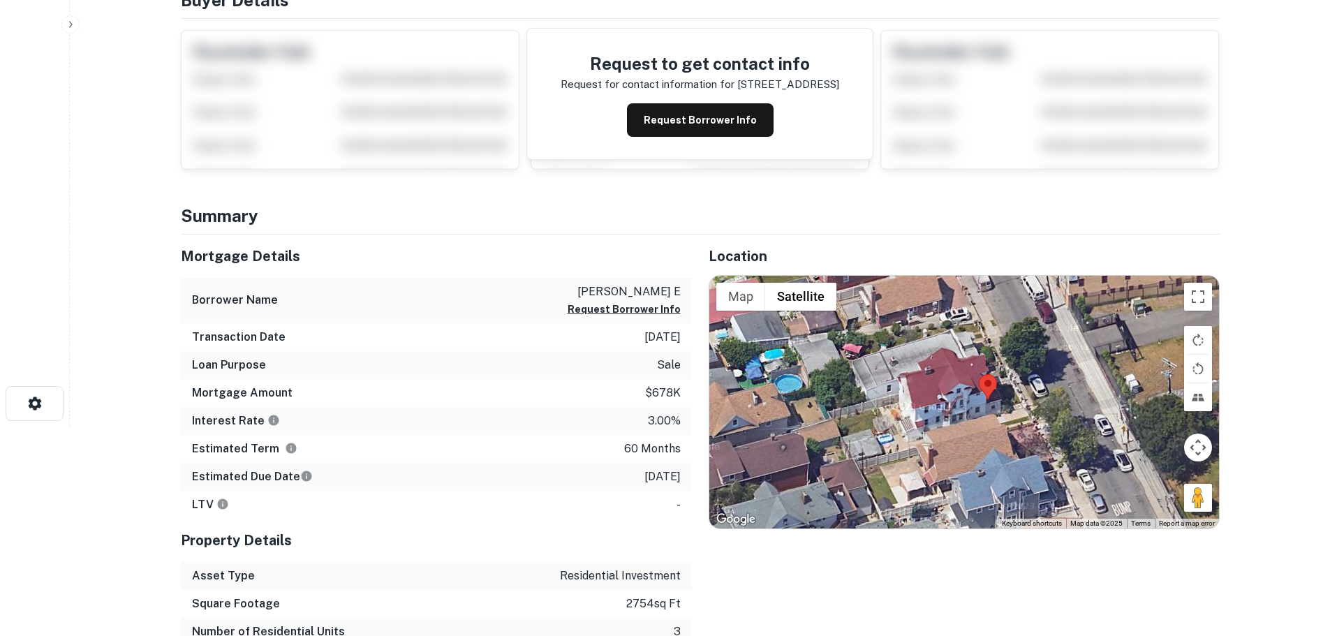
click at [972, 354] on div at bounding box center [963, 402] width 509 height 253
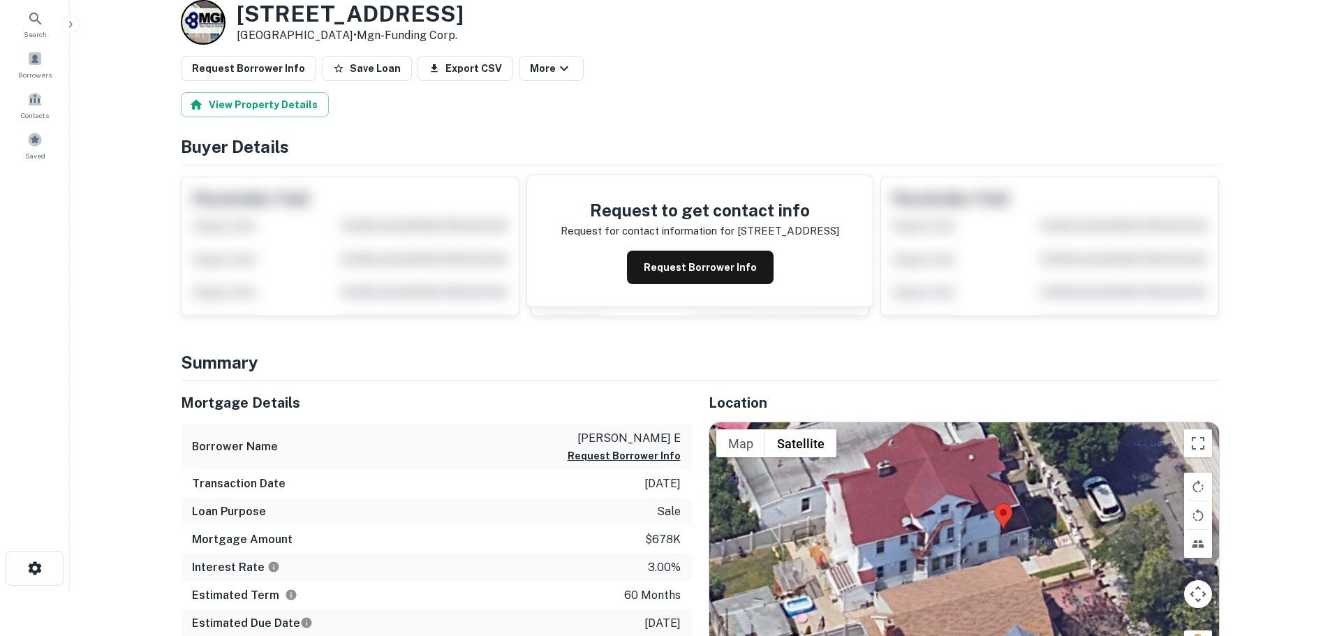
scroll to position [70, 0]
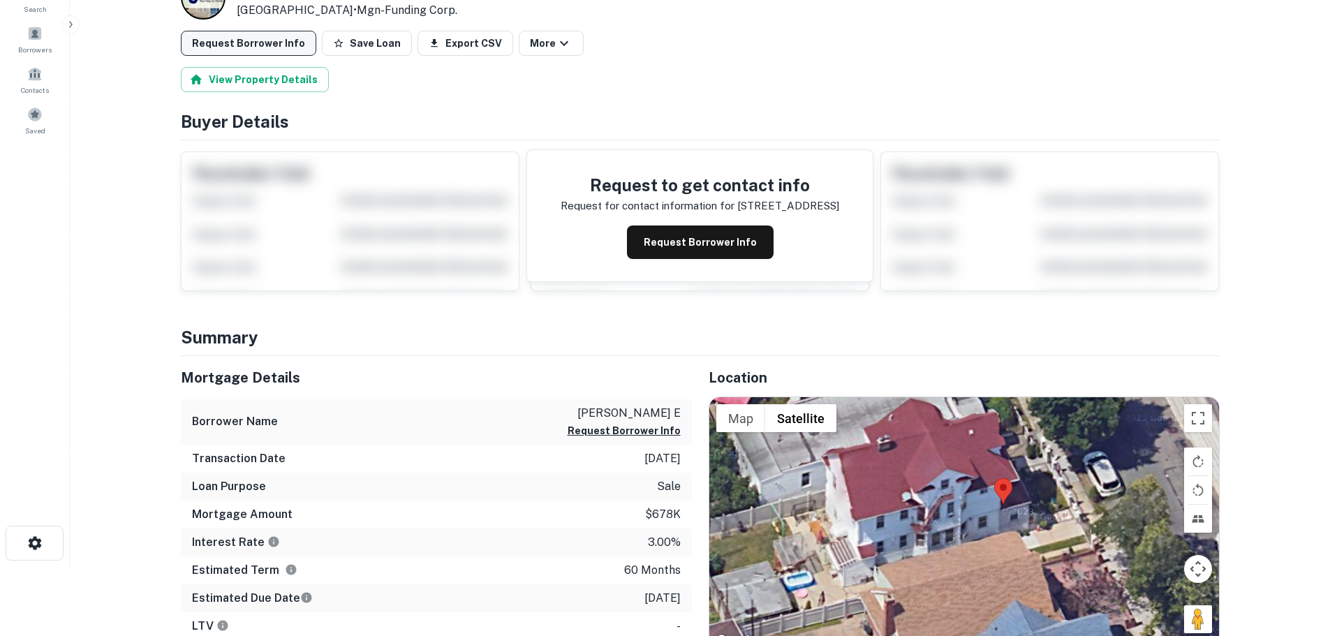
click at [269, 44] on button "Request Borrower Info" at bounding box center [248, 43] width 135 height 25
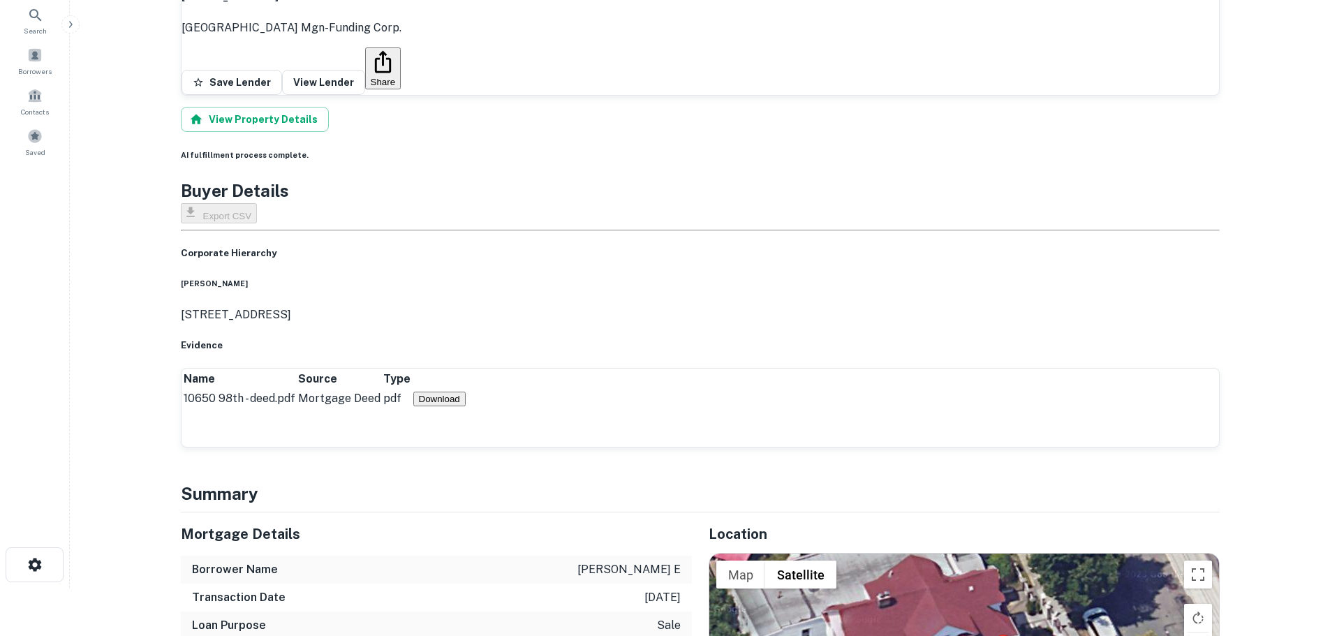
scroll to position [0, 0]
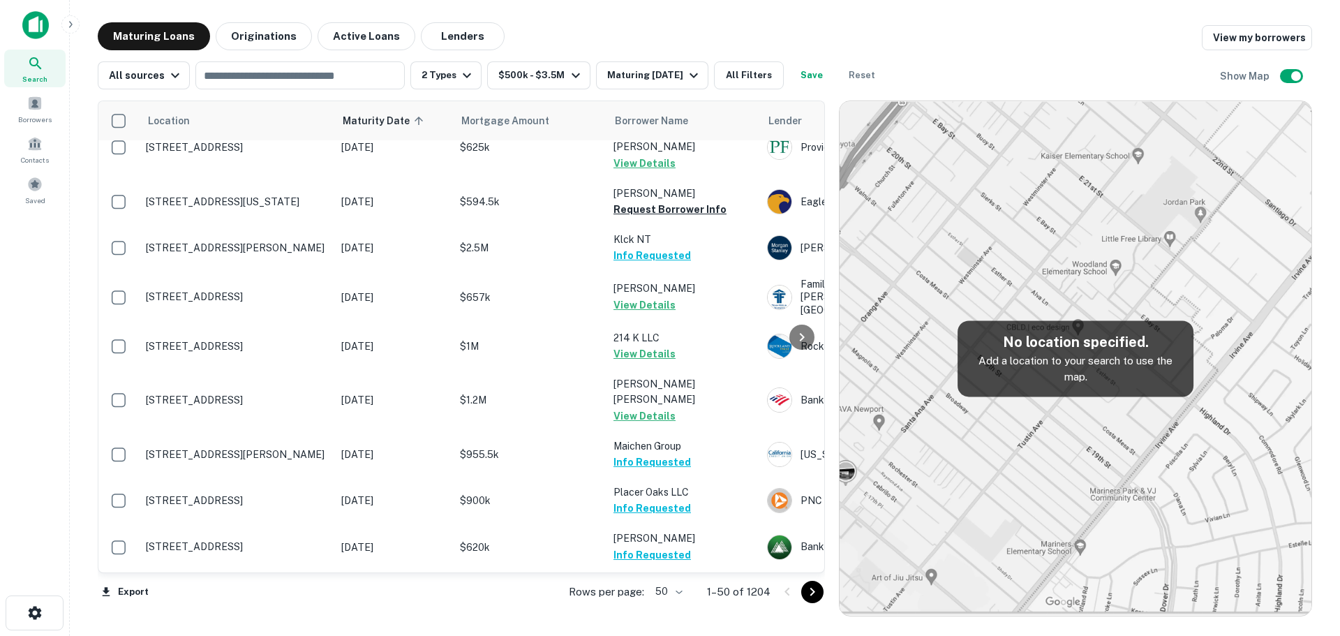
scroll to position [209, 0]
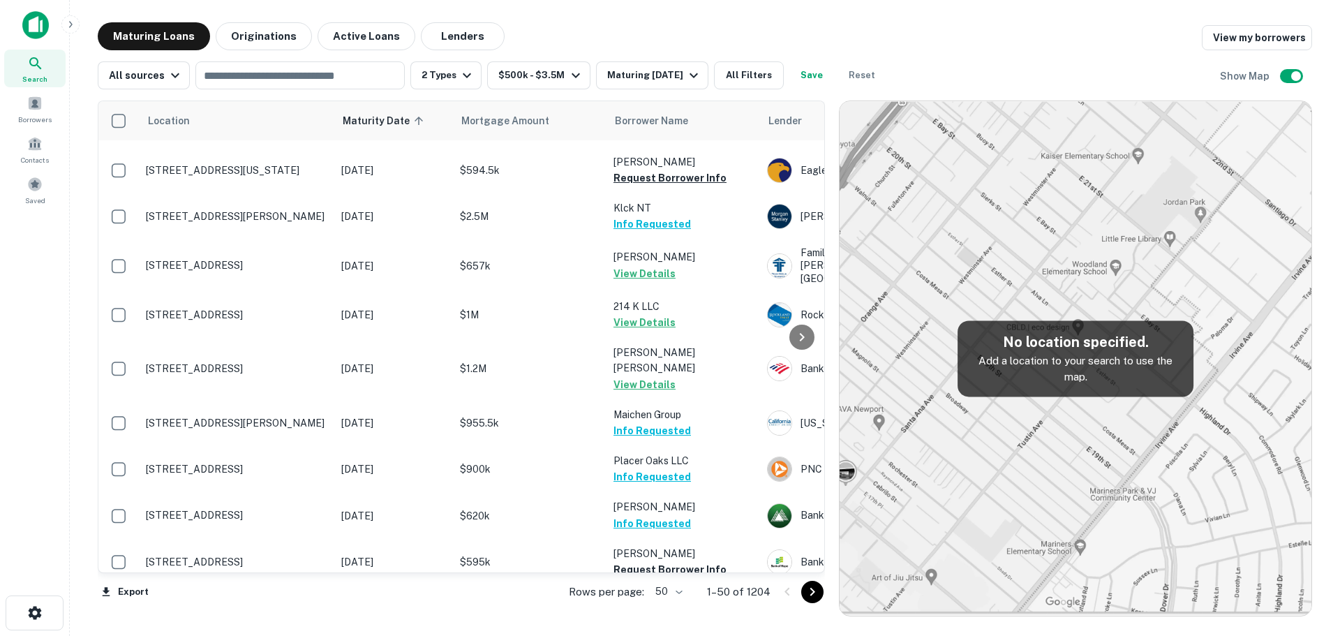
click at [662, 590] on body "Search Borrowers Contacts Saved Maturing Loans Originations Active Loans Lender…" at bounding box center [670, 318] width 1340 height 636
click at [667, 610] on li "100" at bounding box center [670, 606] width 40 height 25
click at [810, 592] on div "Export Rows per page: 50 ** 1–50 of 1204" at bounding box center [461, 592] width 727 height 38
click at [813, 595] on icon "Go to next page" at bounding box center [812, 591] width 17 height 17
click at [813, 595] on div "Export Rows per page: 100 *** 1–100 of 1204" at bounding box center [461, 592] width 727 height 38
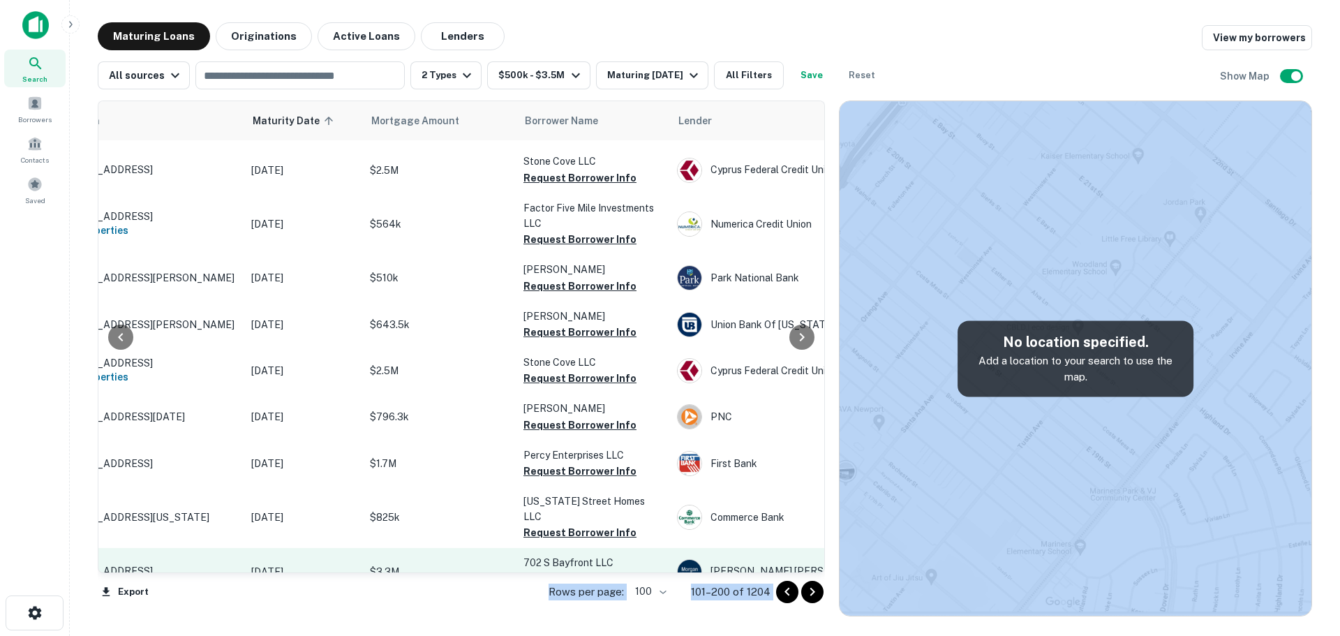
scroll to position [907, 90]
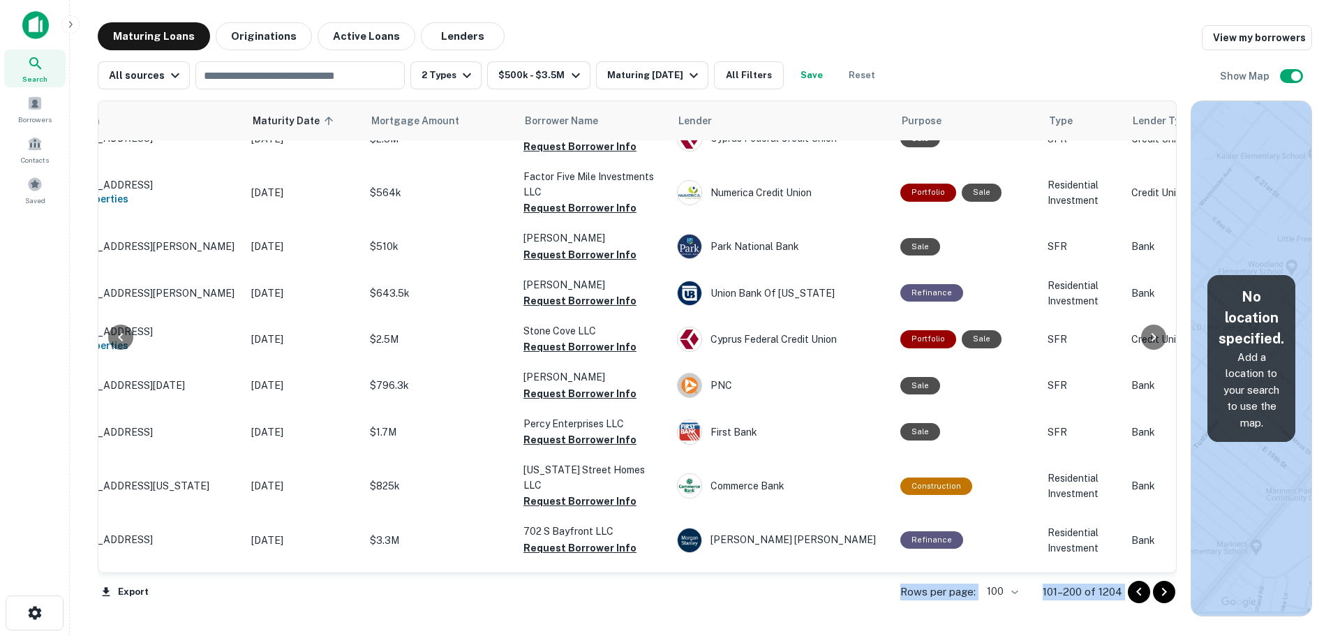
click at [1210, 225] on img at bounding box center [1251, 358] width 120 height 514
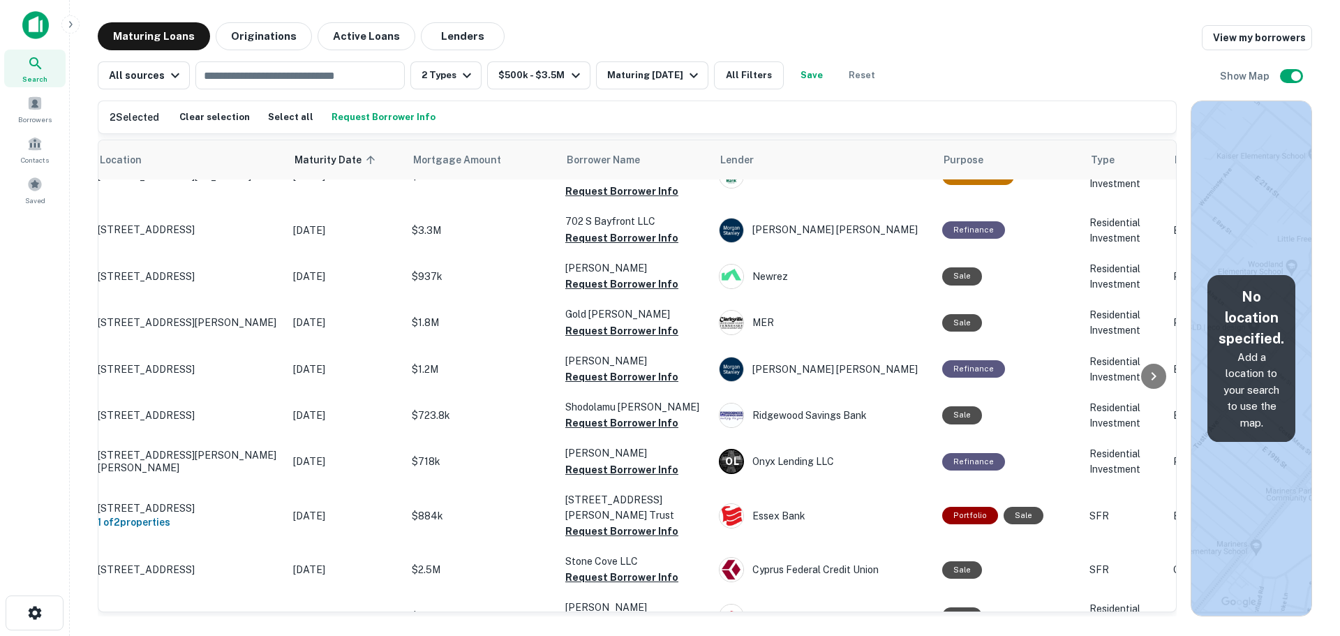
scroll to position [1256, 0]
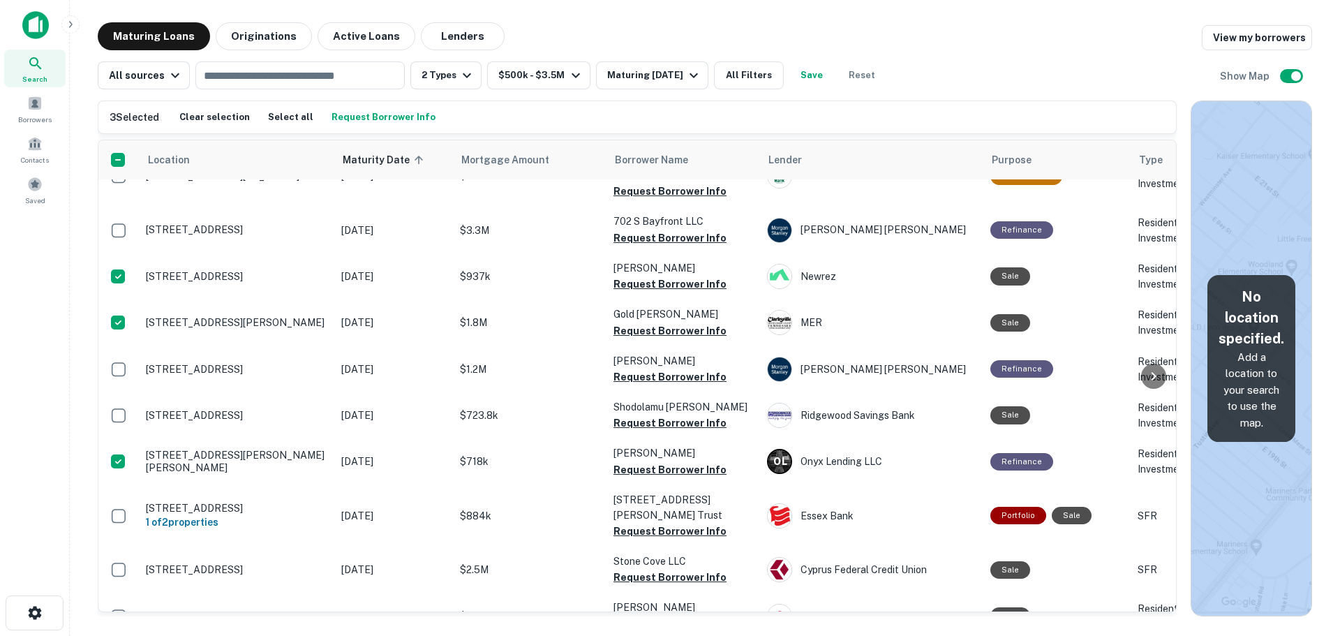
click at [377, 114] on button "Request Borrower Info" at bounding box center [383, 117] width 111 height 21
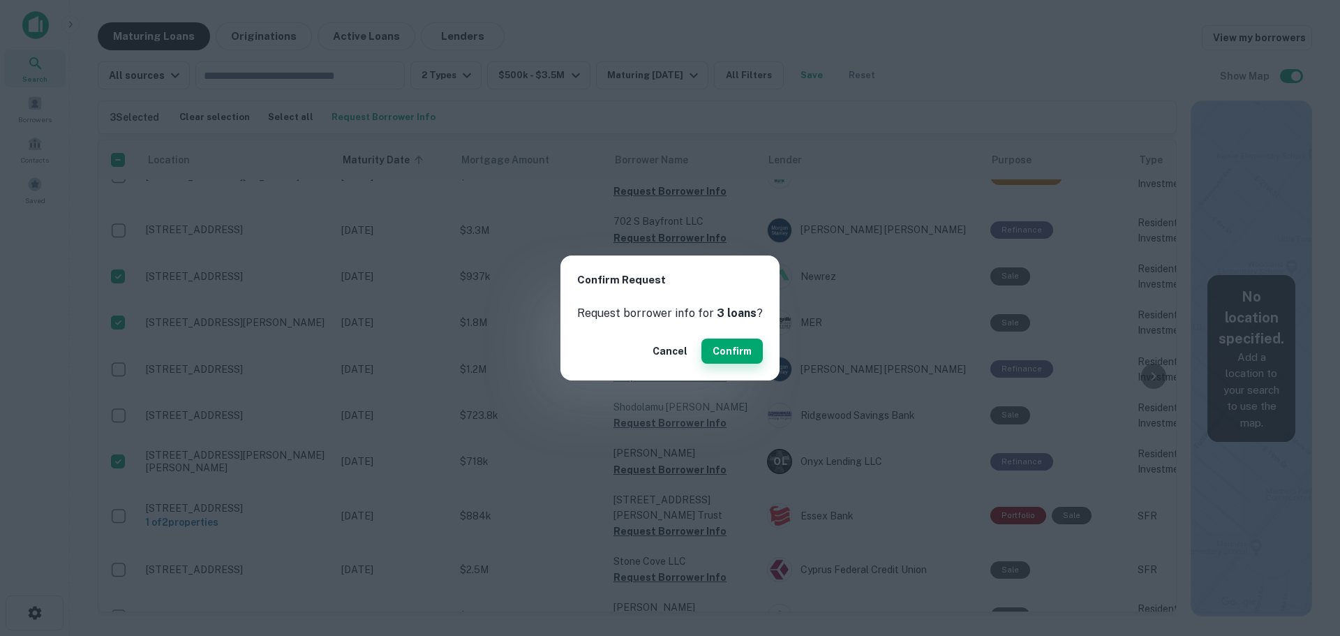
click at [729, 352] on button "Confirm" at bounding box center [731, 350] width 61 height 25
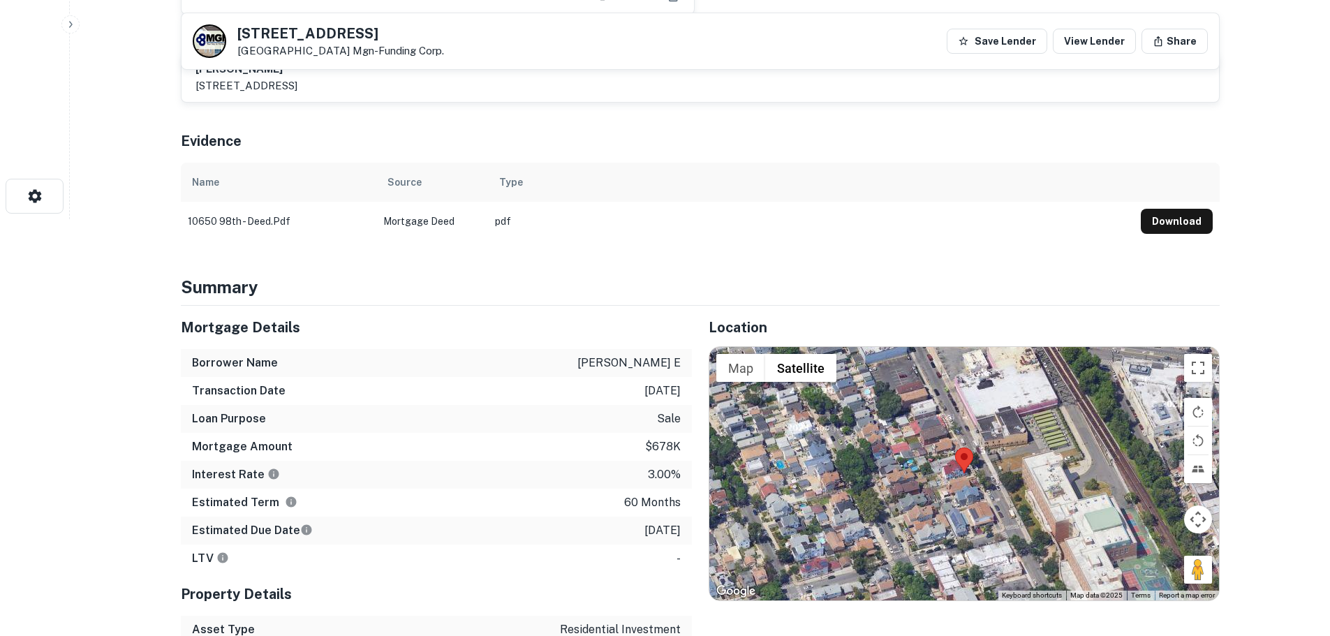
scroll to position [419, 0]
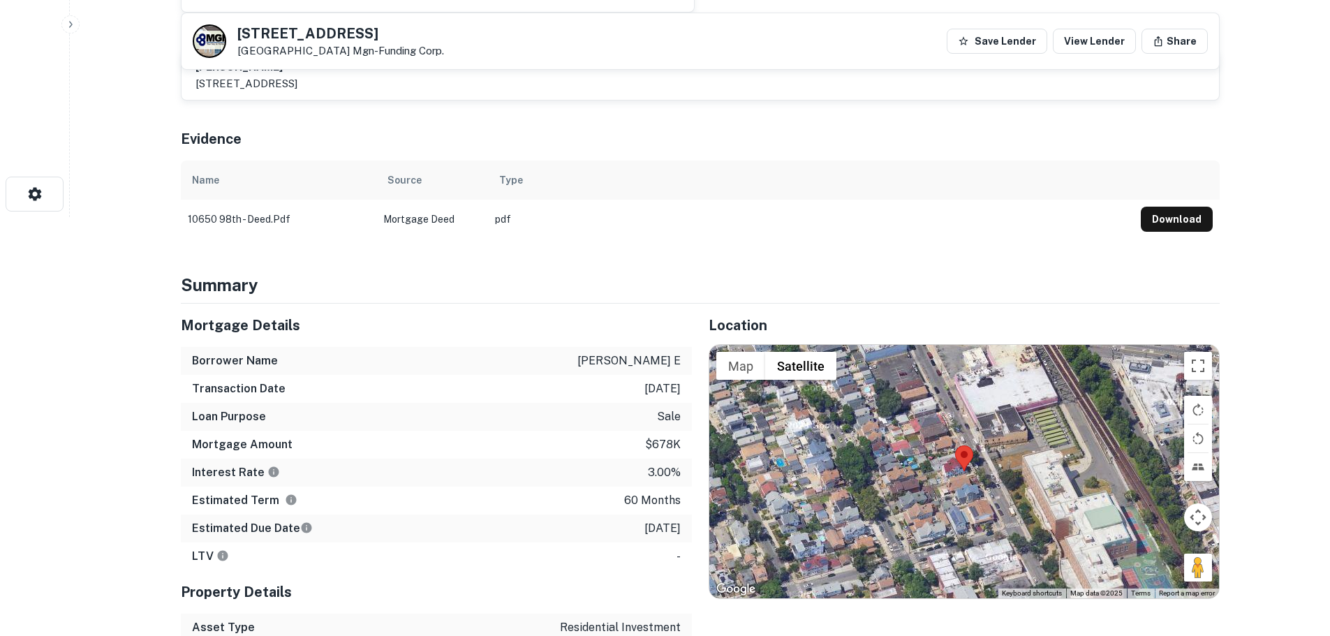
click at [977, 468] on div at bounding box center [963, 471] width 509 height 253
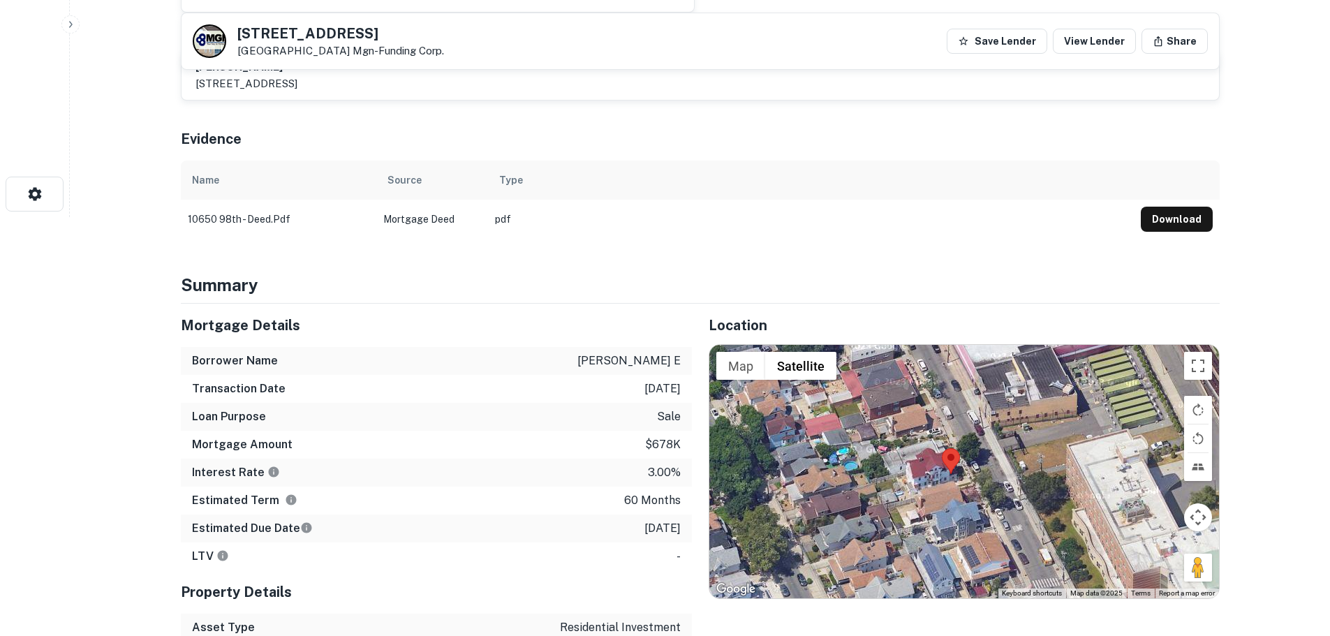
click at [977, 468] on div at bounding box center [963, 471] width 509 height 253
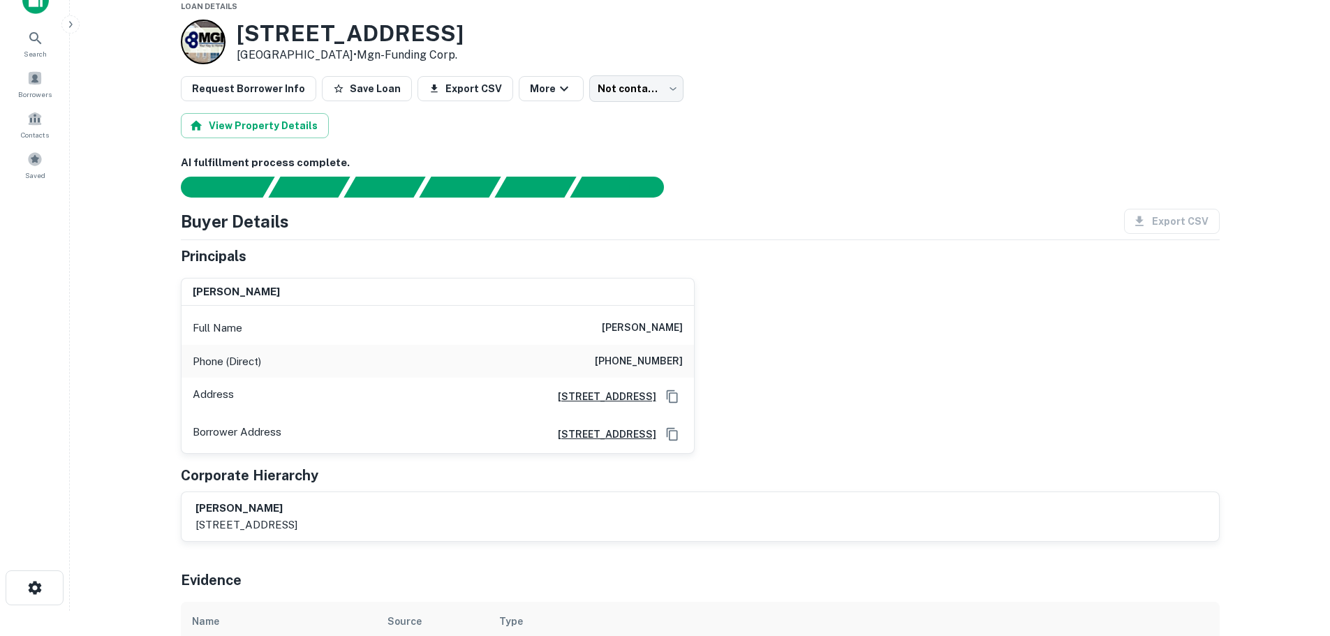
scroll to position [0, 0]
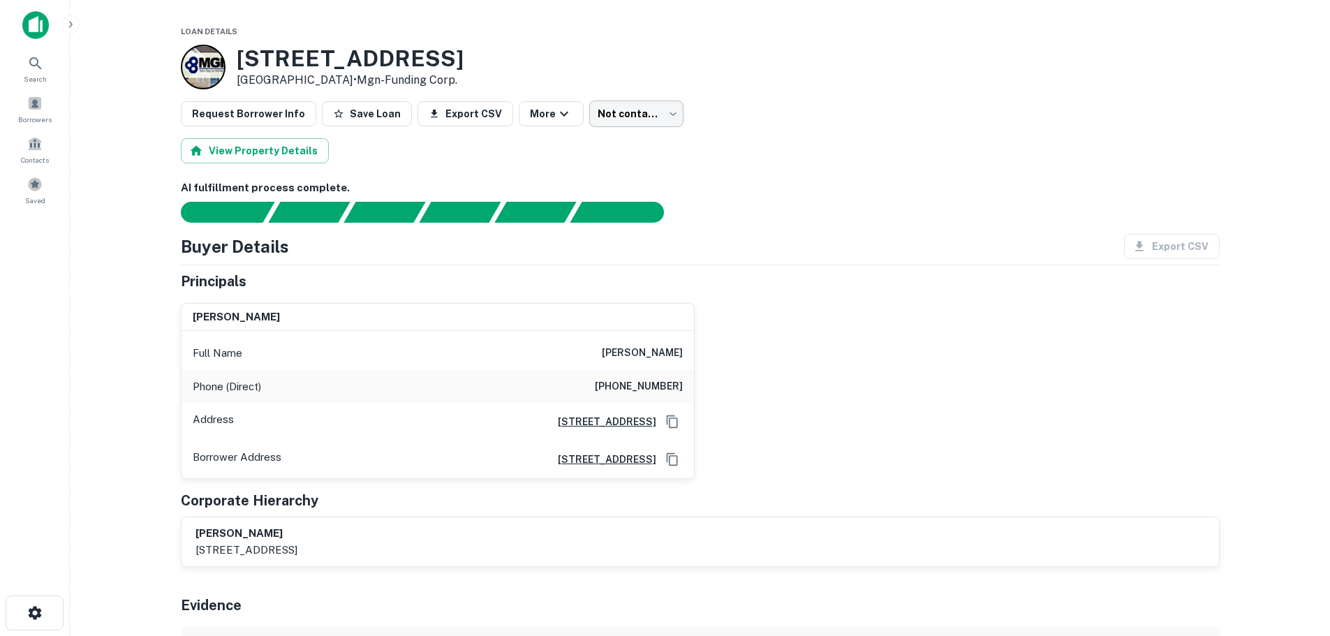
click at [632, 115] on body "Search Borrowers Contacts Saved Loan Details 10650 98th St Ozone Park, NY11417 …" at bounding box center [665, 318] width 1330 height 636
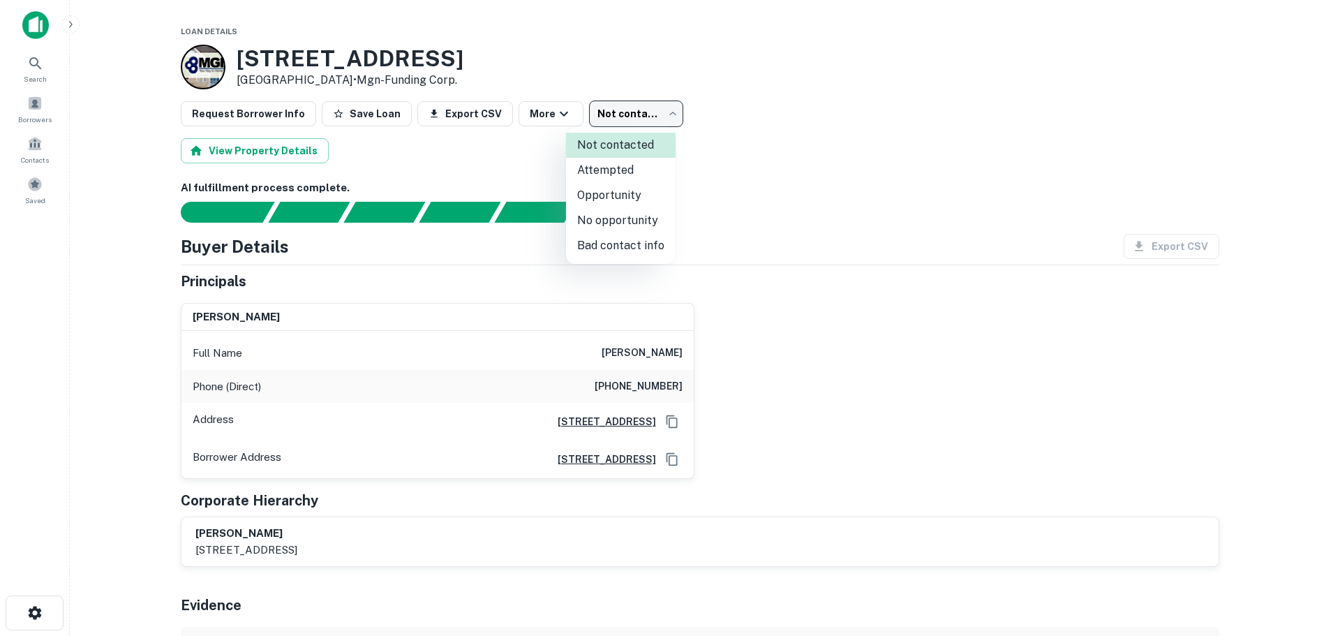
click at [644, 240] on li "Bad contact info" at bounding box center [621, 245] width 110 height 25
type input "**********"
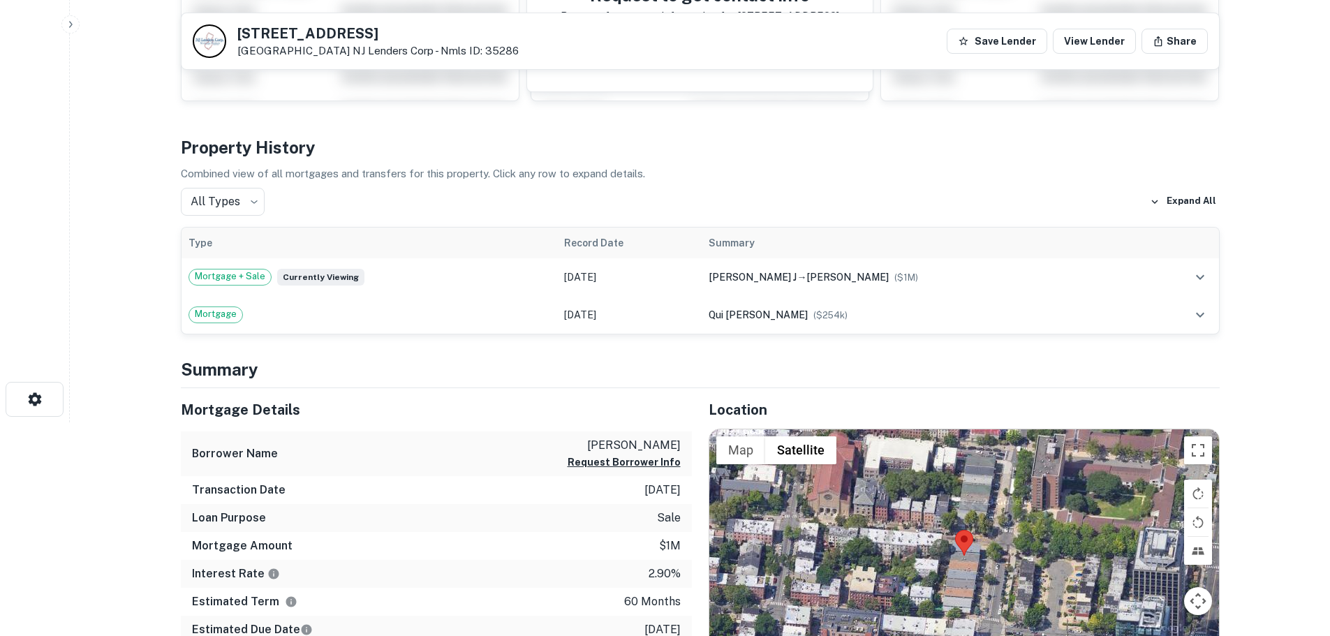
scroll to position [70, 0]
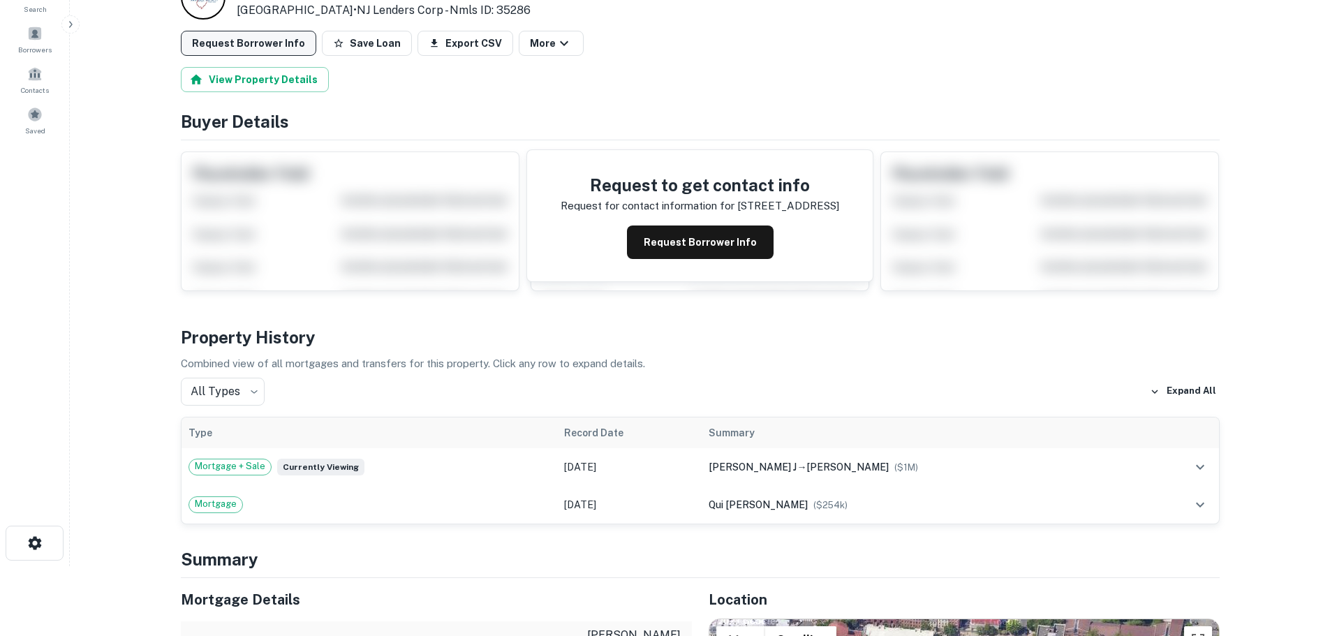
click at [256, 51] on button "Request Borrower Info" at bounding box center [248, 43] width 135 height 25
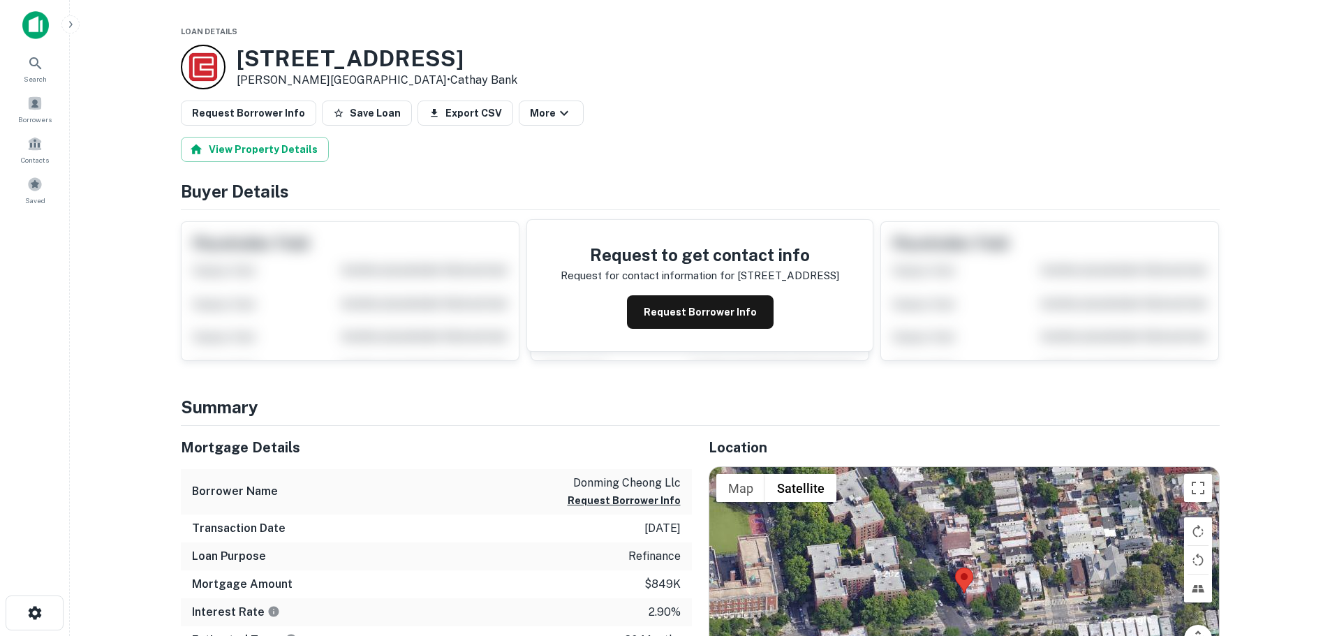
click at [976, 578] on div at bounding box center [963, 593] width 509 height 253
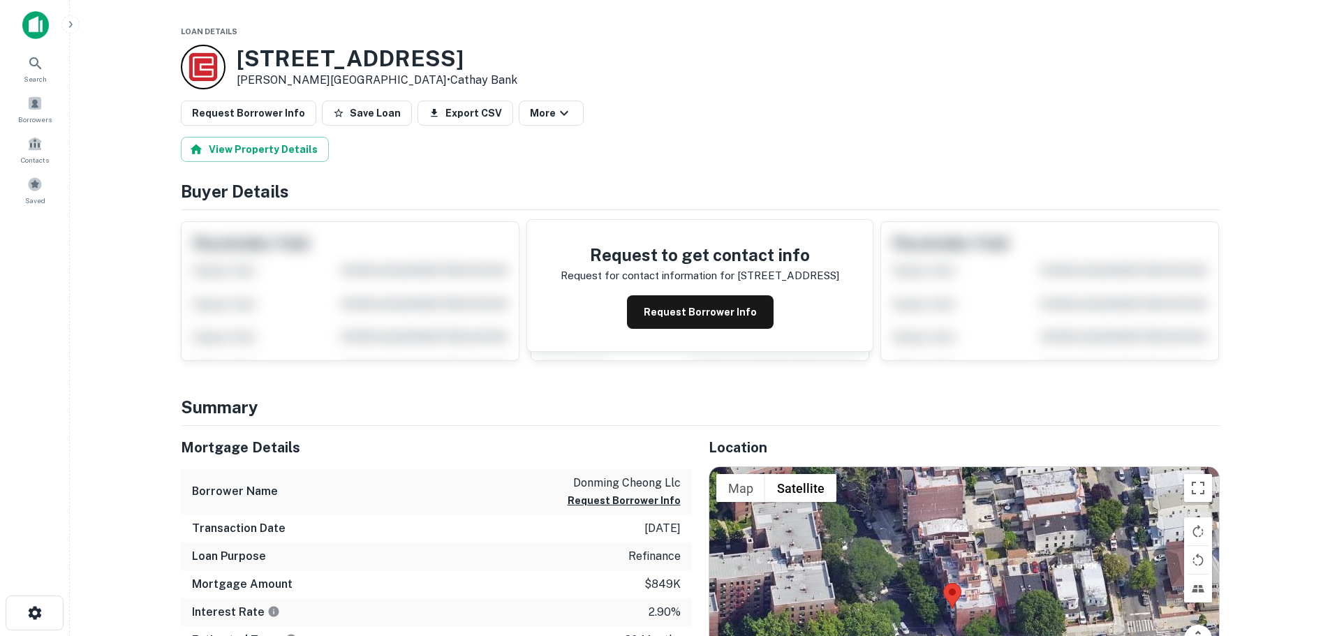
scroll to position [70, 0]
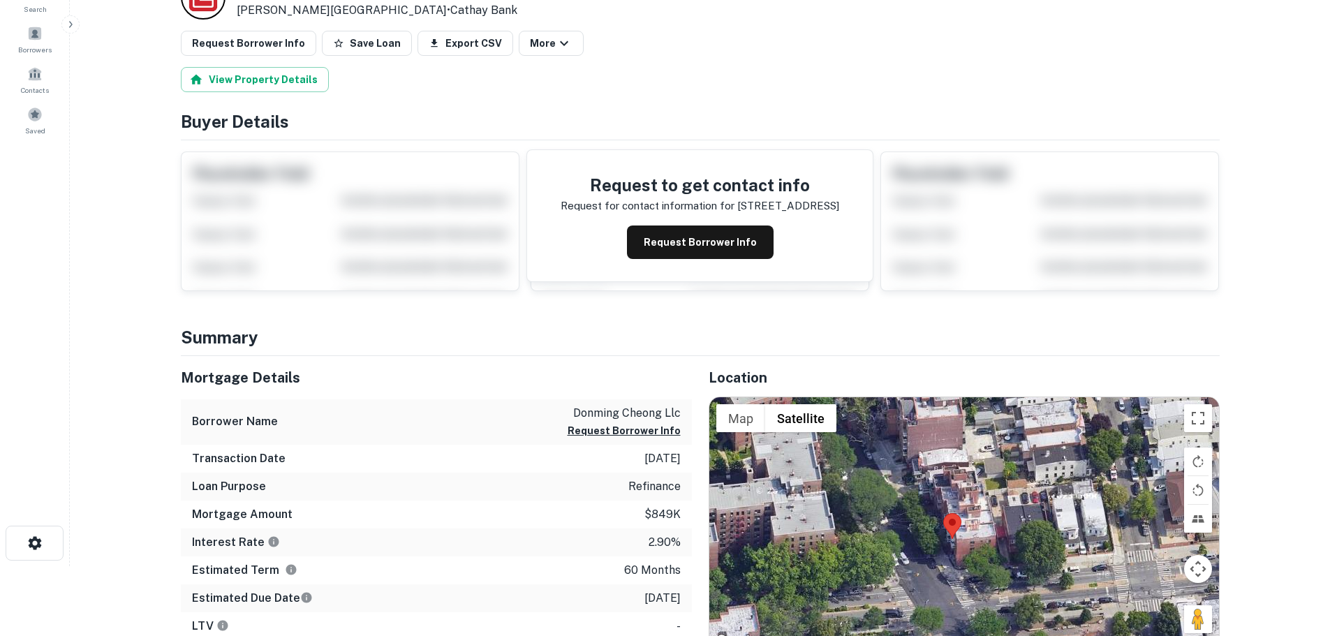
click at [962, 530] on div at bounding box center [963, 523] width 509 height 253
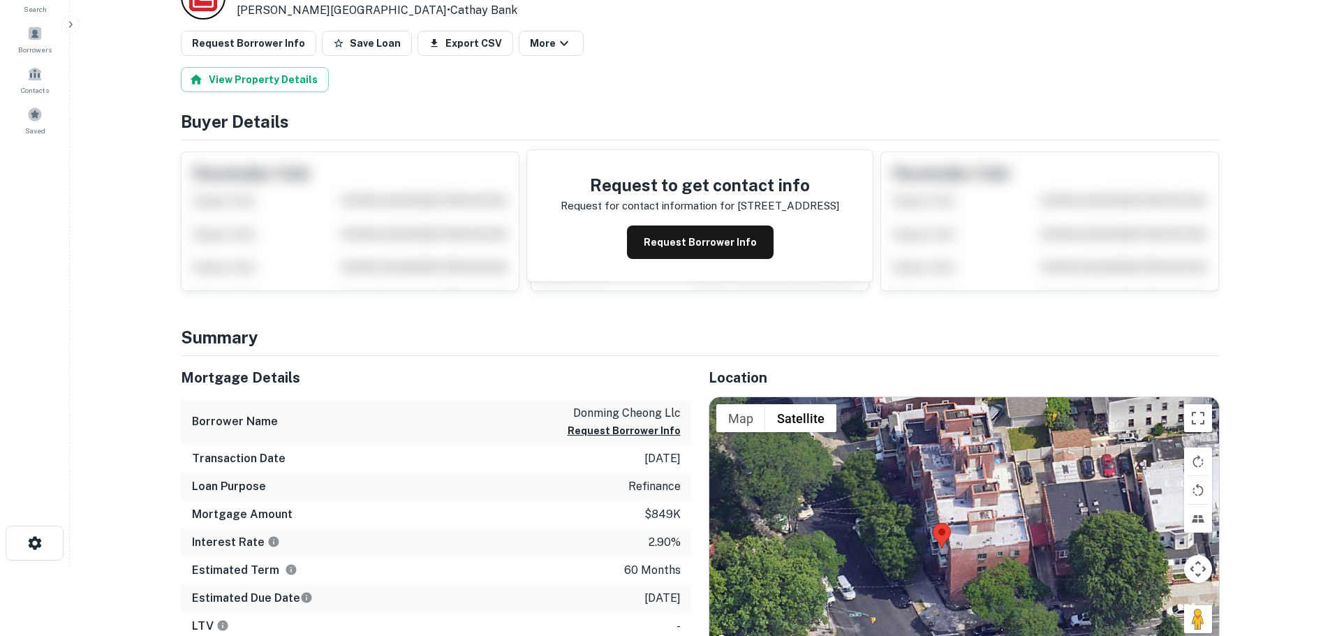
click at [932, 523] on area at bounding box center [932, 523] width 0 height 0
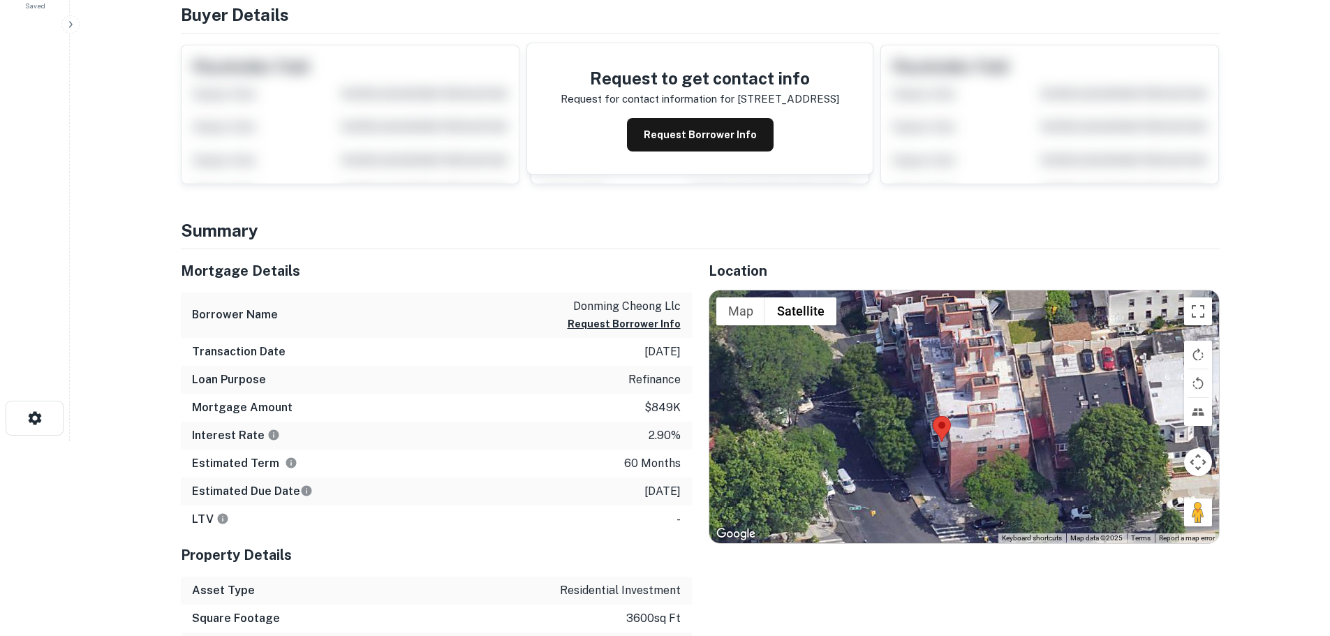
scroll to position [0, 0]
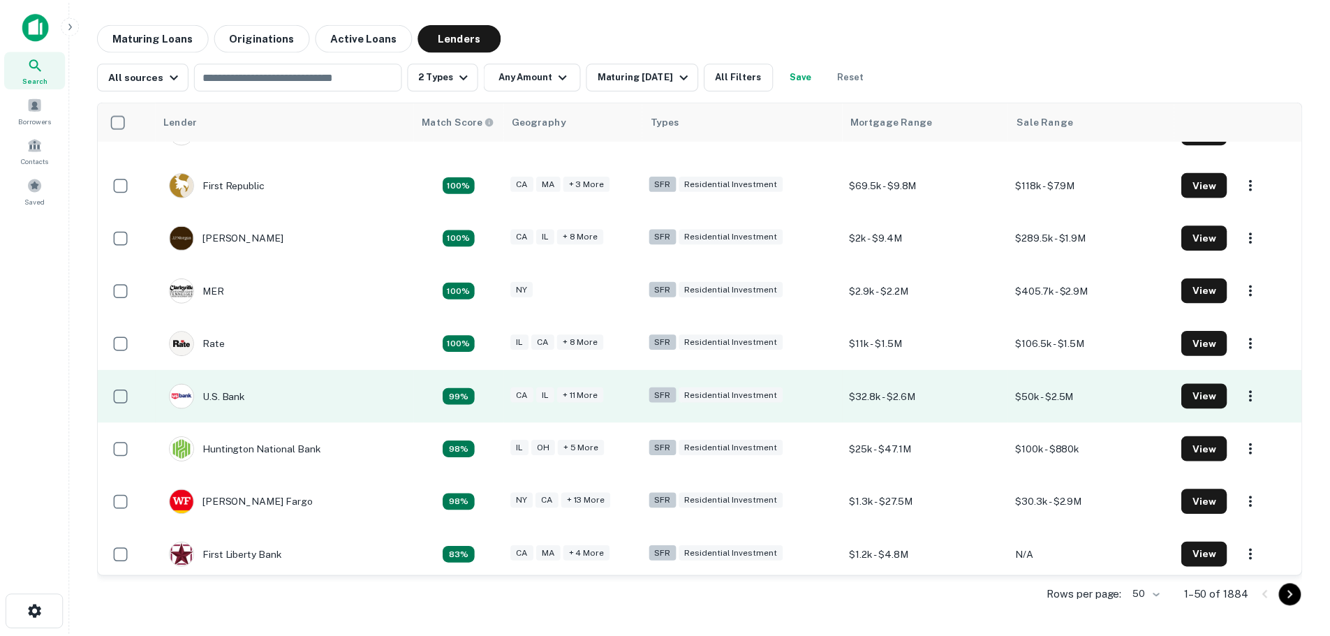
scroll to position [94, 0]
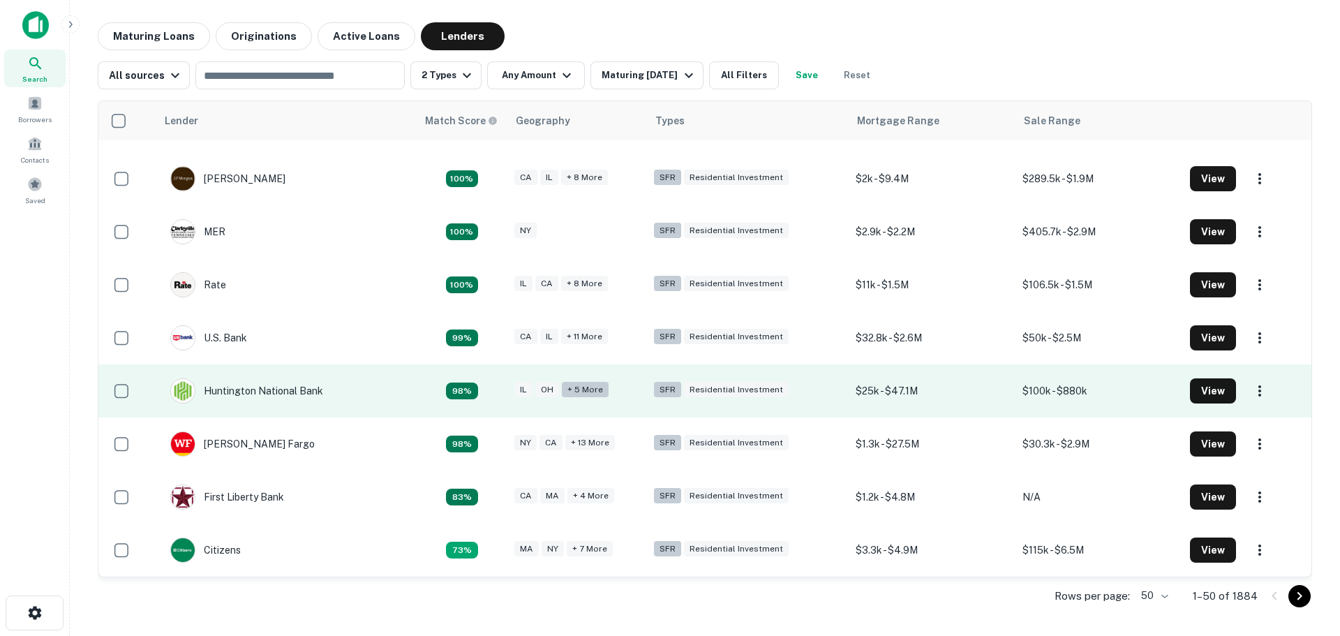
click at [591, 386] on div "+ 5 more" at bounding box center [585, 390] width 47 height 16
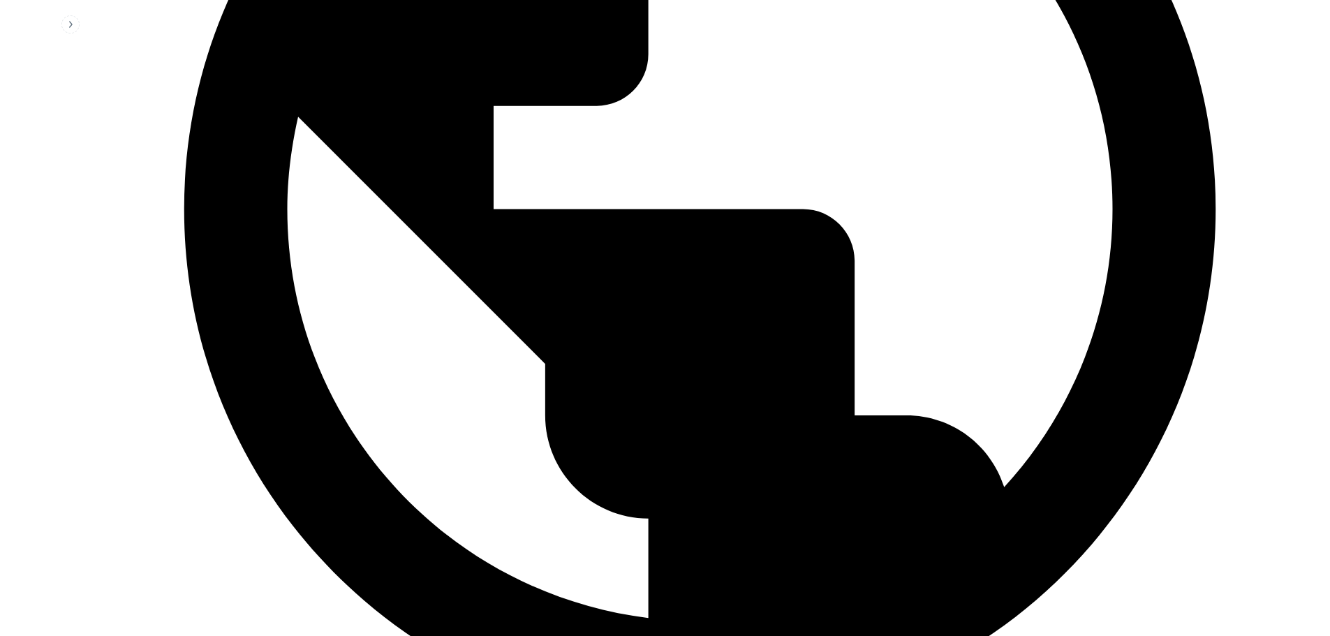
scroll to position [698, 0]
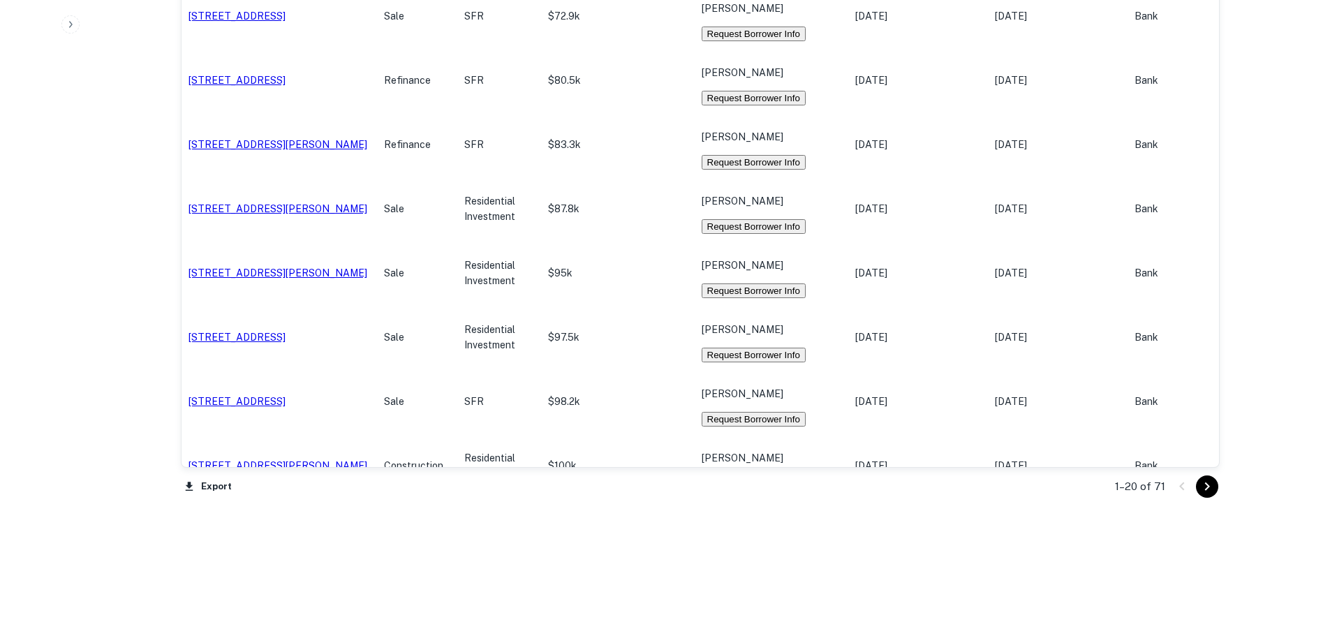
scroll to position [1354, 0]
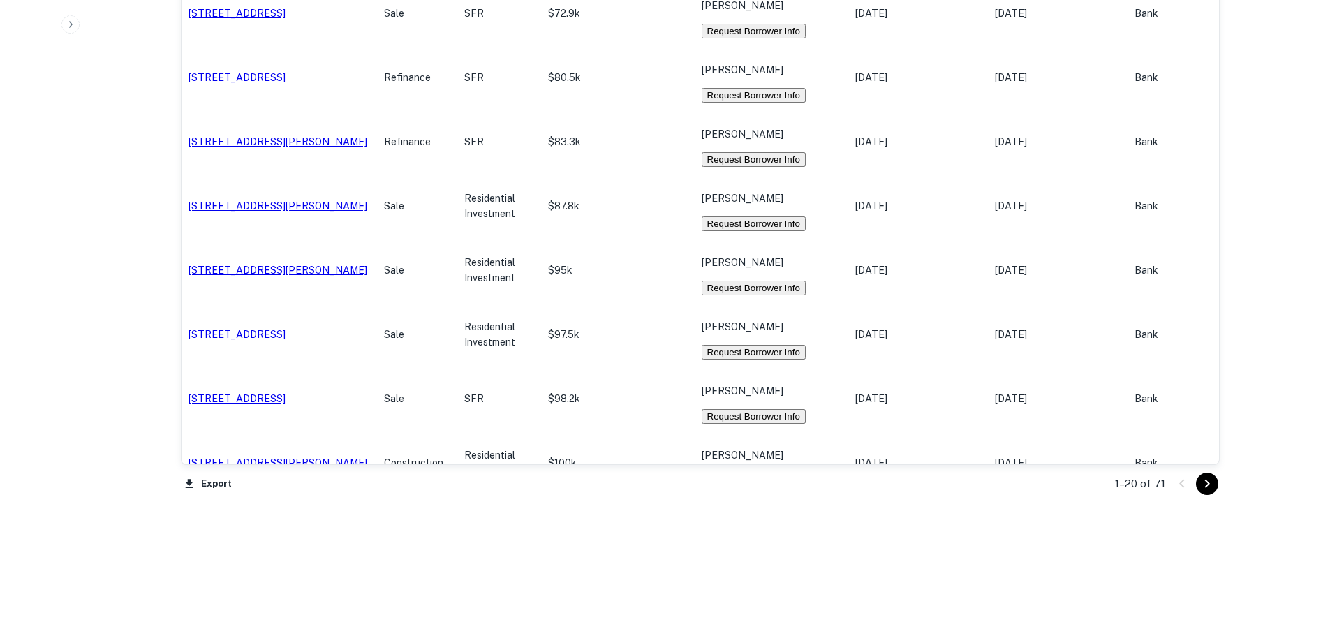
click at [1207, 481] on icon "Go to next page" at bounding box center [1206, 483] width 17 height 17
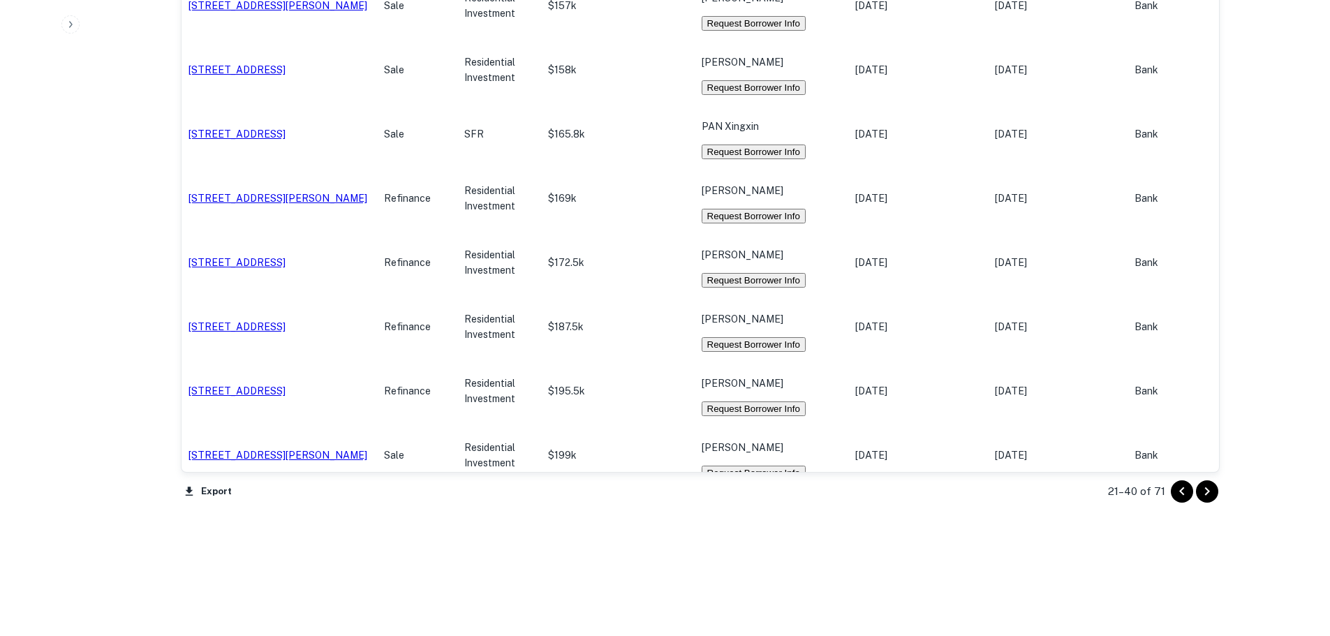
scroll to position [1385, 0]
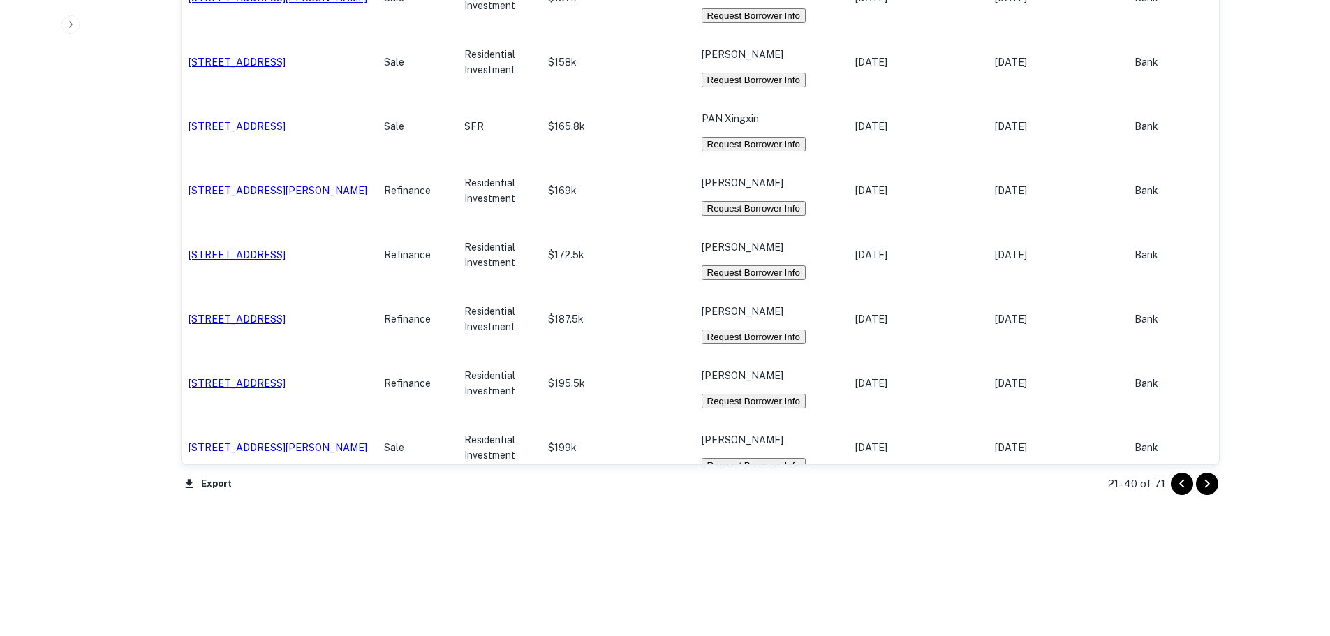
click at [1207, 484] on icon "Go to next page" at bounding box center [1206, 483] width 5 height 8
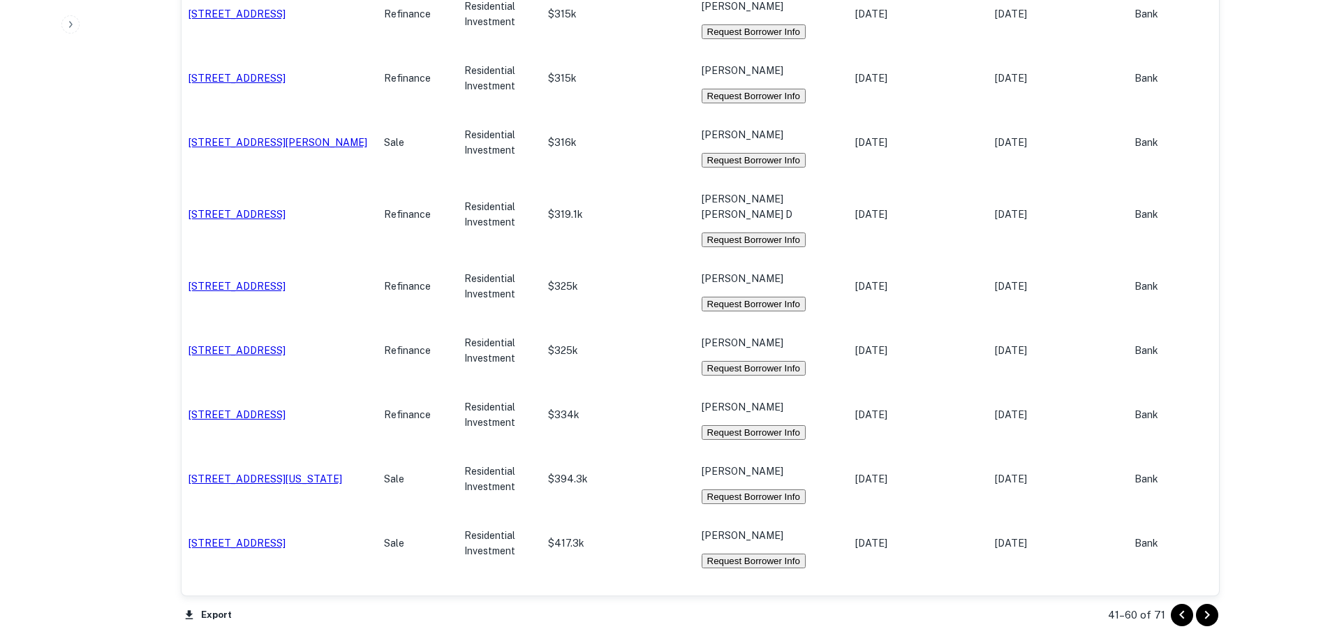
scroll to position [1147, 0]
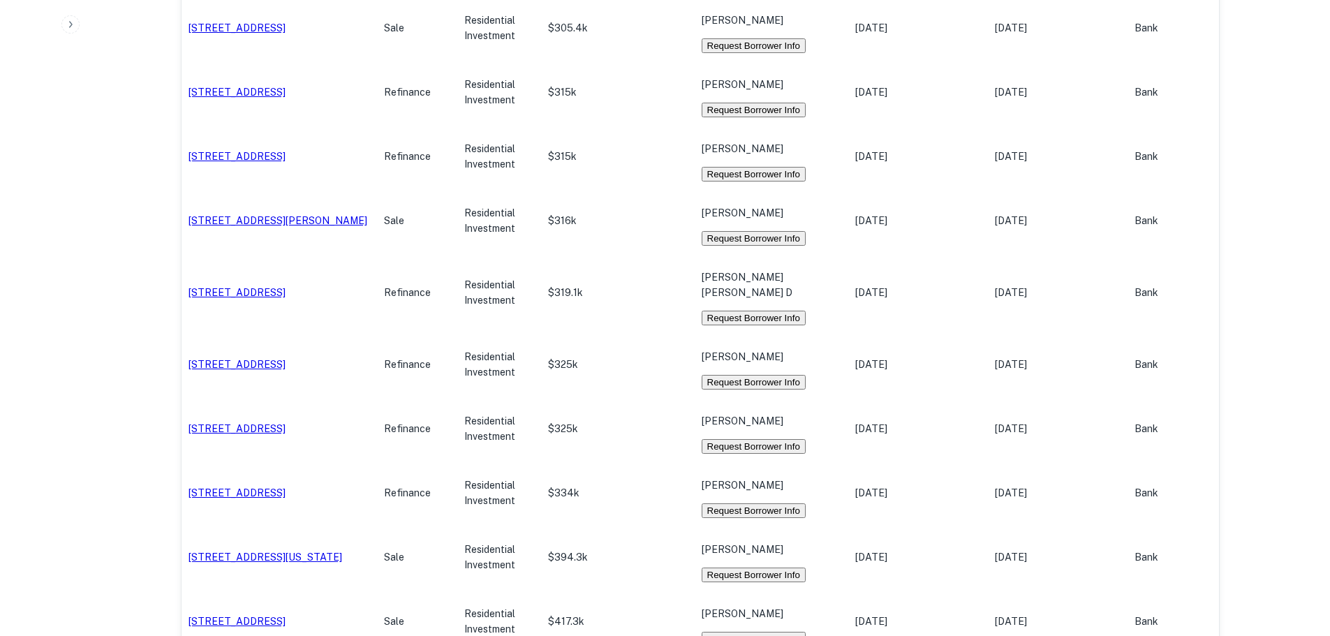
click at [738, 439] on button "Request Borrower Info" at bounding box center [753, 446] width 104 height 15
click at [781, 503] on button "Request Borrower Info" at bounding box center [753, 510] width 104 height 15
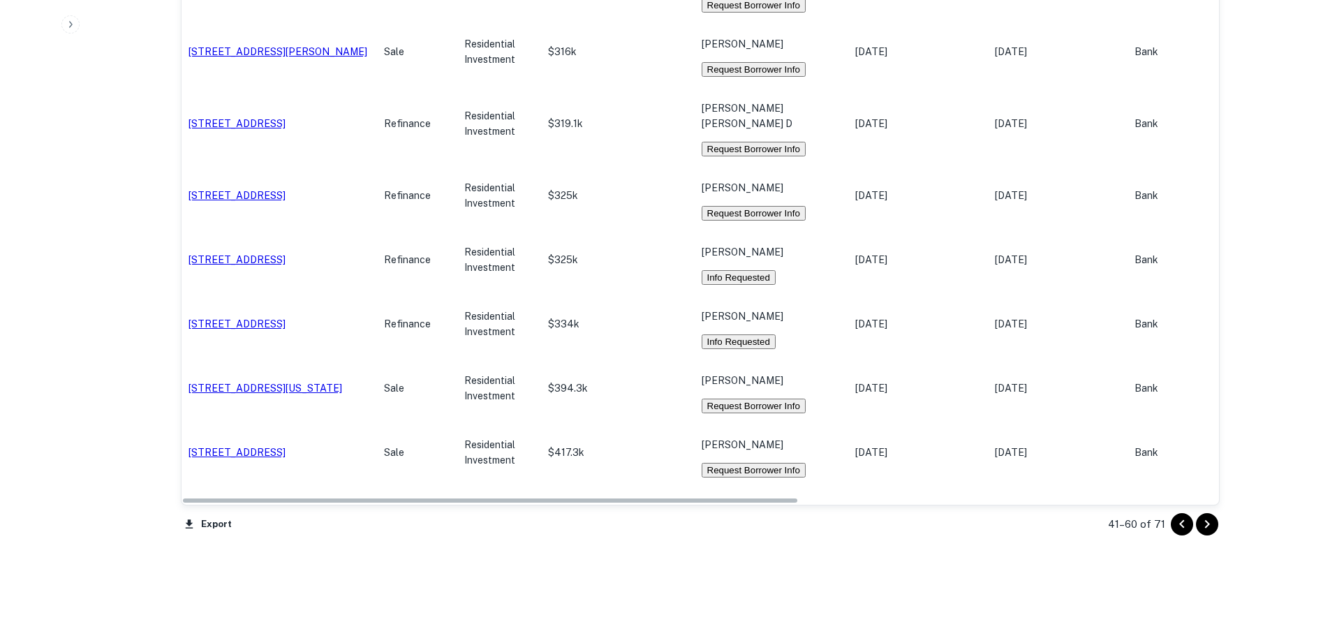
scroll to position [1356, 0]
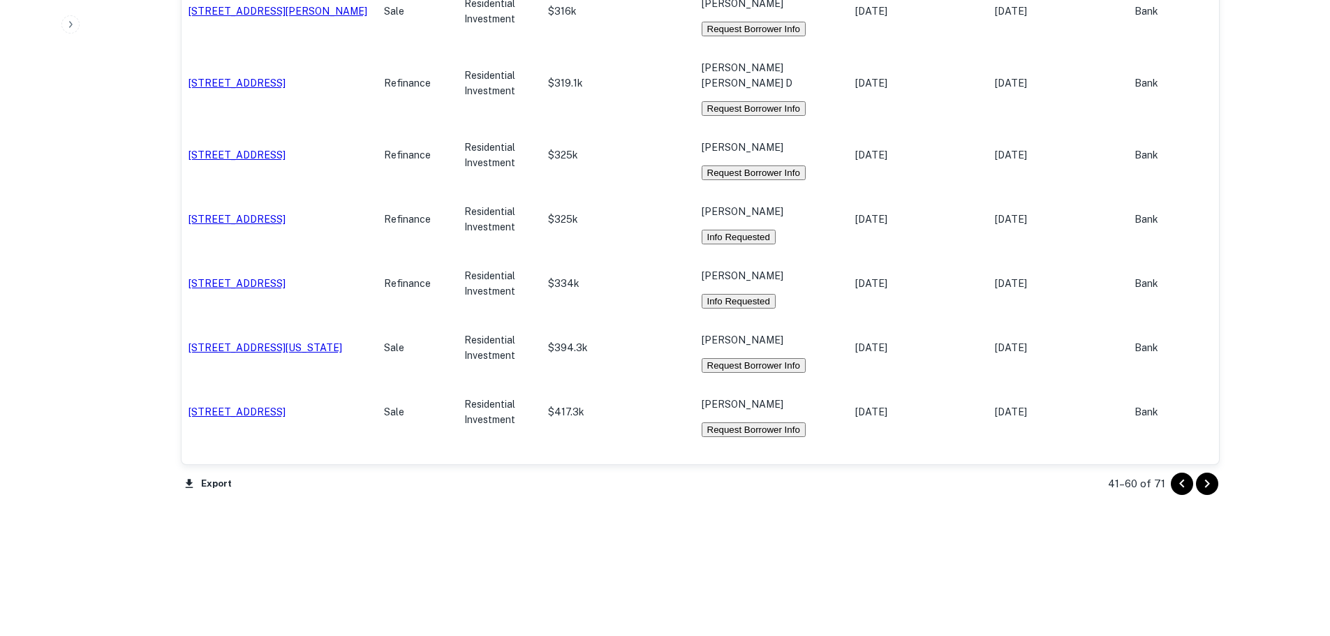
click at [1212, 484] on icon "Go to next page" at bounding box center [1206, 483] width 17 height 17
click at [1212, 484] on div "Export 41–60 of 71" at bounding box center [700, 484] width 1039 height 38
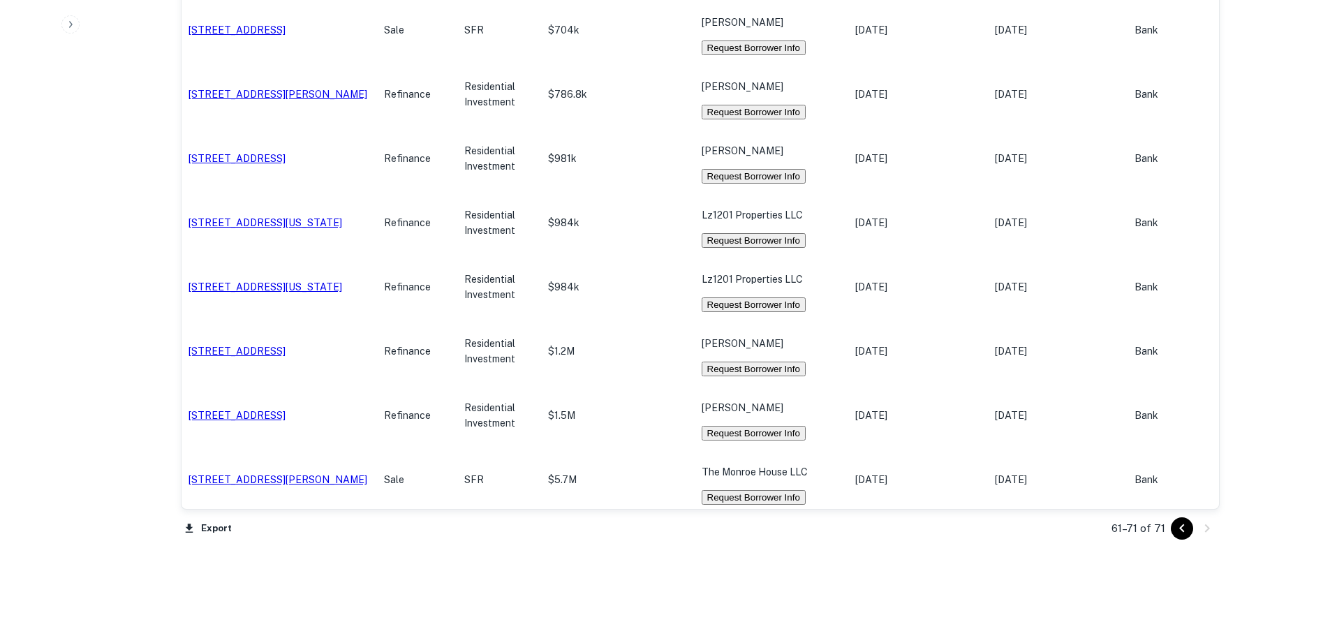
scroll to position [863, 0]
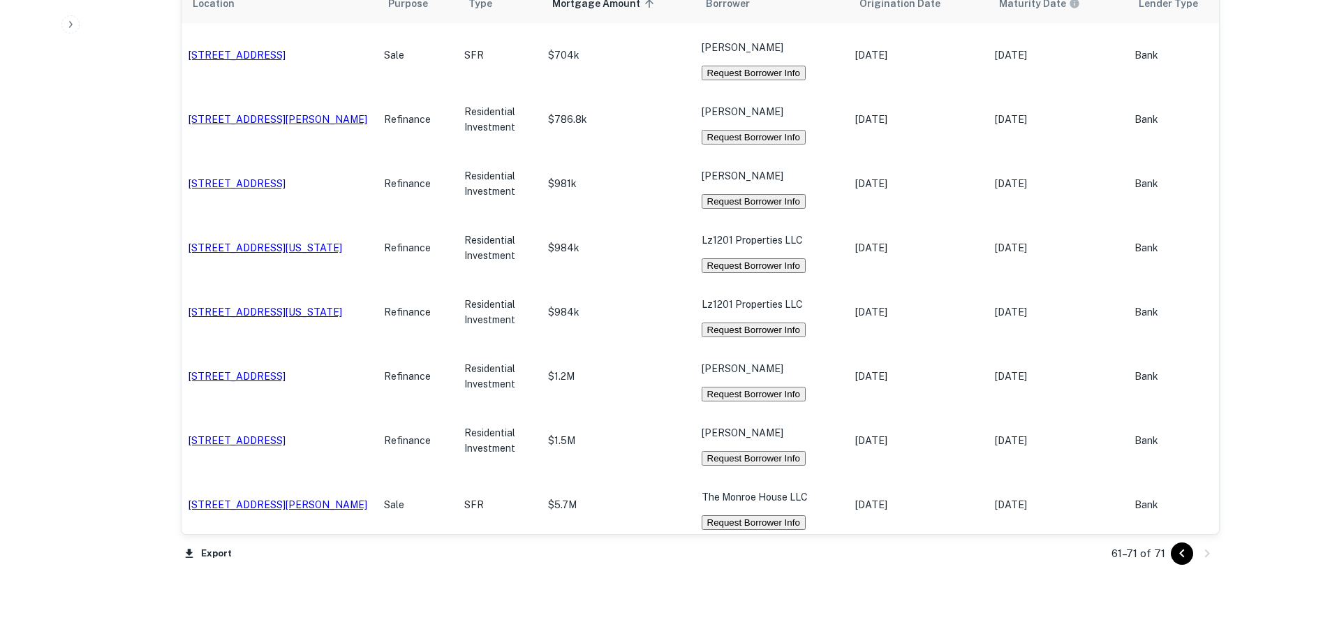
click at [756, 451] on button "Request Borrower Info" at bounding box center [753, 458] width 104 height 15
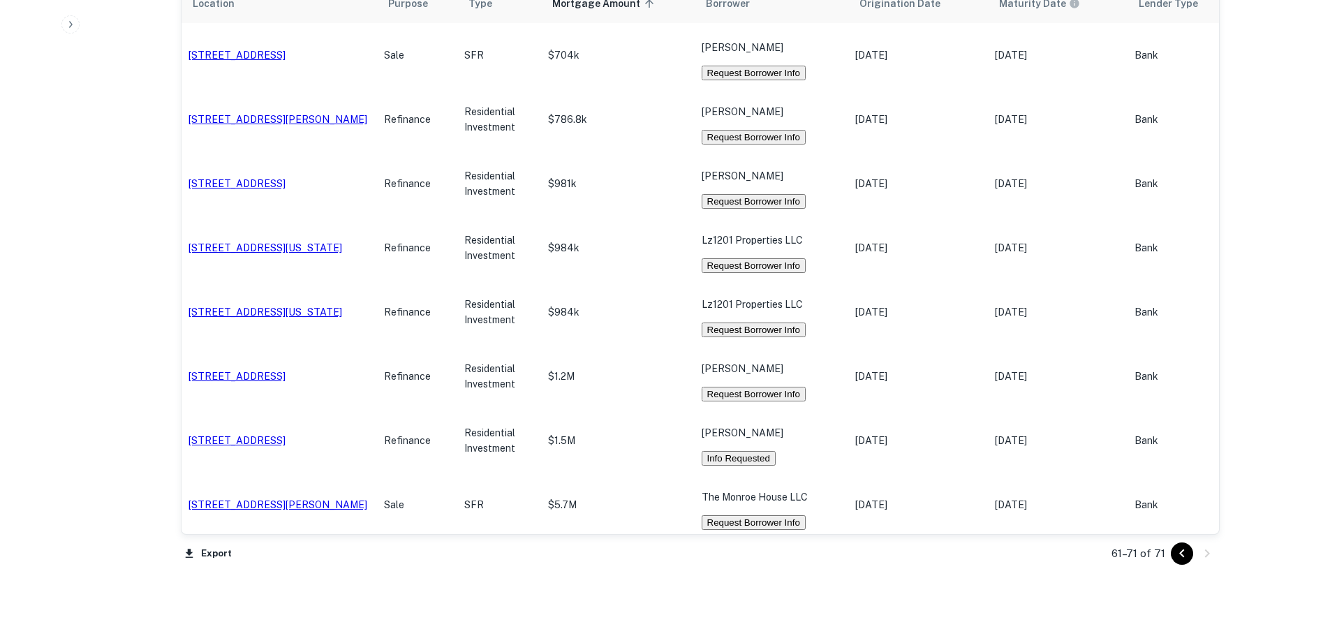
click at [748, 387] on button "Request Borrower Info" at bounding box center [753, 394] width 104 height 15
click at [779, 322] on button "Request Borrower Info" at bounding box center [753, 329] width 104 height 15
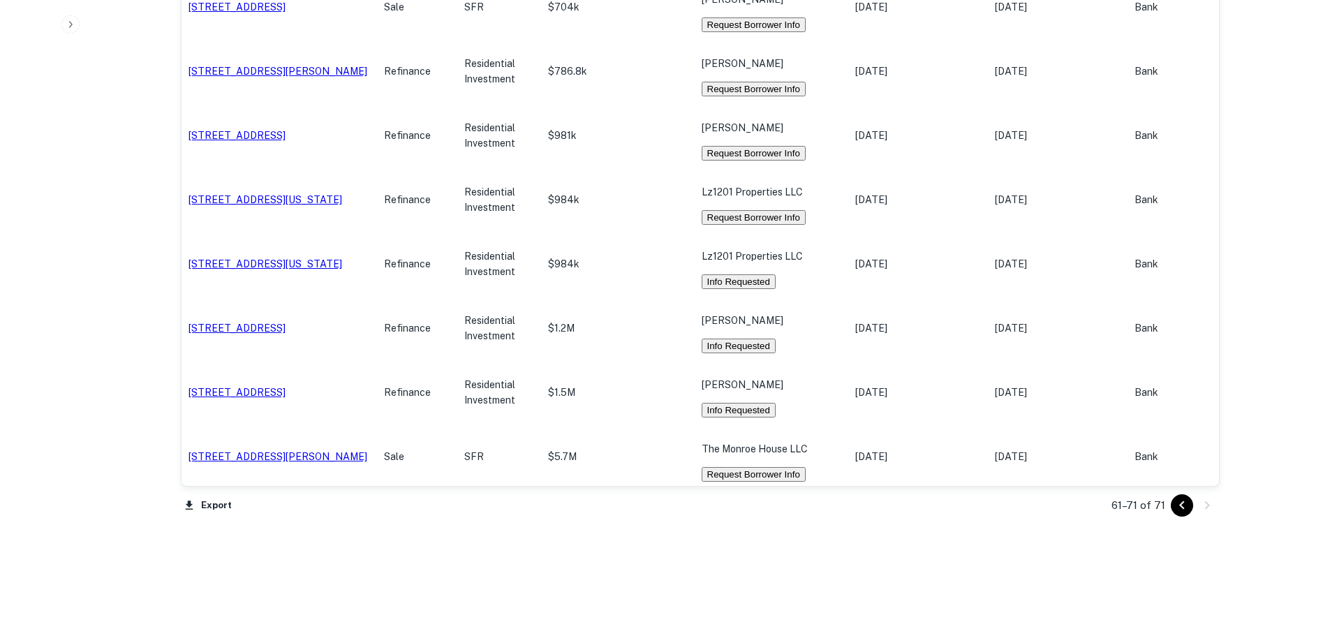
scroll to position [932, 0]
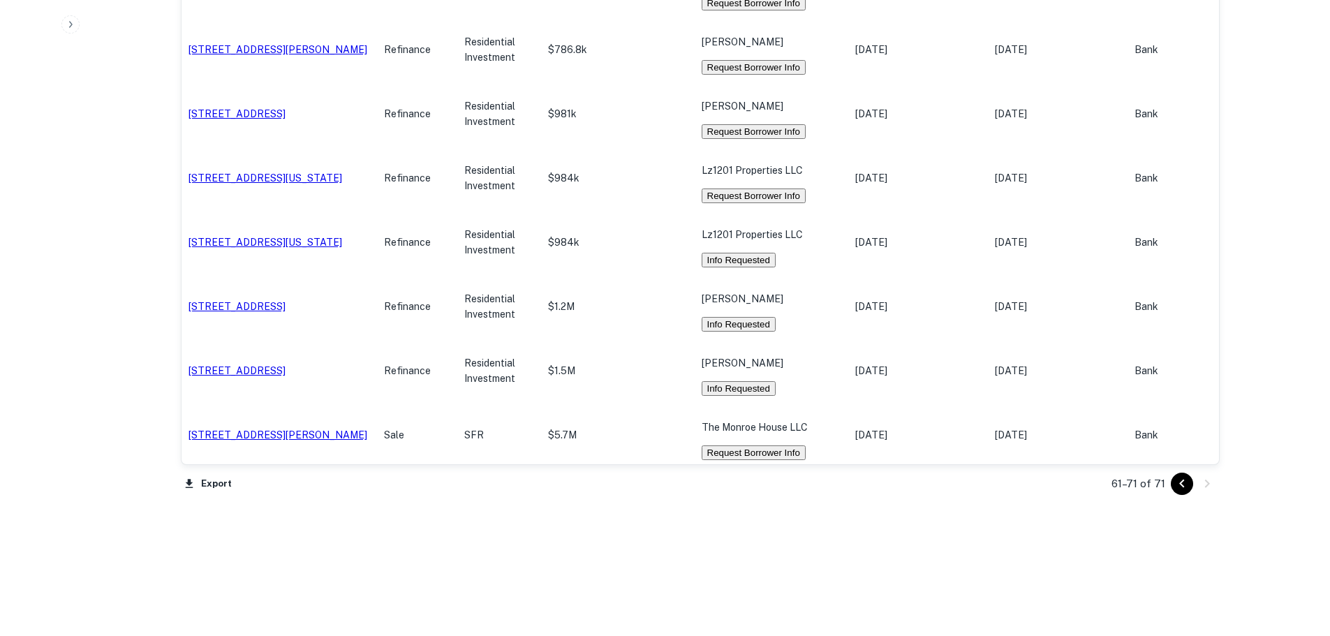
click at [1179, 483] on icon "Go to previous page" at bounding box center [1181, 483] width 5 height 8
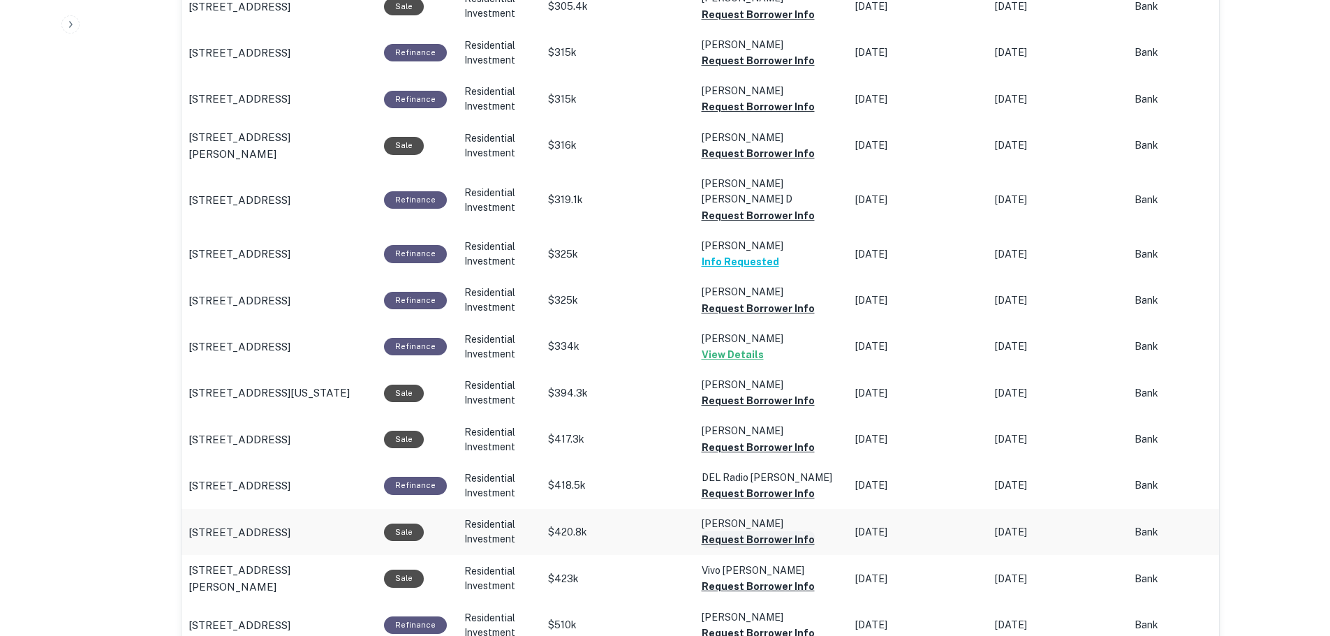
scroll to position [1356, 0]
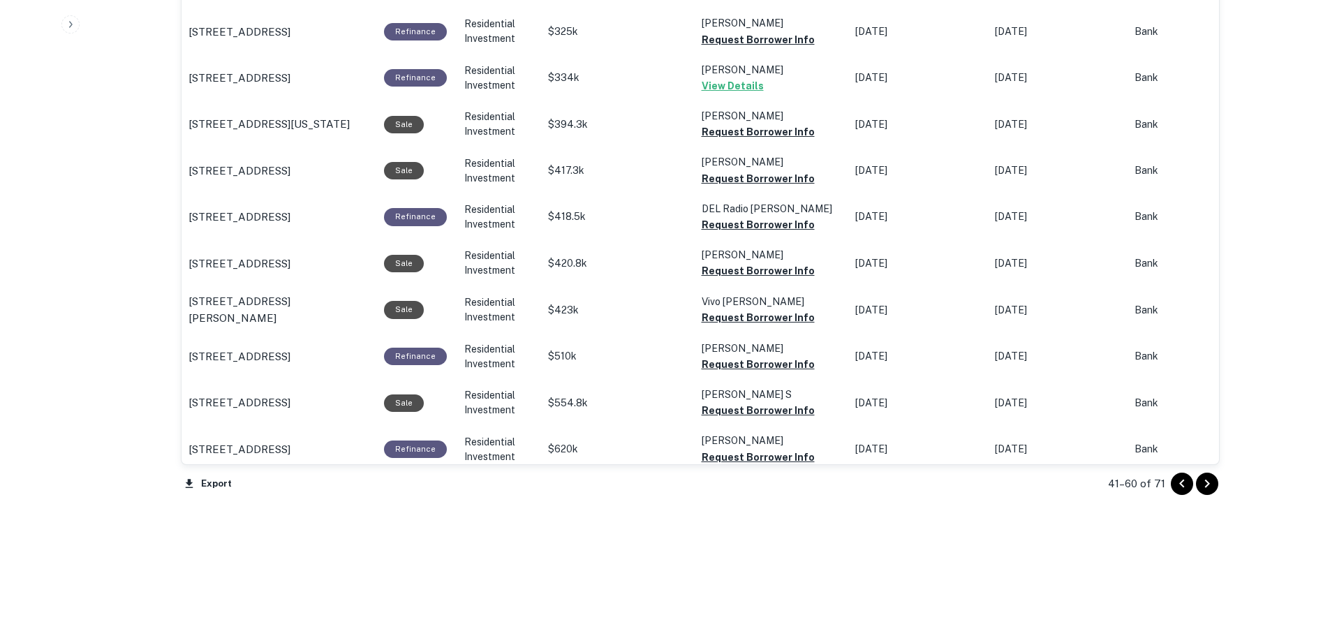
click at [1206, 482] on icon "Go to next page" at bounding box center [1206, 483] width 5 height 8
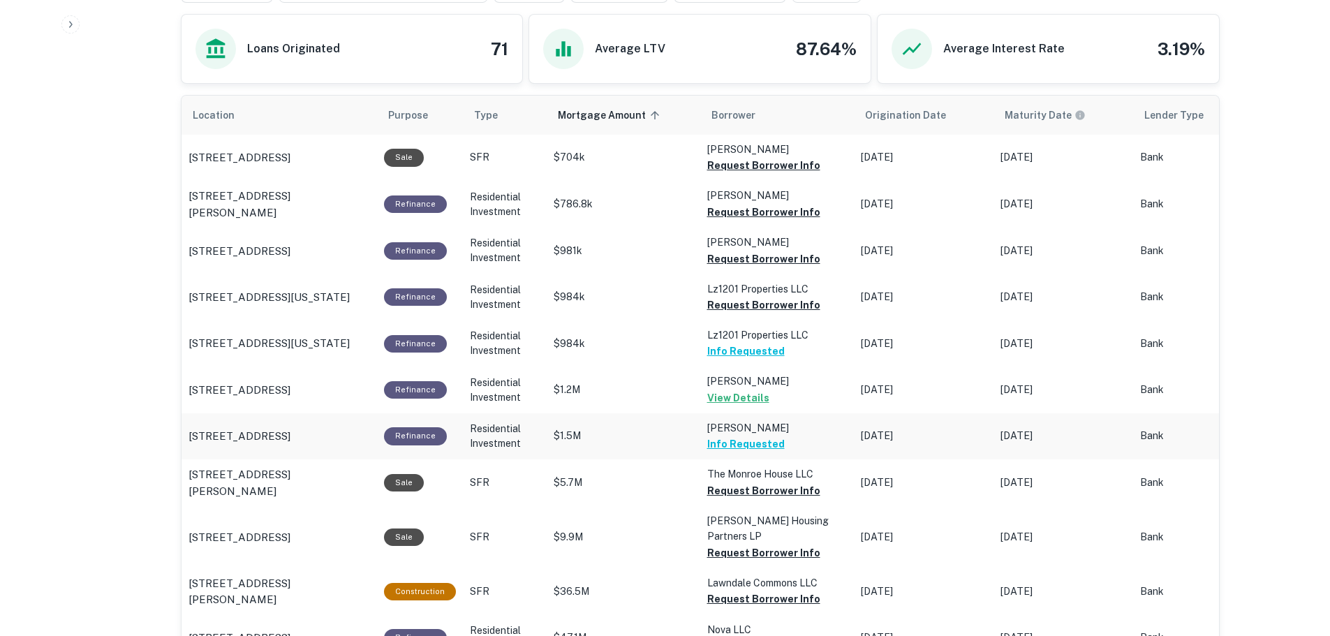
scroll to position [583, 0]
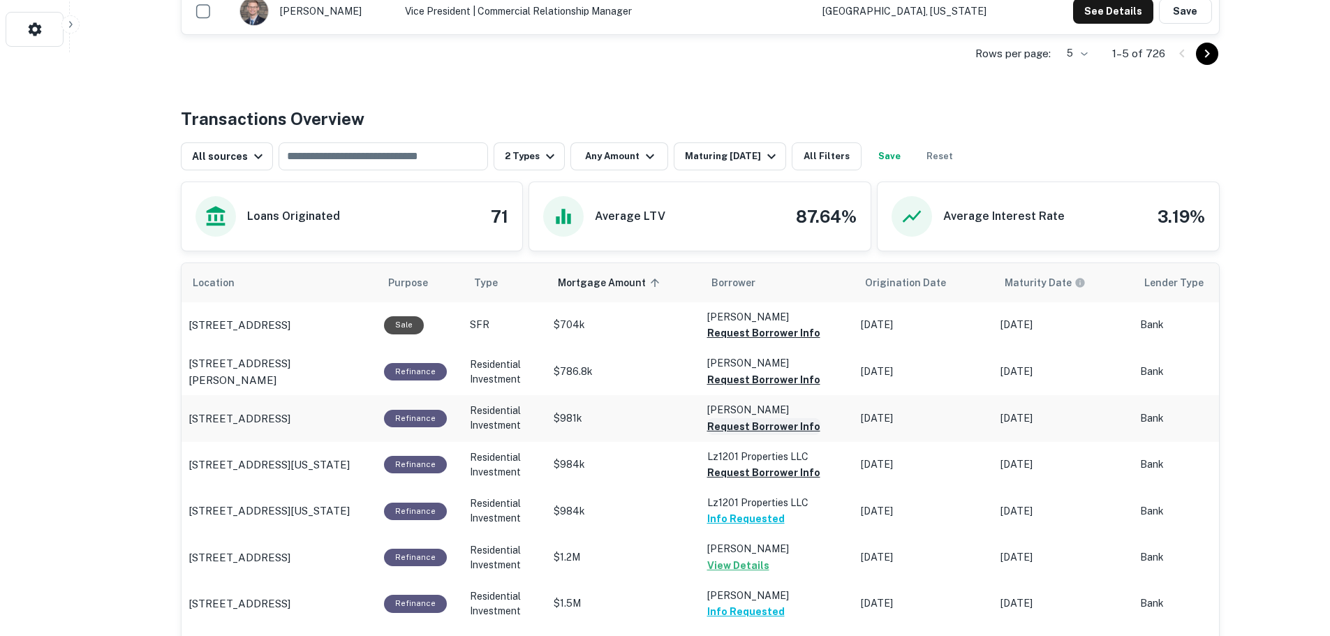
click at [747, 421] on button "Request Borrower Info" at bounding box center [763, 426] width 113 height 17
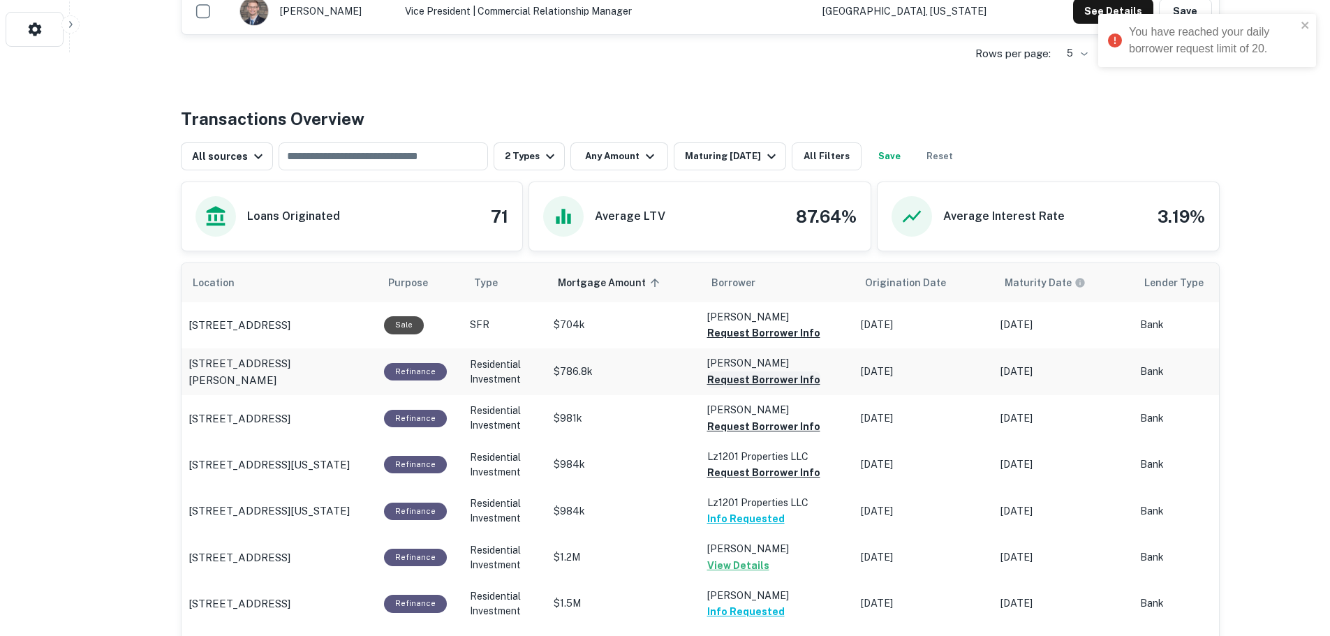
click at [757, 375] on button "Request Borrower Info" at bounding box center [763, 379] width 113 height 17
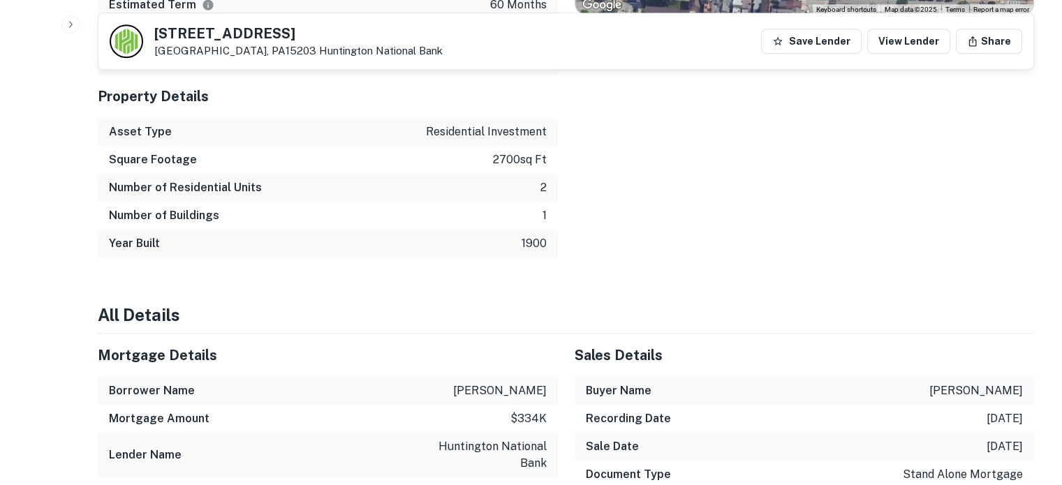
scroll to position [1047, 0]
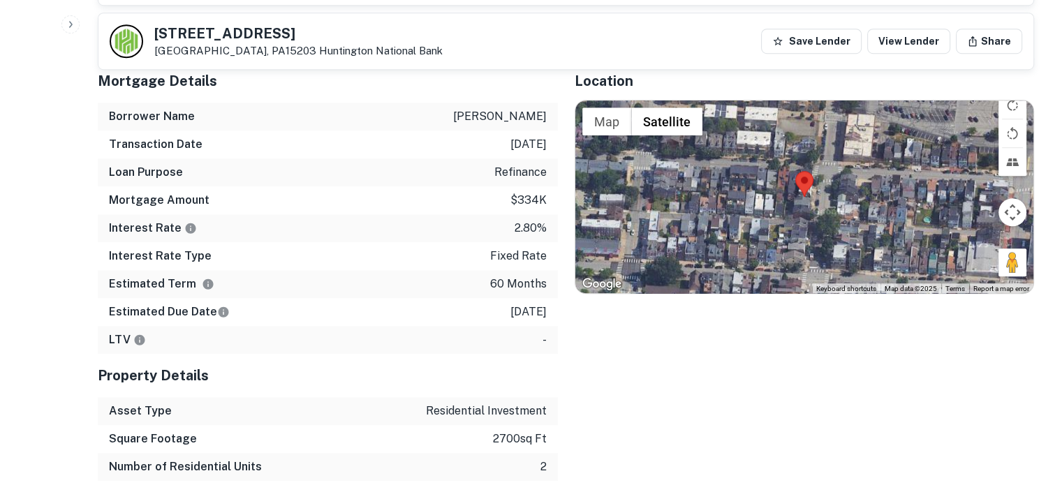
click at [808, 174] on div at bounding box center [804, 197] width 459 height 193
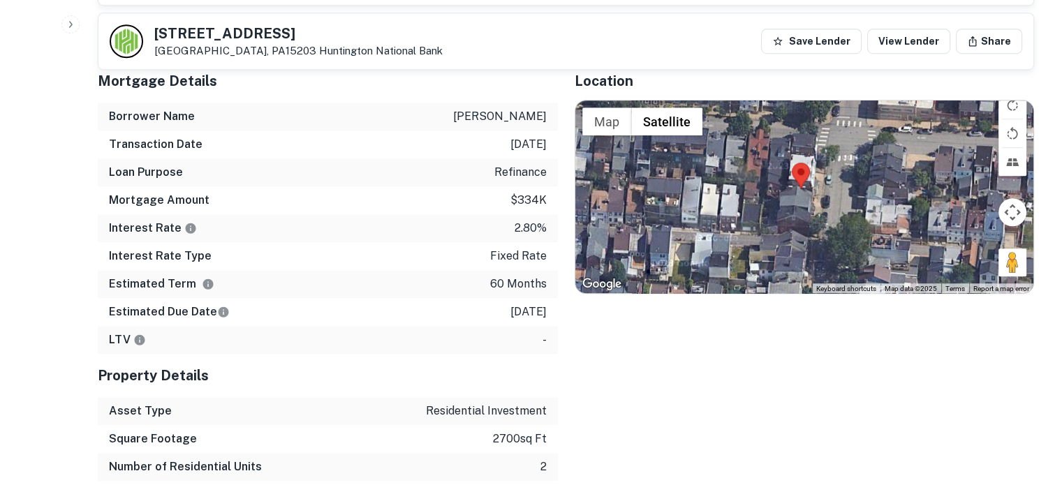
click at [796, 166] on div at bounding box center [804, 197] width 459 height 193
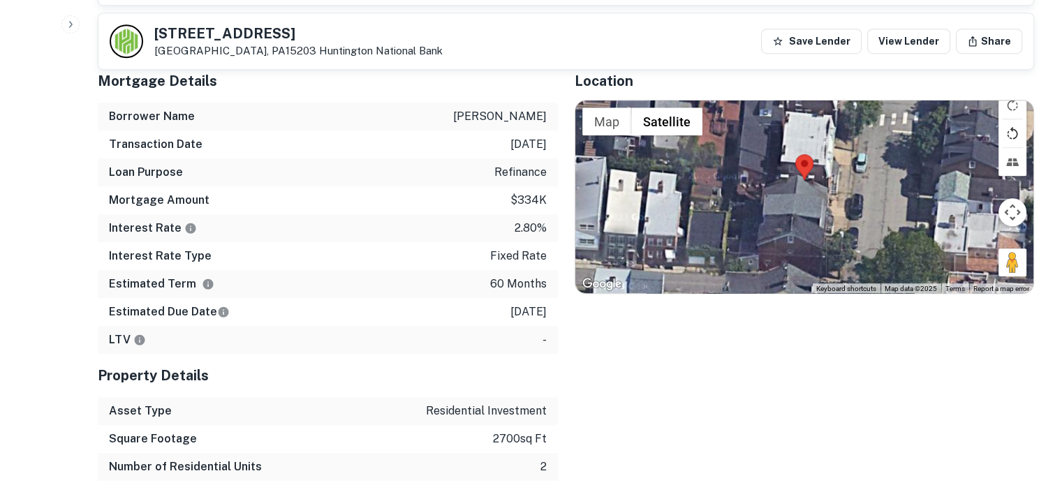
click at [1013, 119] on button "Rotate map counterclockwise" at bounding box center [1012, 133] width 28 height 28
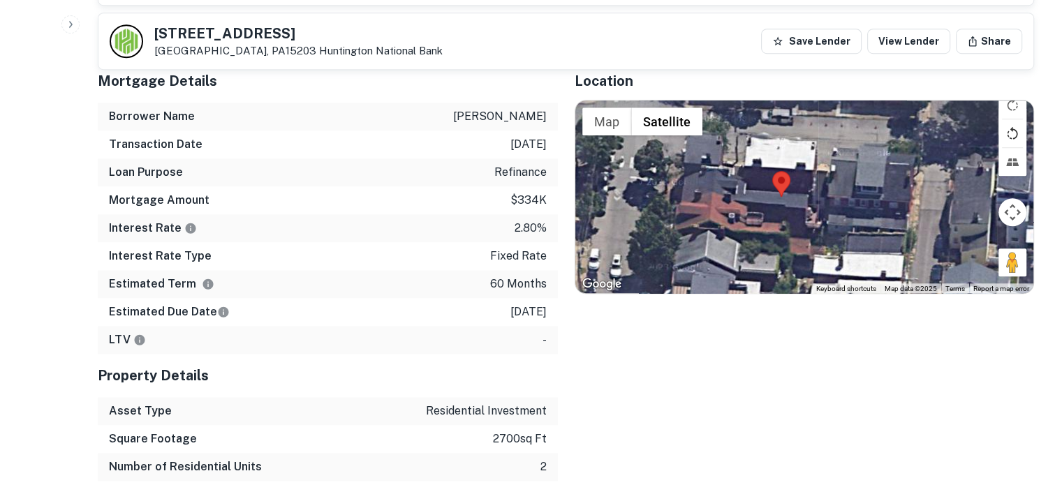
click at [1013, 119] on button "Rotate map counterclockwise" at bounding box center [1012, 133] width 28 height 28
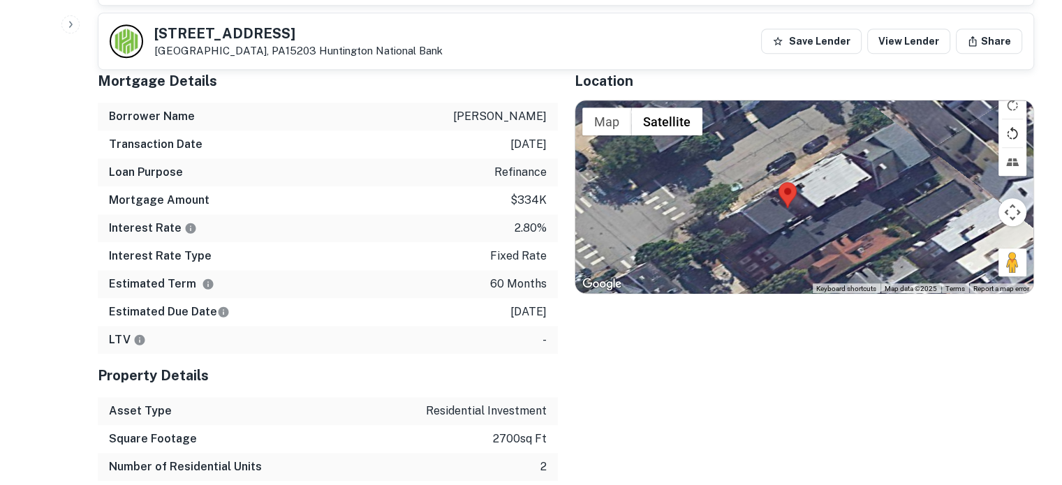
click at [1013, 119] on button "Rotate map counterclockwise" at bounding box center [1012, 133] width 28 height 28
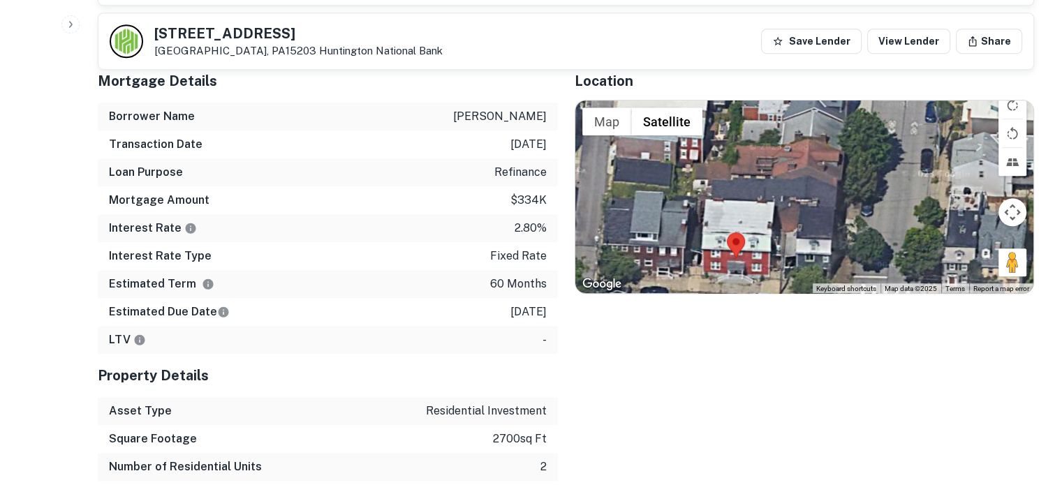
drag, startPoint x: 868, startPoint y: 207, endPoint x: 771, endPoint y: 270, distance: 115.6
click at [771, 270] on div "Location ← Move left → Move right ↑ Move up ↓ Move down + Zoom in - Zoom out Ho…" at bounding box center [796, 297] width 477 height 477
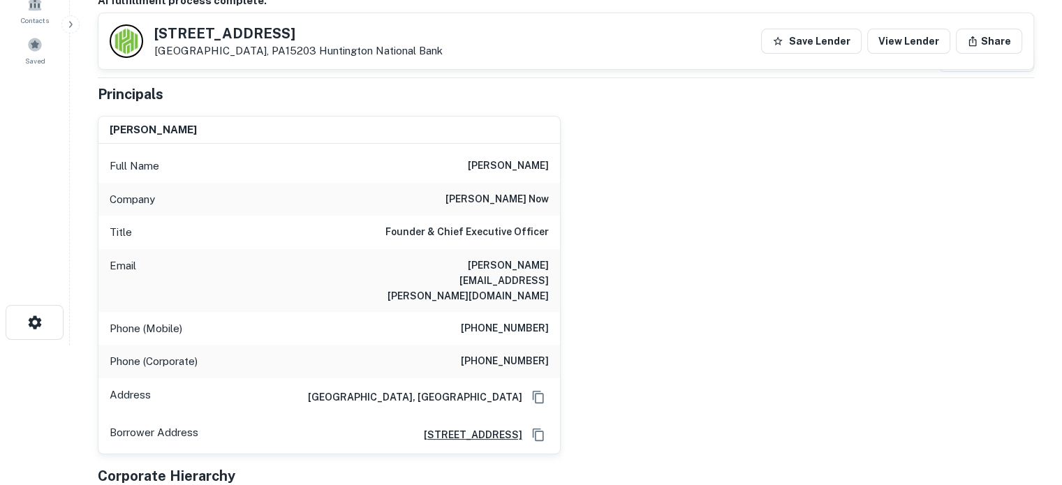
scroll to position [209, 0]
